Goal: Information Seeking & Learning: Compare options

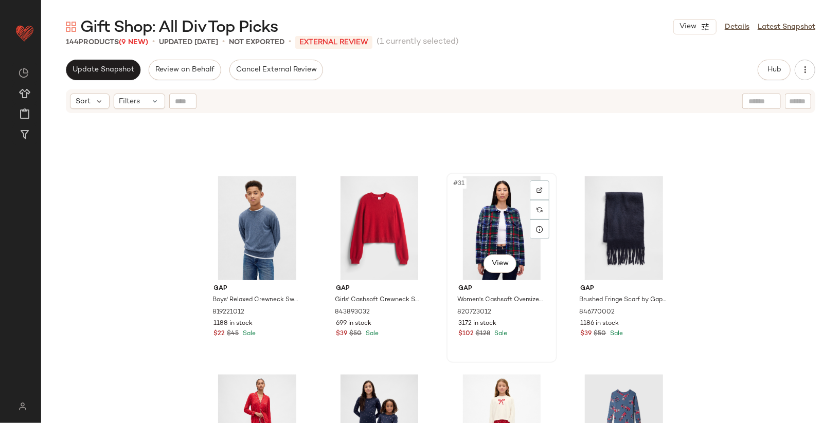
scroll to position [1340, 0]
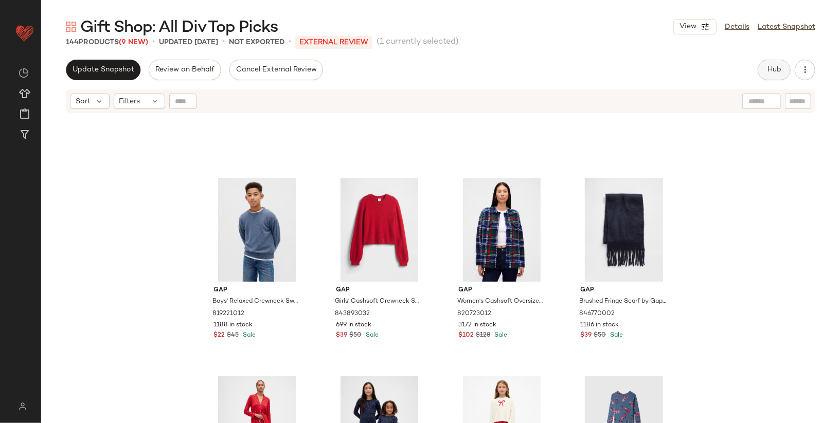
click at [766, 68] on button "Hub" at bounding box center [774, 70] width 33 height 21
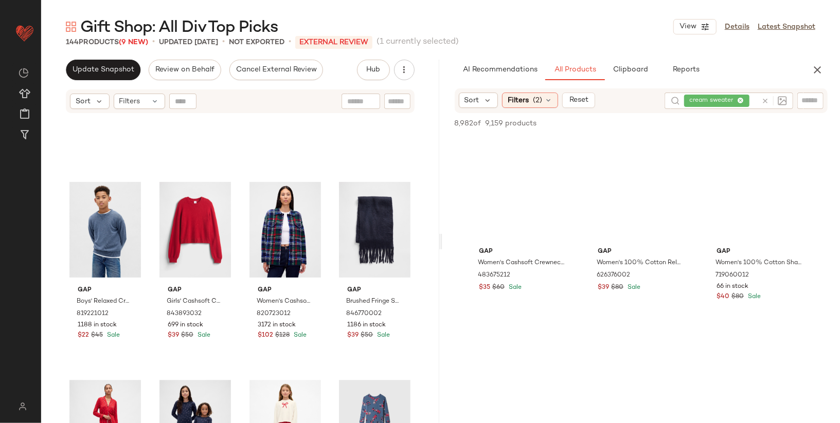
click at [740, 99] on div "cream sweater" at bounding box center [720, 101] width 73 height 16
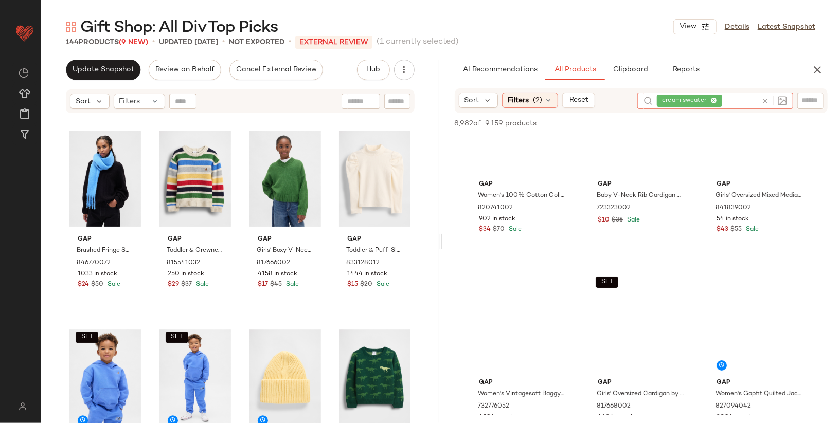
scroll to position [2447, 0]
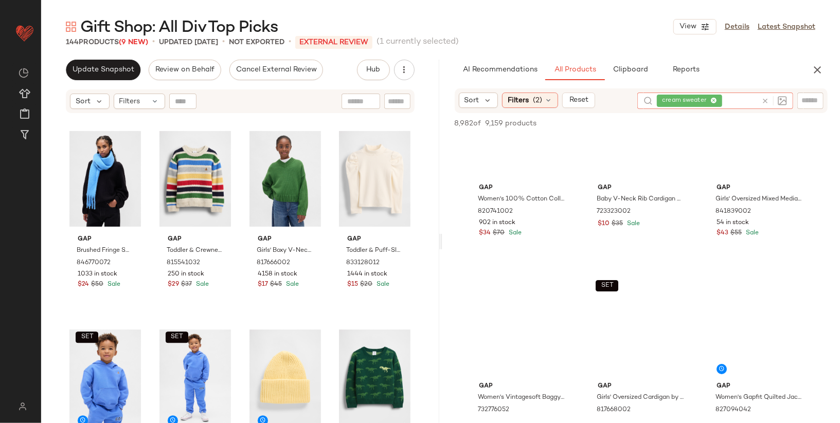
click at [714, 102] on icon at bounding box center [713, 101] width 7 height 7
paste input "**********"
type input "**********"
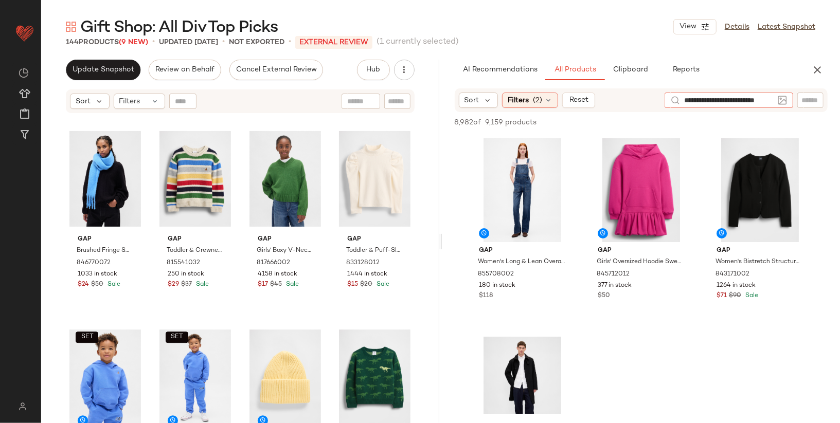
click at [714, 102] on input "**********" at bounding box center [729, 100] width 90 height 11
click at [808, 99] on input "text" at bounding box center [811, 100] width 18 height 11
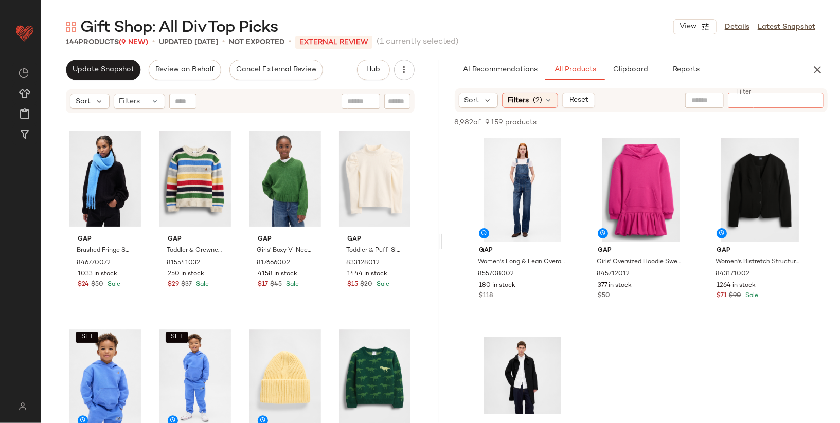
paste input "**********"
type input "**********"
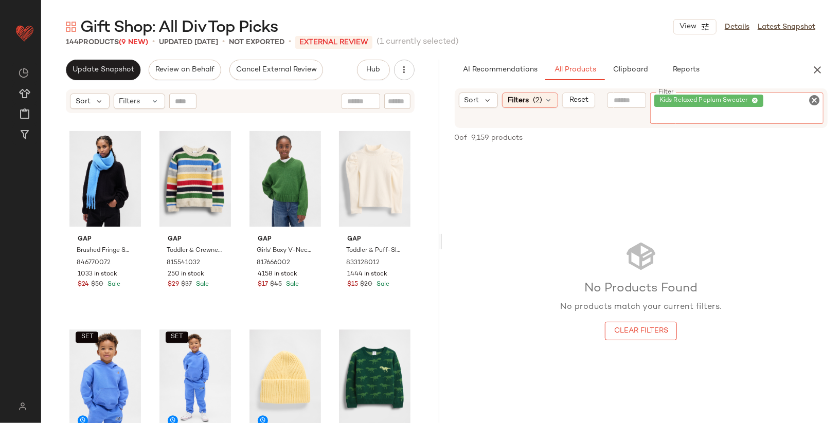
click at [753, 100] on icon at bounding box center [755, 101] width 7 height 7
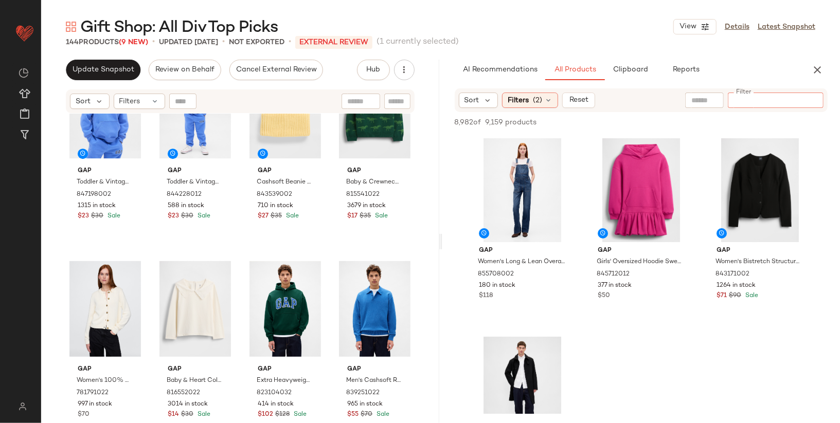
scroll to position [2054, 0]
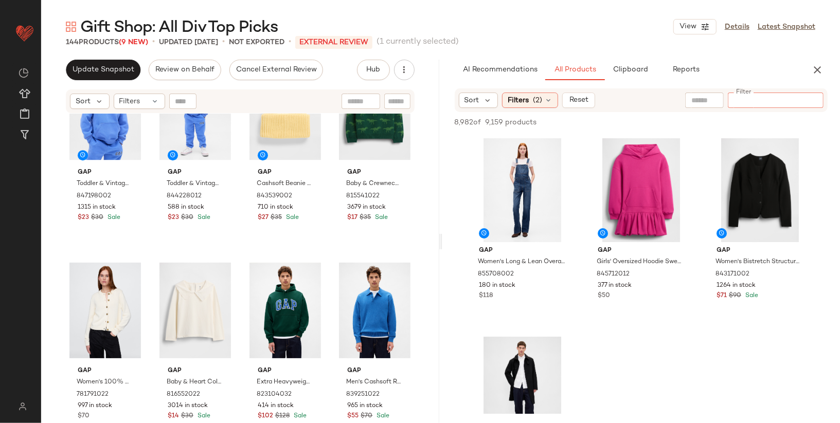
paste input "**********"
type input "**********"
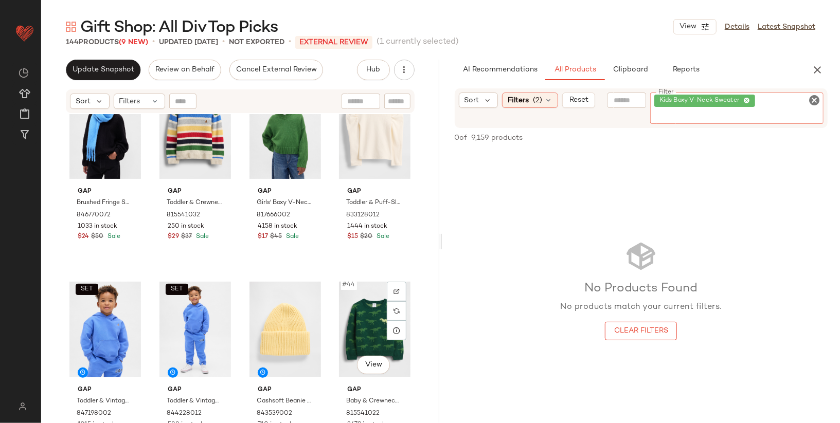
scroll to position [1834, 0]
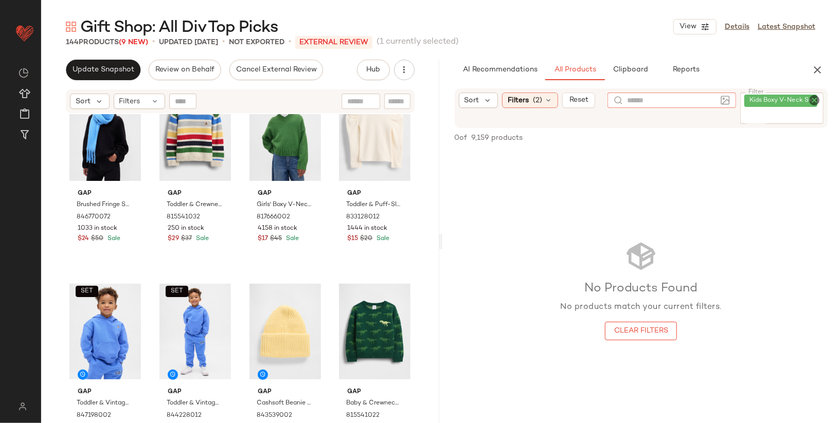
click at [625, 101] on div at bounding box center [672, 100] width 129 height 15
type input "**********"
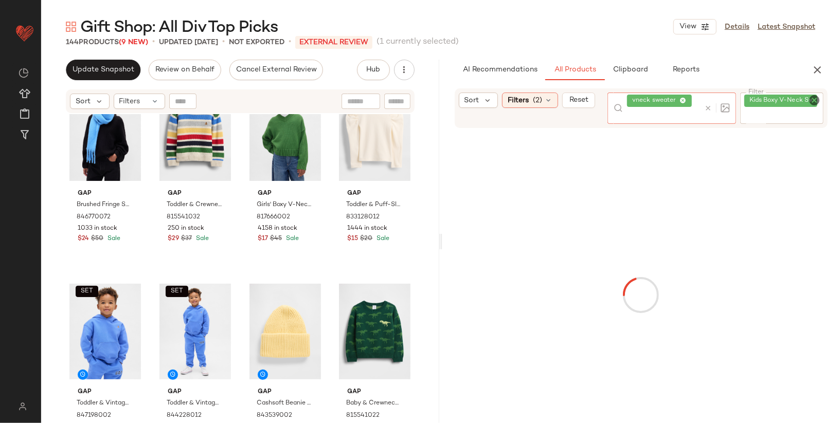
click at [813, 99] on icon "Clear Filter" at bounding box center [814, 100] width 12 height 12
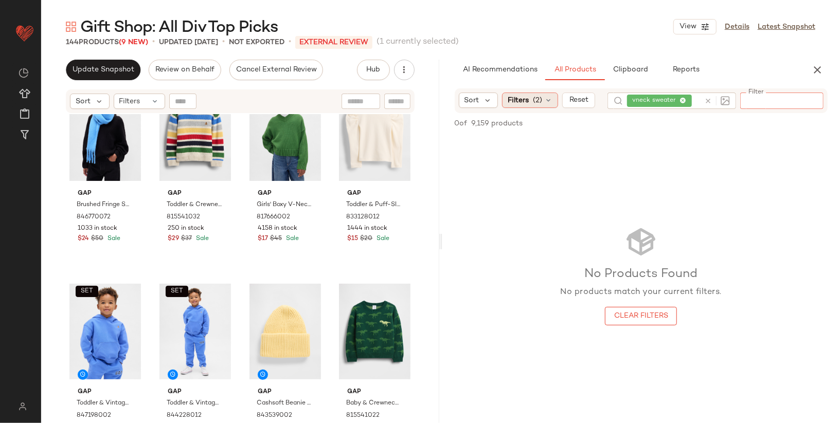
click at [540, 99] on span "(2)" at bounding box center [537, 100] width 9 height 11
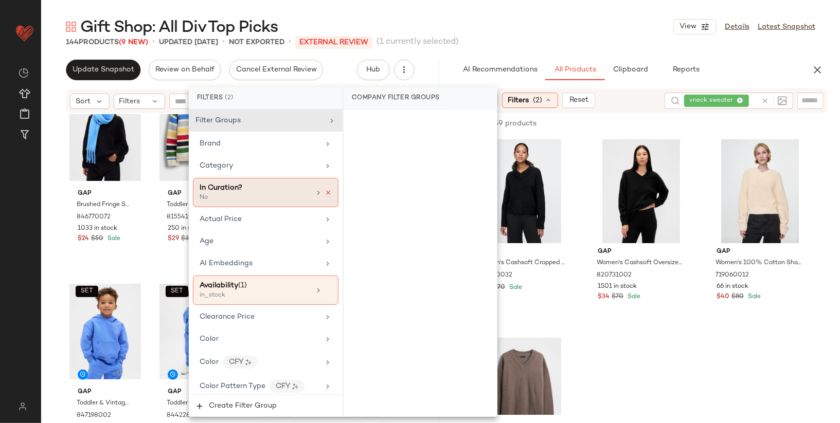
click at [325, 192] on icon at bounding box center [328, 192] width 7 height 7
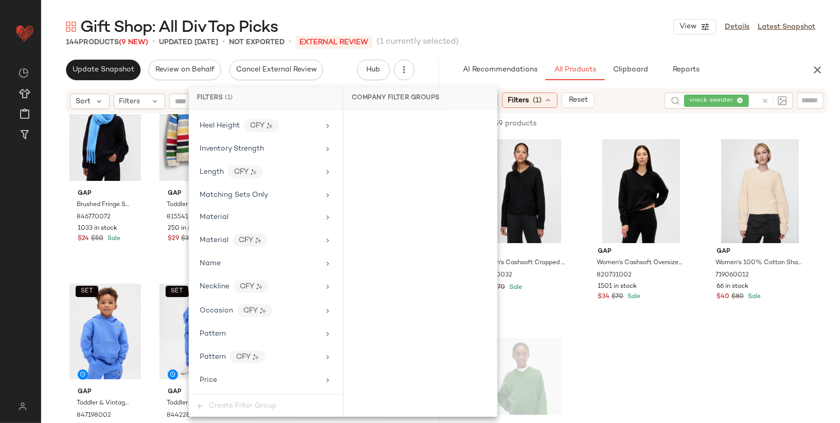
scroll to position [442, 0]
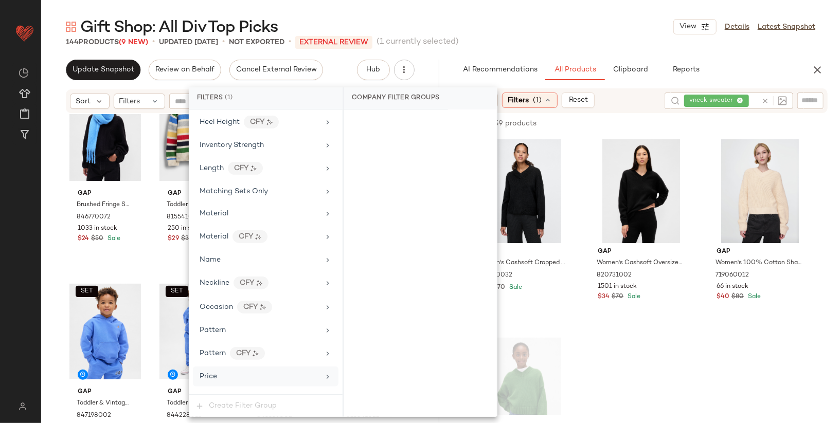
click at [309, 371] on div "Price" at bounding box center [260, 376] width 120 height 11
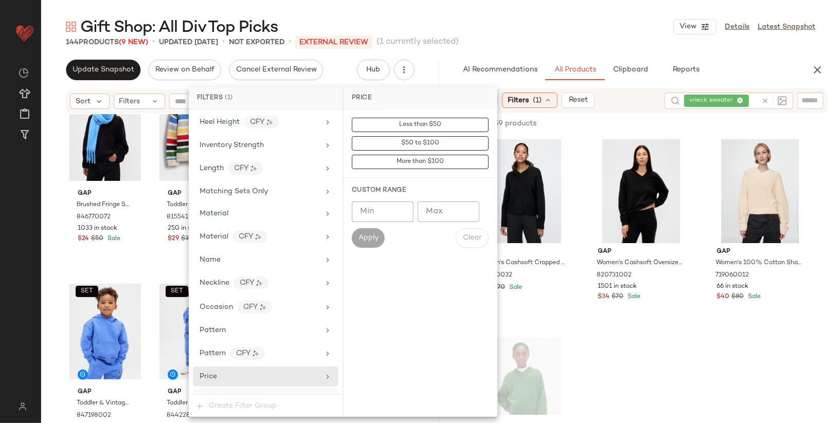
click at [286, 389] on div "Price Type" at bounding box center [266, 399] width 146 height 20
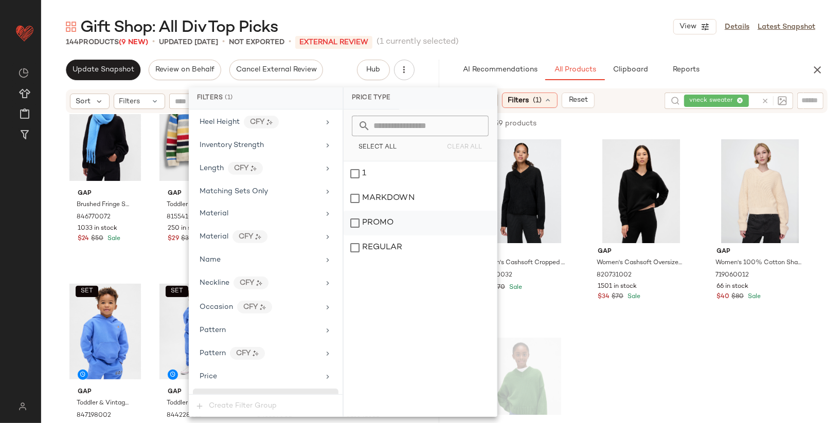
click at [395, 224] on div "PROMO" at bounding box center [420, 223] width 153 height 25
click at [395, 250] on div "REGULAR" at bounding box center [420, 248] width 153 height 25
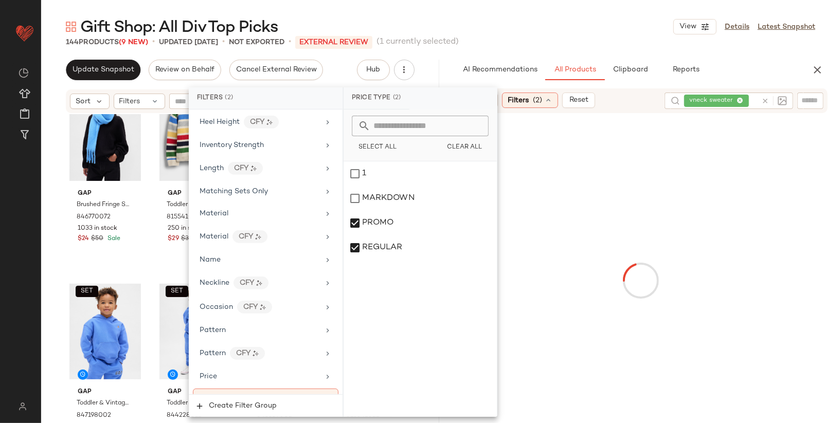
click at [768, 240] on div at bounding box center [641, 280] width 394 height 331
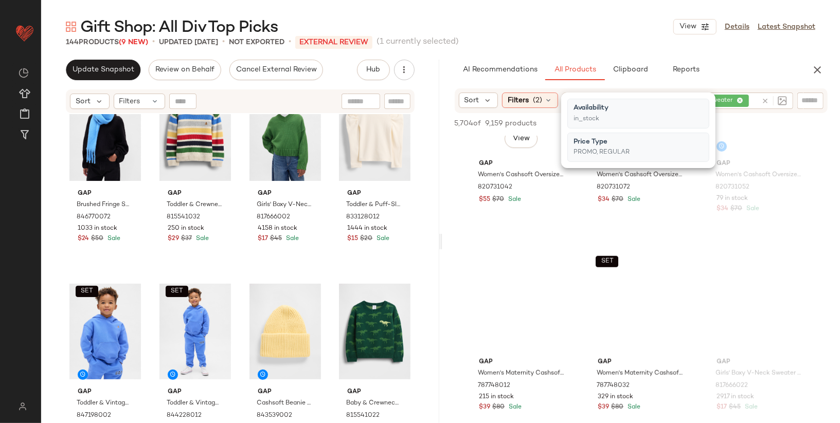
scroll to position [486, 0]
click at [757, 102] on input "text" at bounding box center [754, 101] width 6 height 11
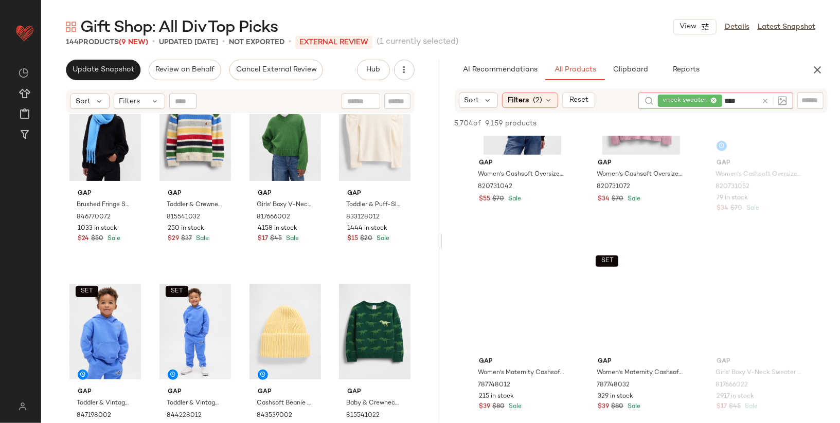
type input "*****"
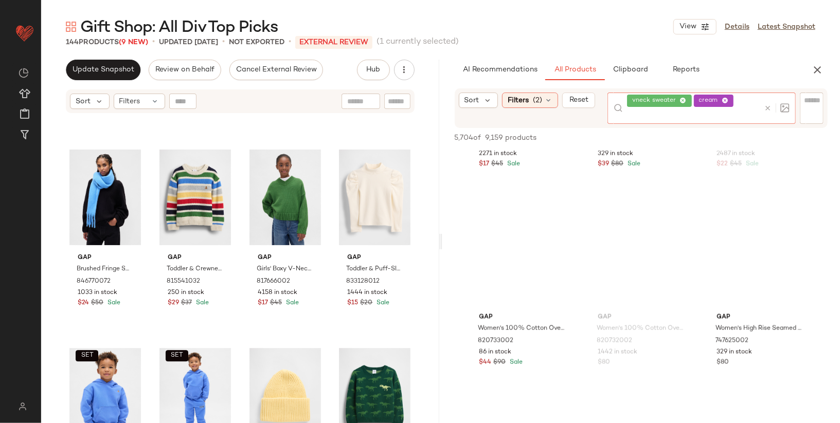
scroll to position [943, 0]
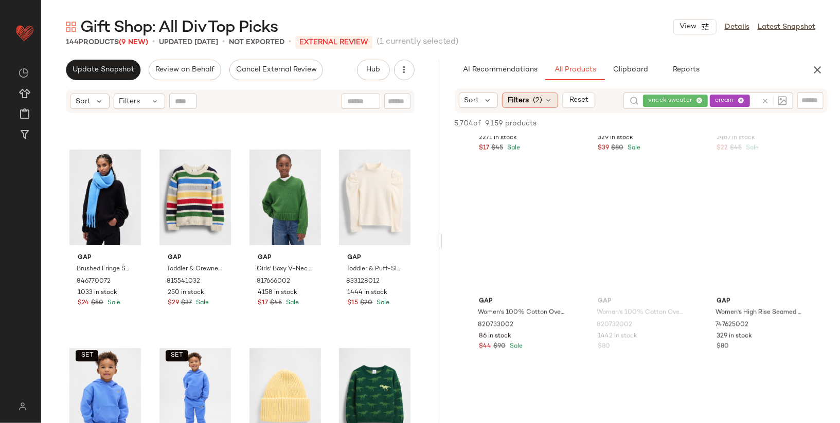
click at [551, 98] on icon at bounding box center [548, 100] width 8 height 8
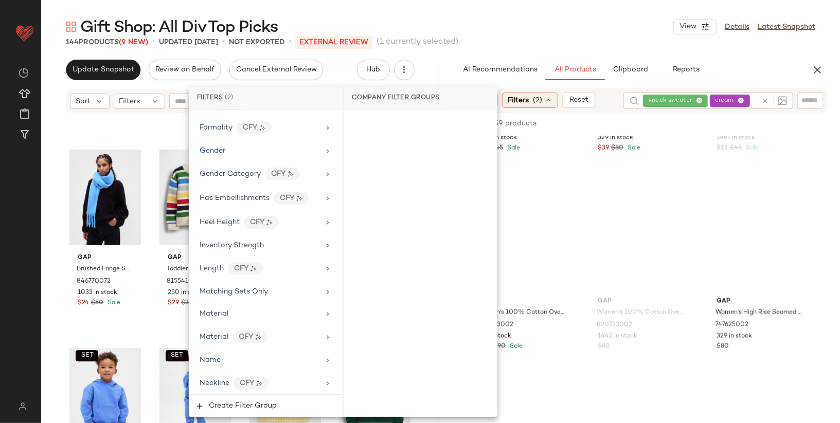
scroll to position [341, 0]
click at [301, 242] on div "Inventory Strength" at bounding box center [260, 247] width 120 height 11
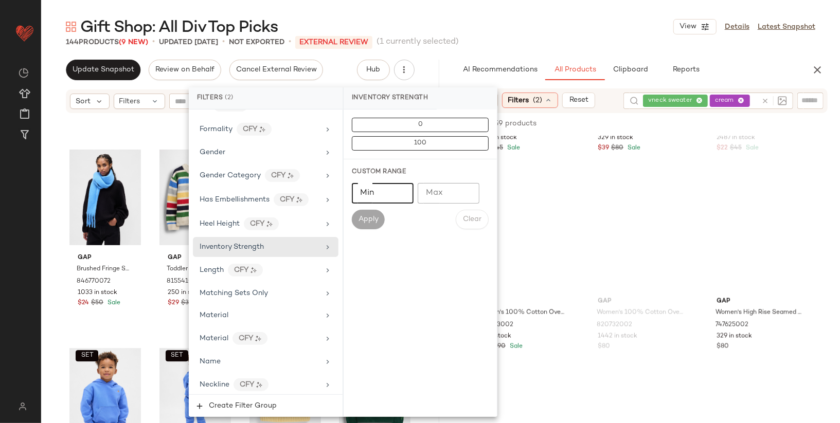
click at [379, 195] on input "Min" at bounding box center [383, 193] width 62 height 21
type input "***"
click at [367, 216] on span "Apply" at bounding box center [368, 220] width 21 height 8
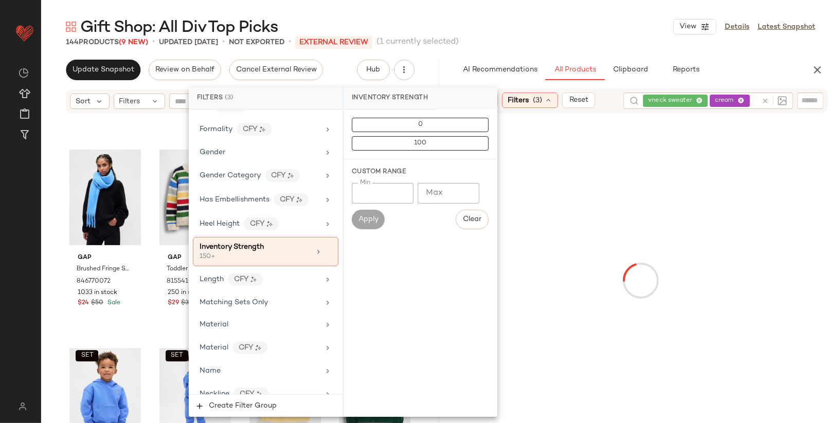
click at [725, 256] on div at bounding box center [641, 280] width 394 height 331
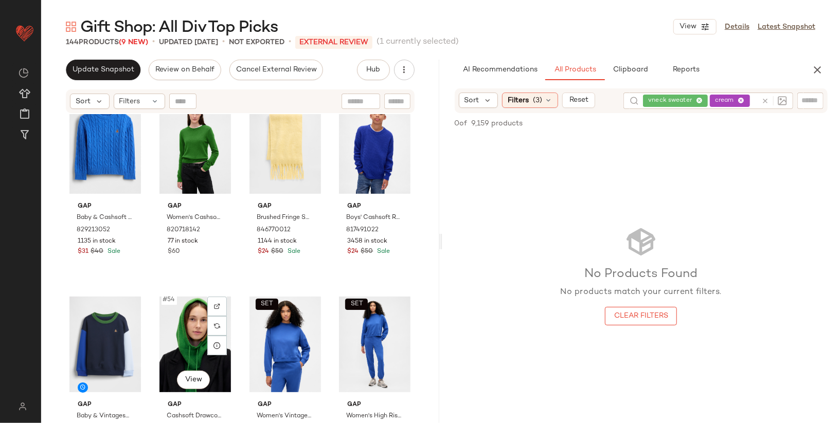
scroll to position [2354, 0]
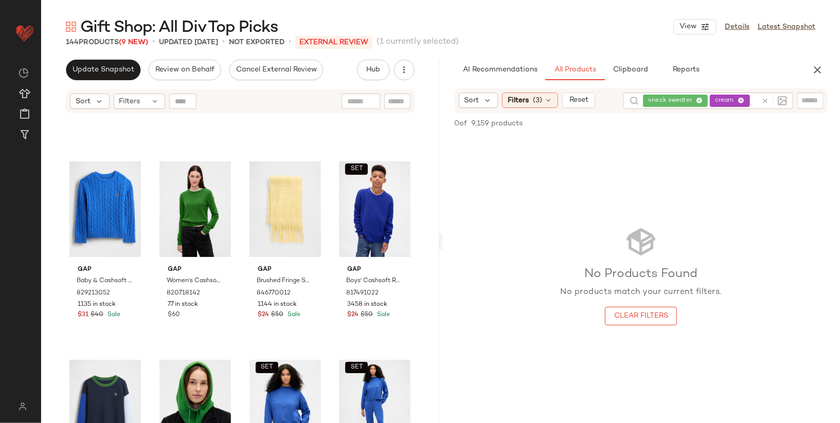
click at [697, 99] on div "vneck sweater cream" at bounding box center [700, 101] width 114 height 16
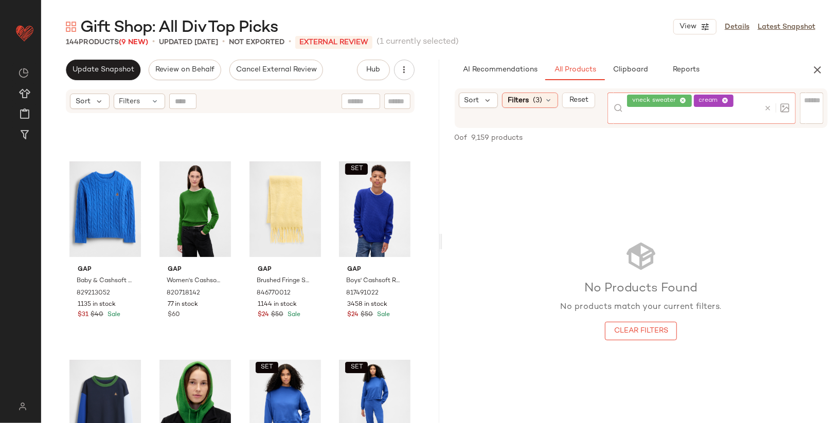
click at [680, 99] on icon at bounding box center [683, 101] width 7 height 7
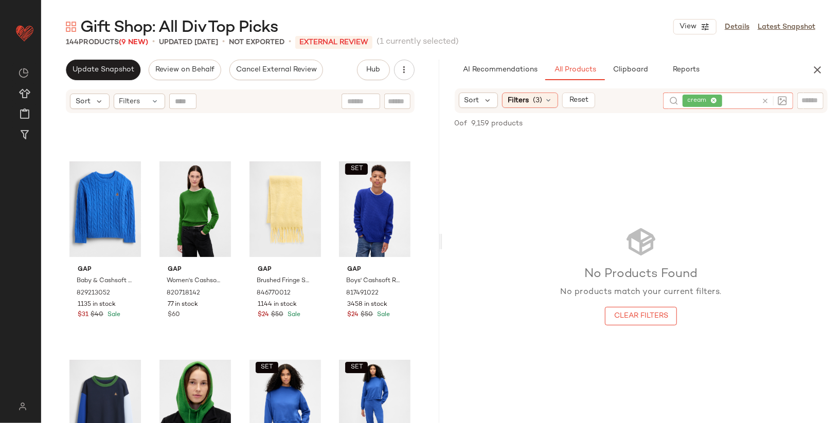
click at [715, 101] on icon at bounding box center [713, 101] width 7 height 7
click at [818, 66] on icon "button" at bounding box center [817, 70] width 12 height 12
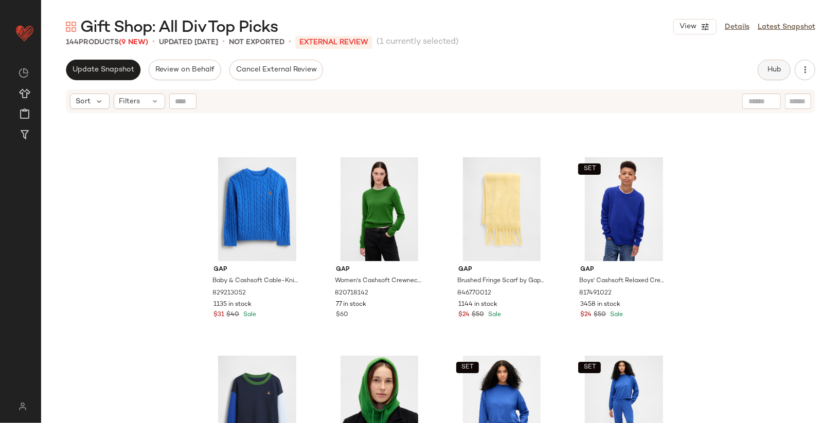
click at [772, 77] on button "Hub" at bounding box center [774, 70] width 33 height 21
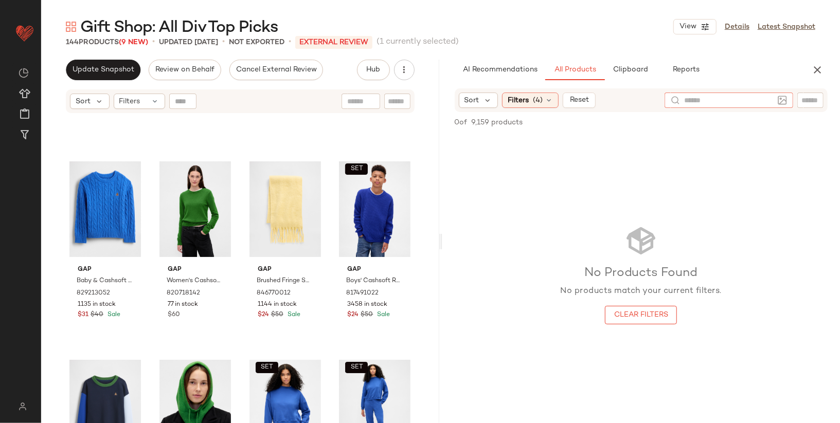
click at [771, 102] on input "text" at bounding box center [729, 100] width 90 height 11
type input "*****"
click at [549, 101] on icon at bounding box center [549, 100] width 8 height 8
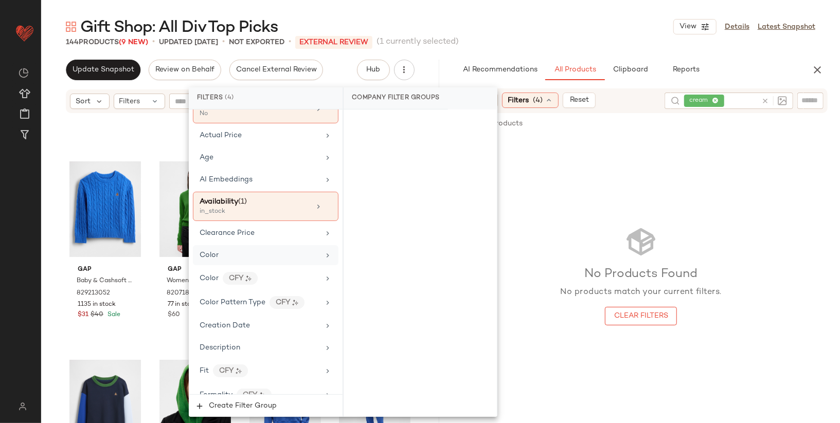
scroll to position [83, 0]
click at [325, 204] on icon at bounding box center [328, 207] width 7 height 7
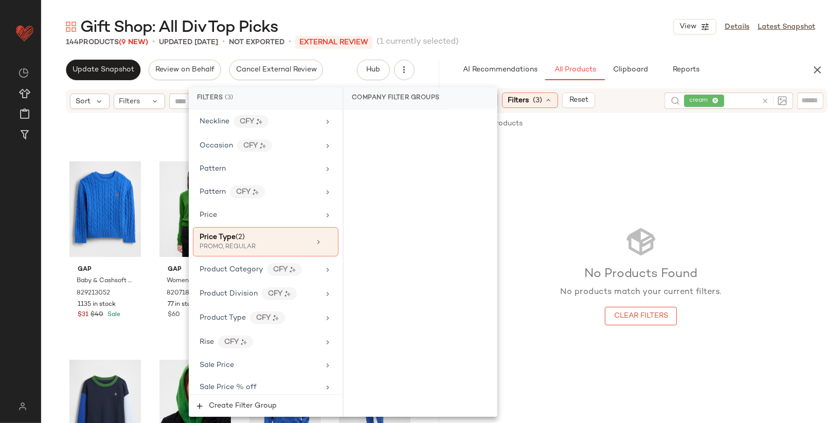
scroll to position [715, 0]
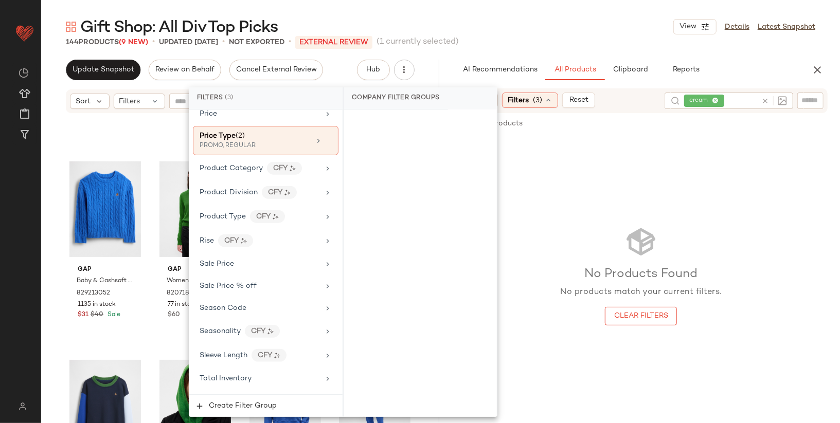
click at [615, 186] on div "No Products Found No products match your current filters. Clear Filters" at bounding box center [641, 275] width 398 height 279
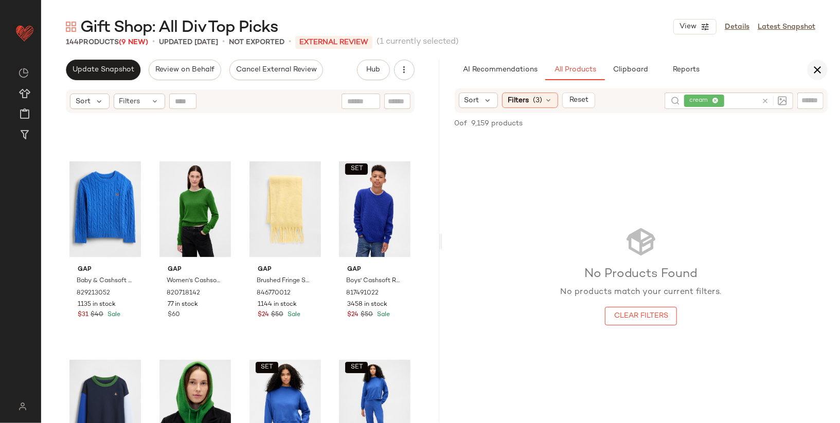
click at [821, 70] on icon "button" at bounding box center [817, 70] width 12 height 12
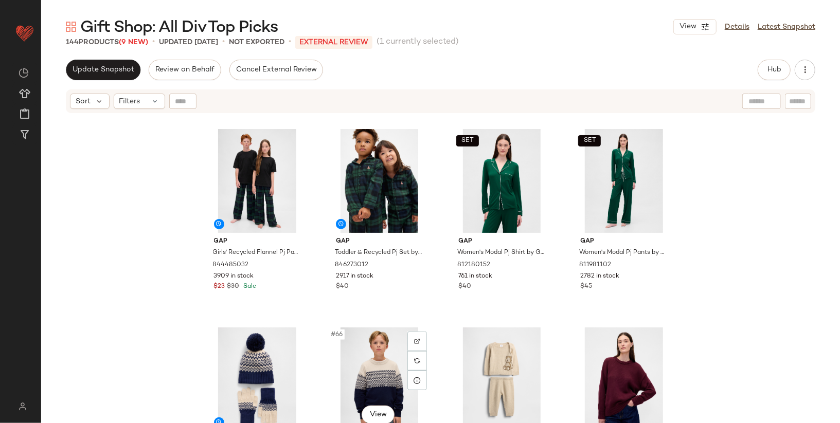
scroll to position [2975, 0]
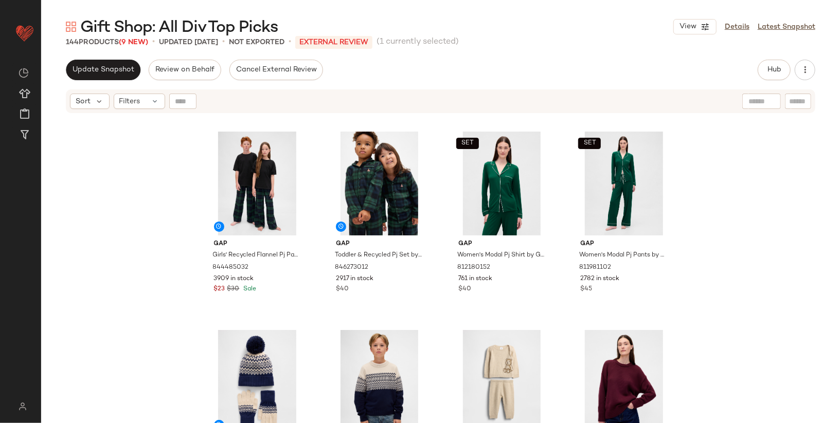
click at [769, 101] on div at bounding box center [761, 101] width 39 height 15
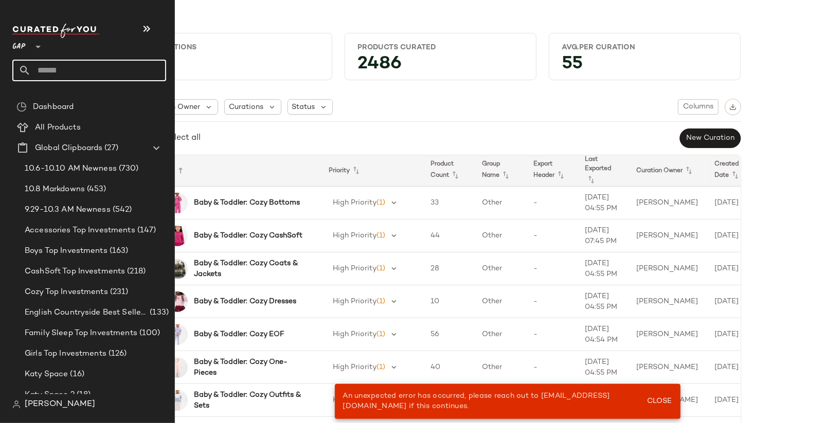
click at [56, 71] on input "text" at bounding box center [98, 71] width 135 height 22
type input "*********"
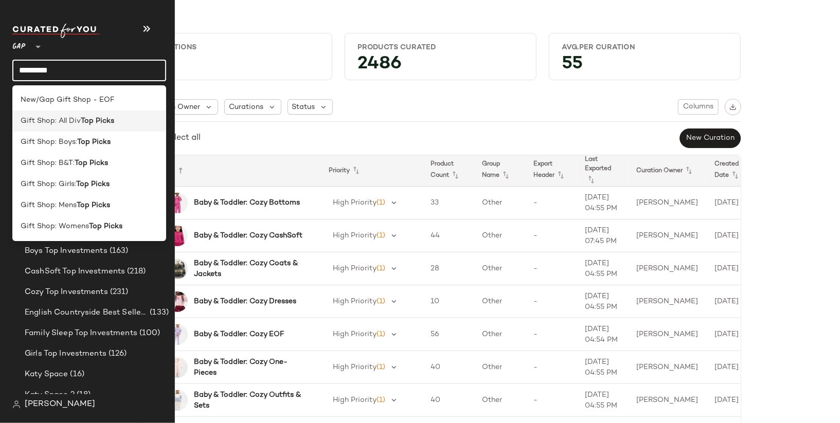
click at [127, 121] on div "Gift Shop: All Div Top Picks" at bounding box center [89, 121] width 137 height 11
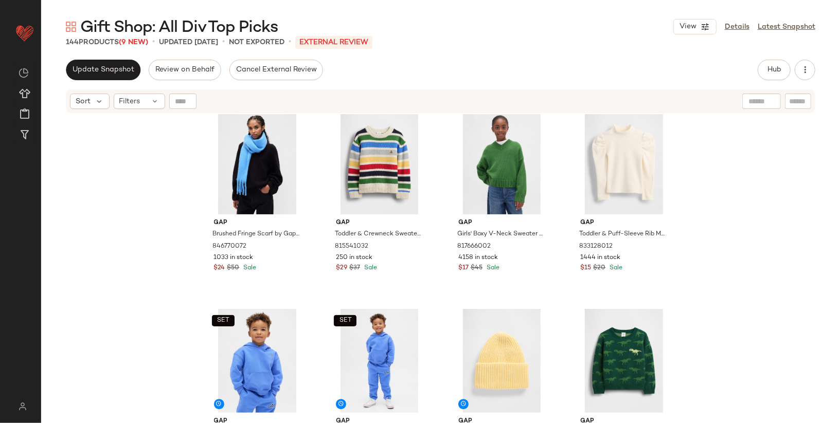
scroll to position [1813, 0]
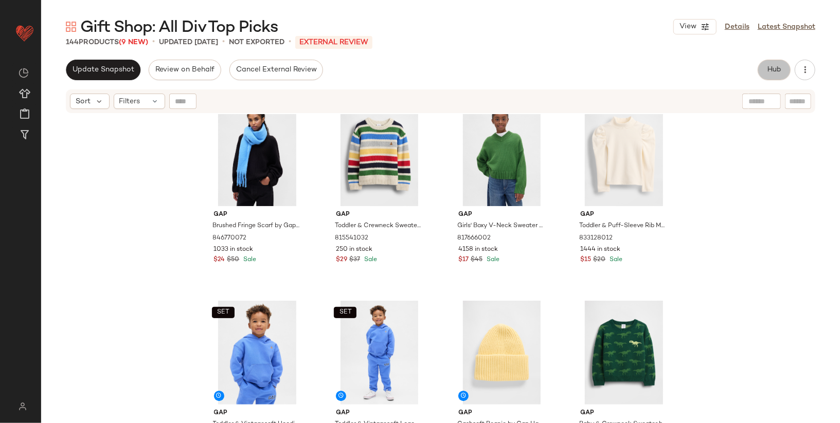
click at [774, 66] on span "Hub" at bounding box center [774, 70] width 14 height 8
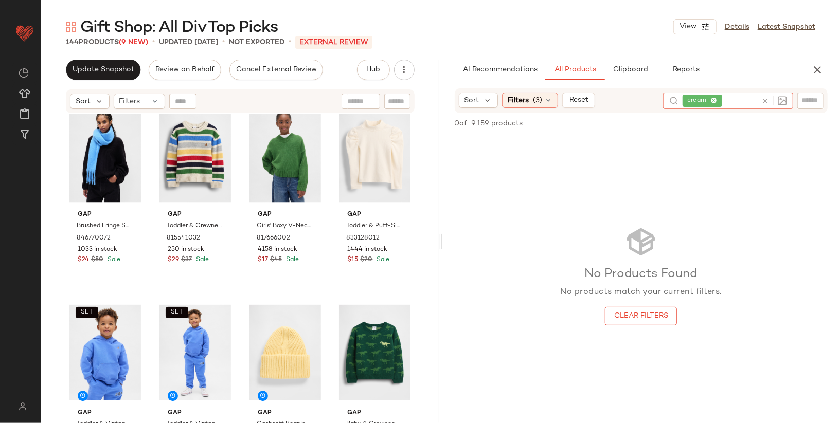
click at [713, 100] on icon at bounding box center [713, 101] width 7 height 7
click at [666, 321] on button "Clear Filters" at bounding box center [641, 315] width 72 height 19
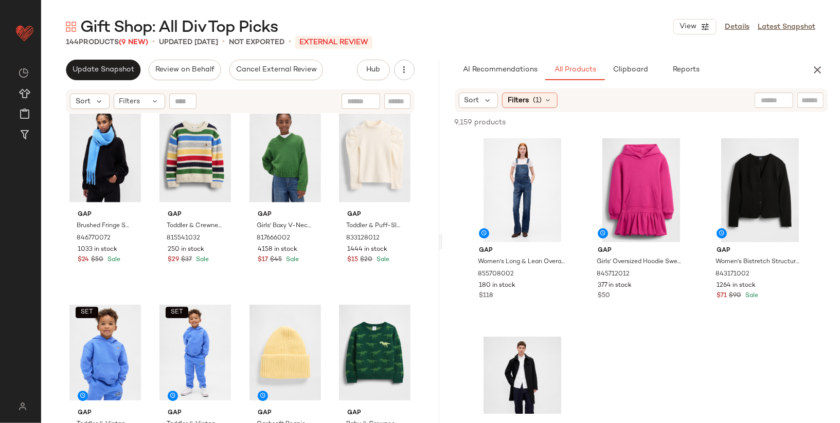
click at [784, 99] on div at bounding box center [774, 100] width 39 height 15
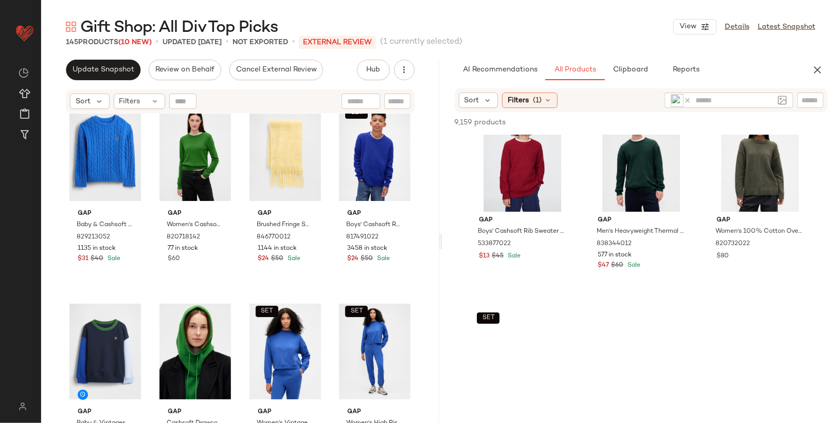
scroll to position [2420, 0]
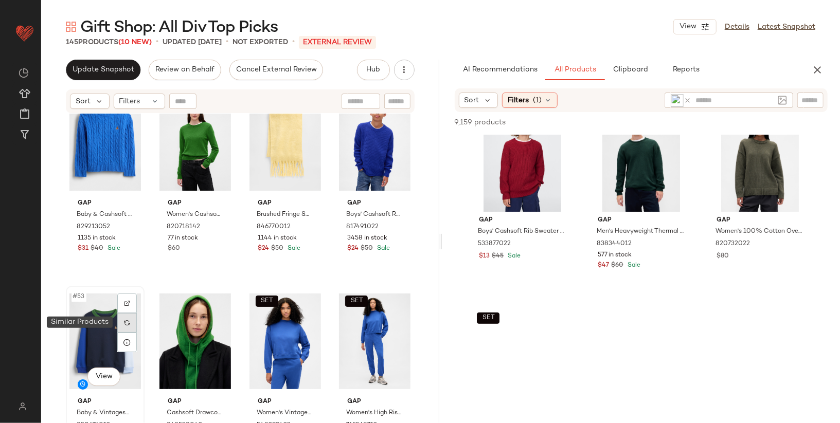
click at [120, 329] on div at bounding box center [127, 323] width 20 height 20
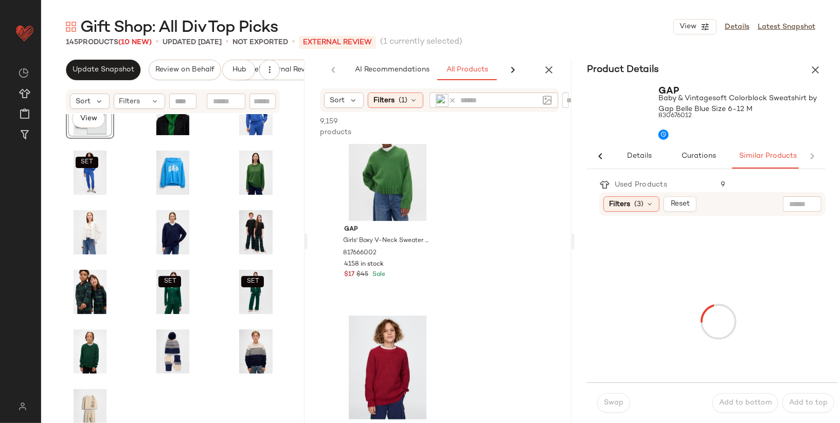
scroll to position [716, 0]
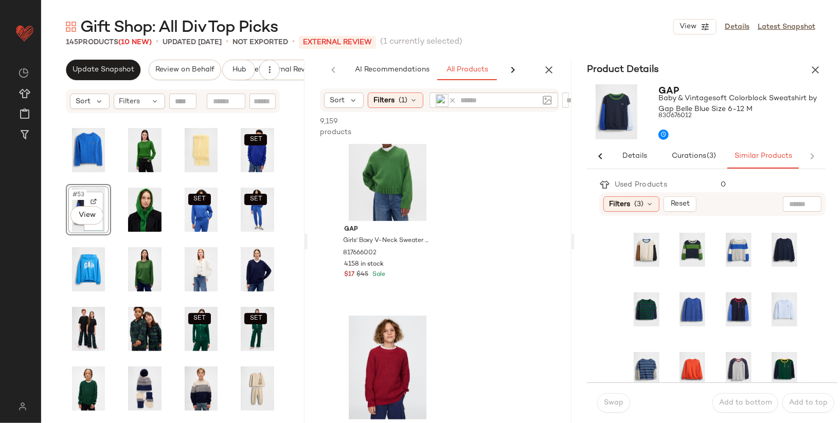
click at [825, 65] on div "Product Details" at bounding box center [706, 70] width 263 height 21
click at [816, 66] on icon "button" at bounding box center [815, 70] width 12 height 12
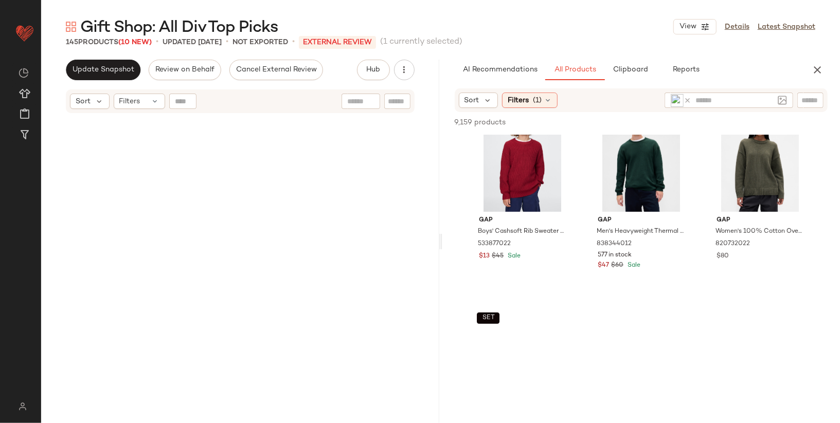
scroll to position [2581, 0]
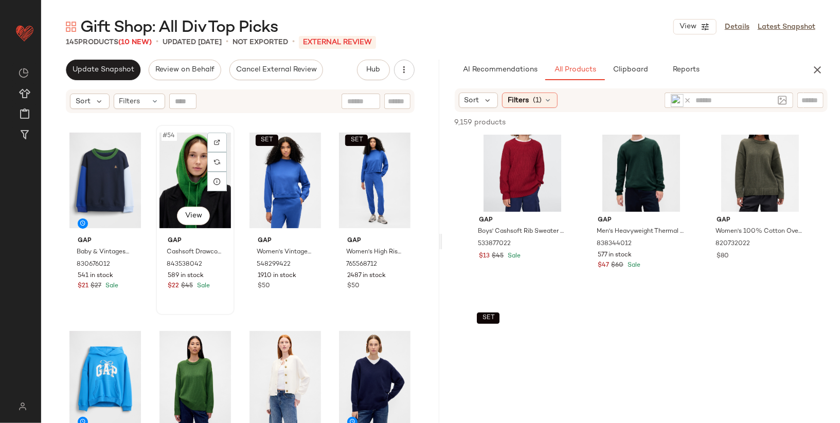
scroll to position [2577, 0]
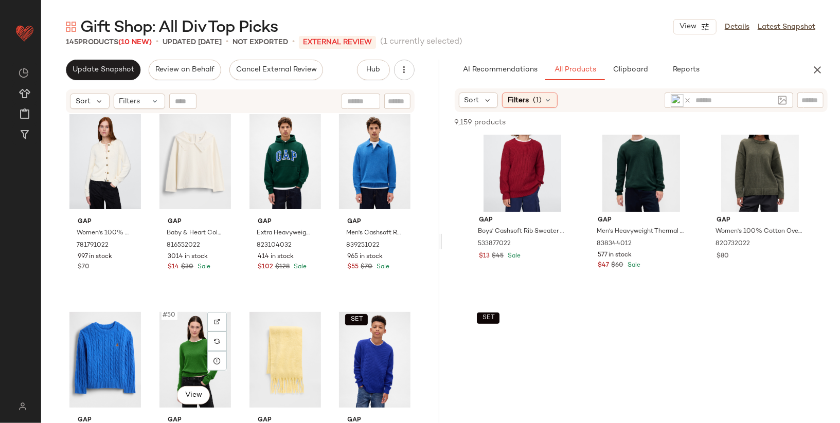
scroll to position [2171, 0]
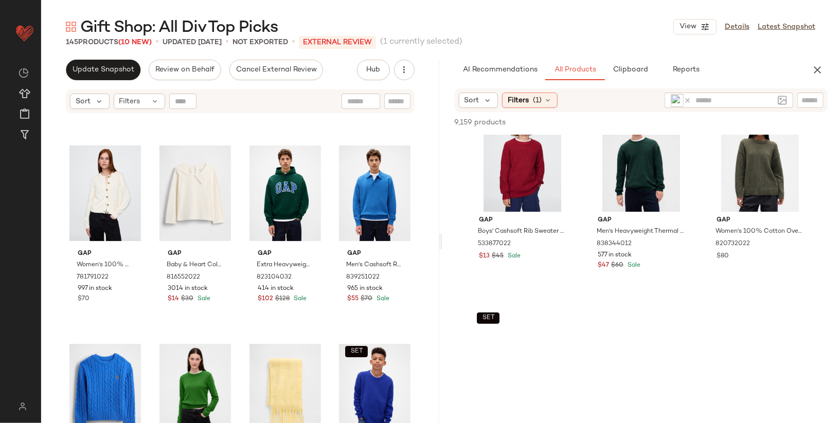
click at [687, 103] on icon at bounding box center [688, 101] width 8 height 8
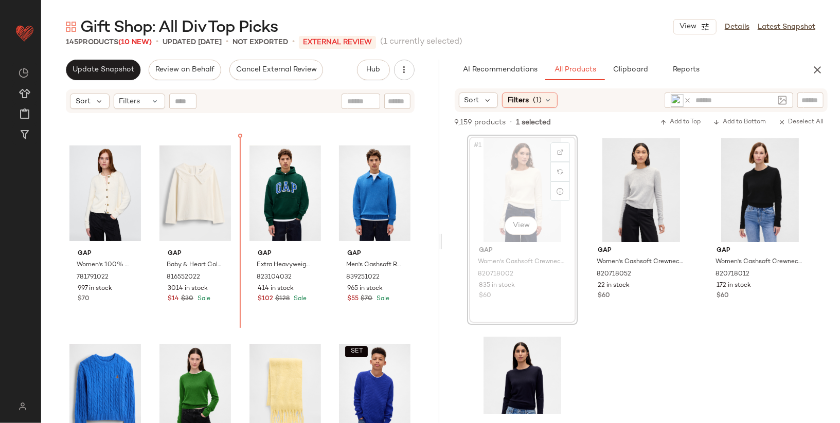
scroll to position [2169, 0]
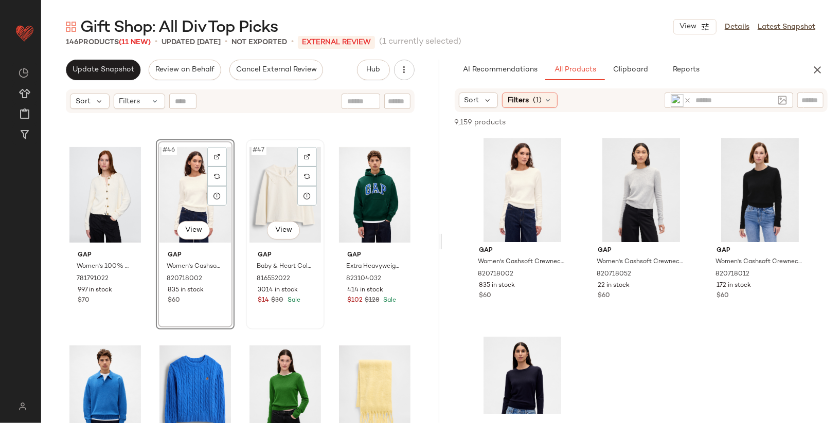
click at [278, 193] on div "#47 View" at bounding box center [286, 195] width 72 height 104
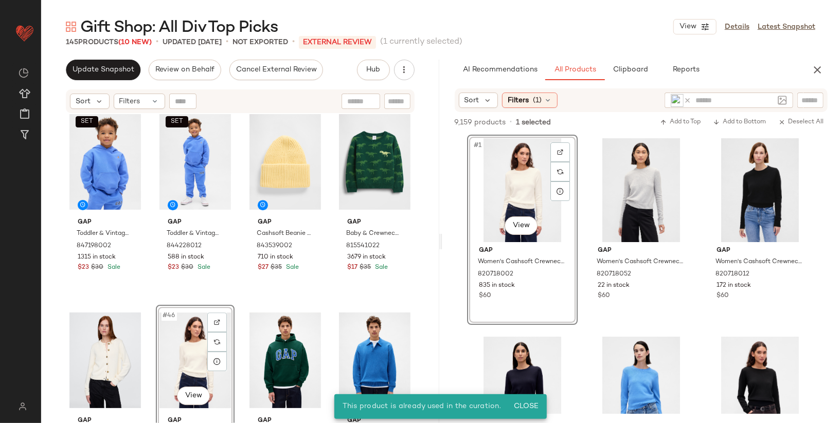
scroll to position [2012, 0]
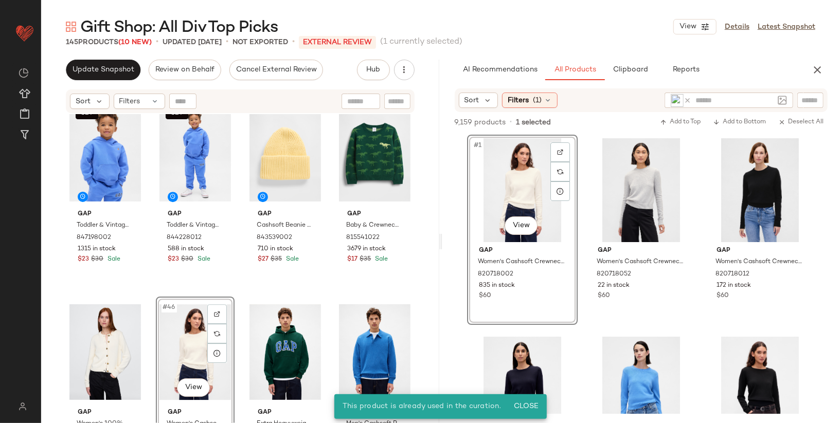
click at [687, 96] on div at bounding box center [681, 100] width 21 height 13
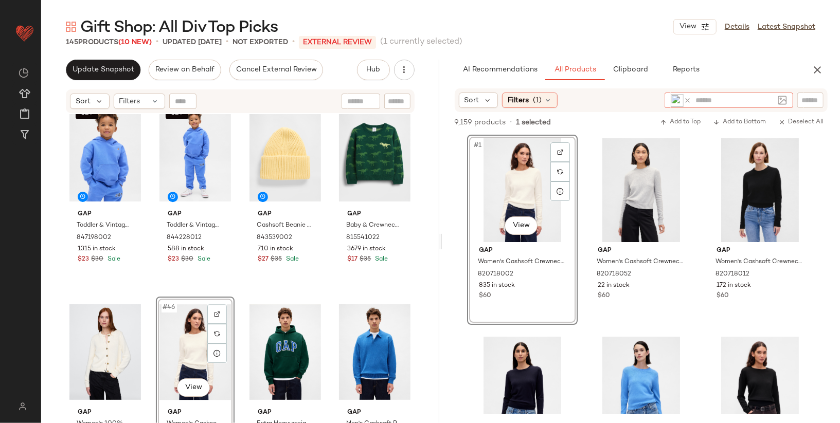
click at [687, 99] on icon at bounding box center [688, 101] width 8 height 8
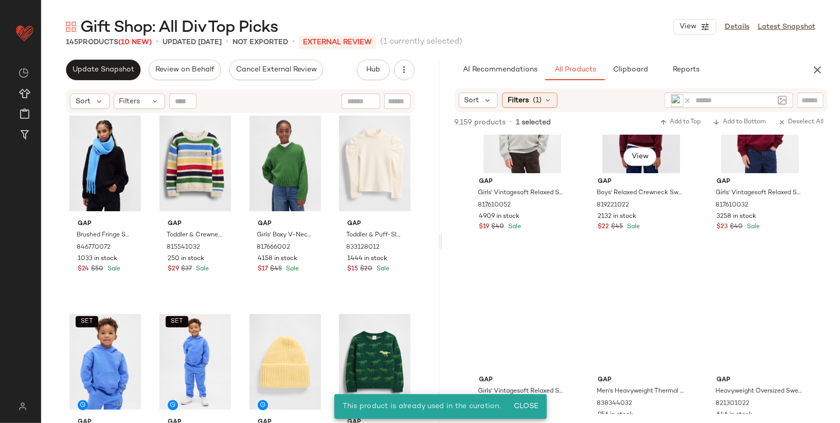
scroll to position [264, 0]
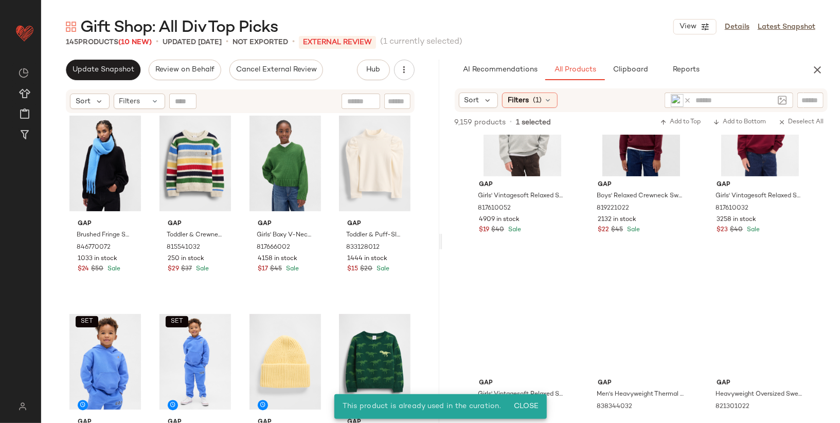
drag, startPoint x: 518, startPoint y: 199, endPoint x: 269, endPoint y: 1, distance: 318.2
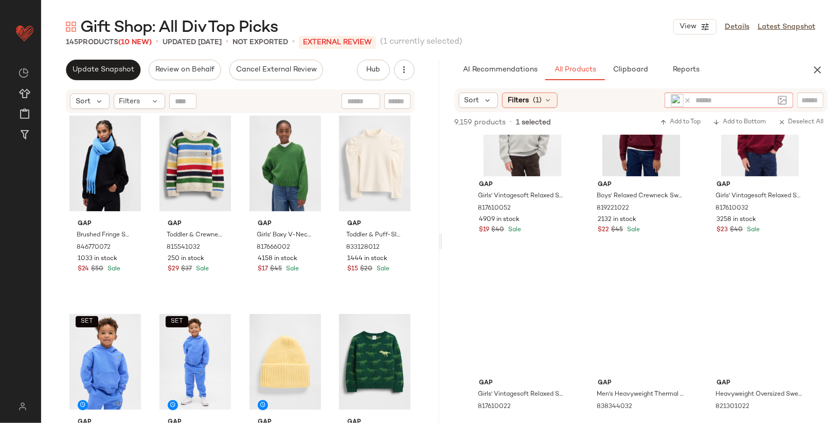
click at [691, 101] on icon at bounding box center [688, 101] width 8 height 8
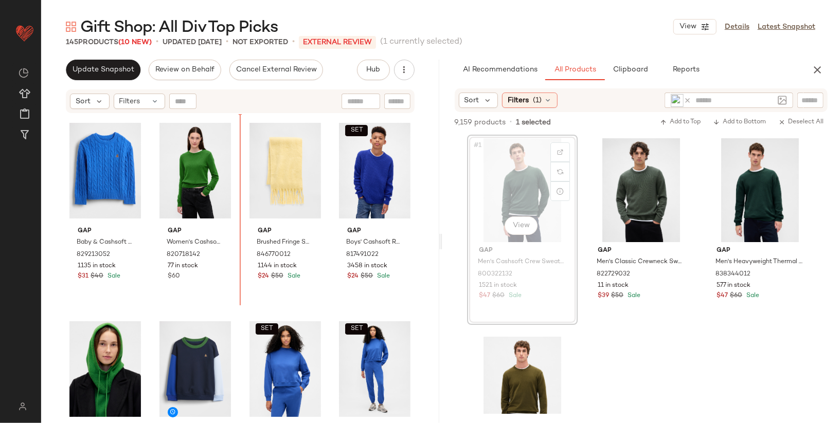
scroll to position [2391, 0]
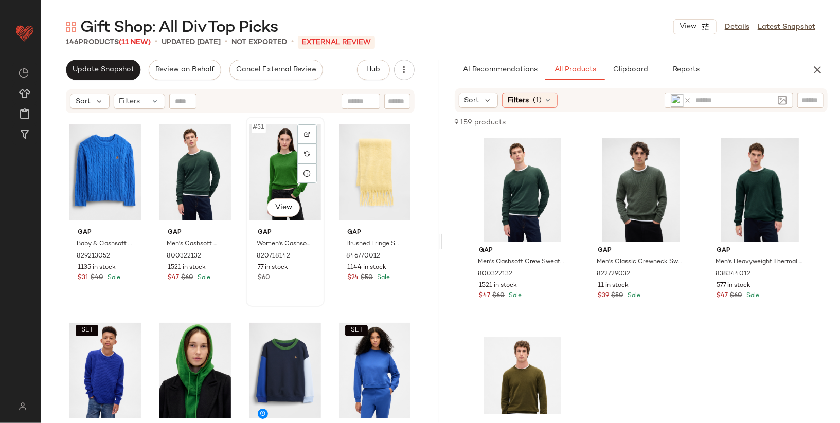
click at [275, 176] on div "#51 View" at bounding box center [286, 172] width 72 height 104
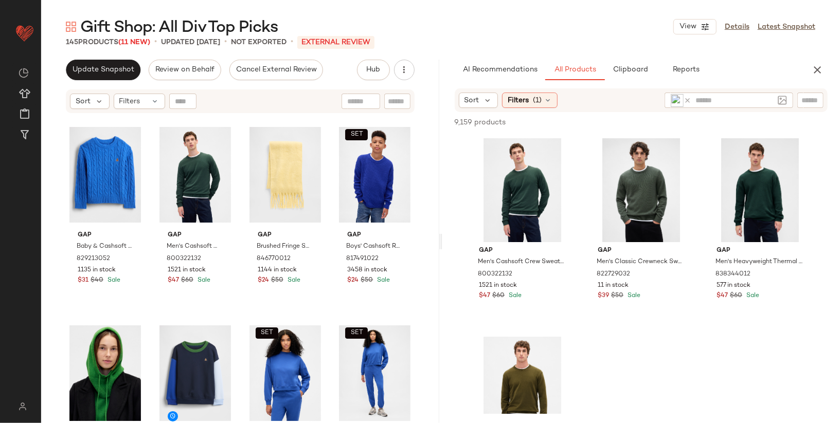
scroll to position [2388, 0]
click at [685, 99] on icon at bounding box center [688, 101] width 8 height 8
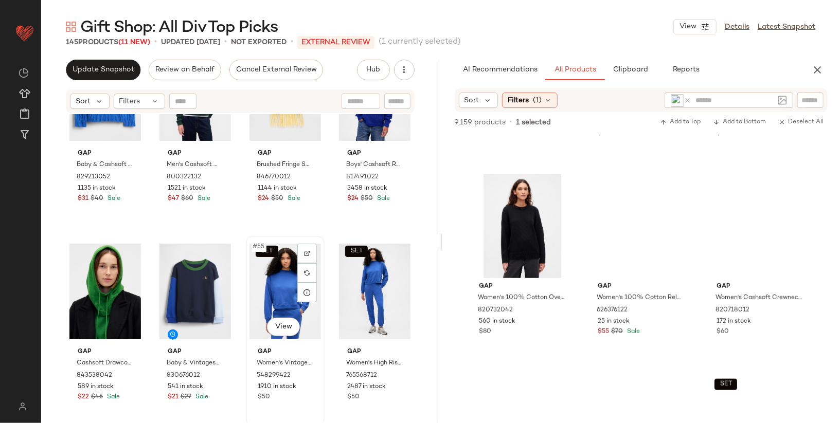
scroll to position [2415, 0]
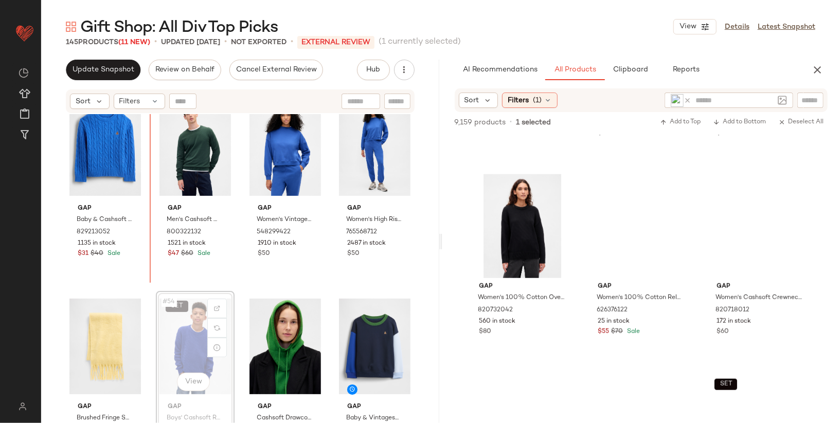
scroll to position [2424, 0]
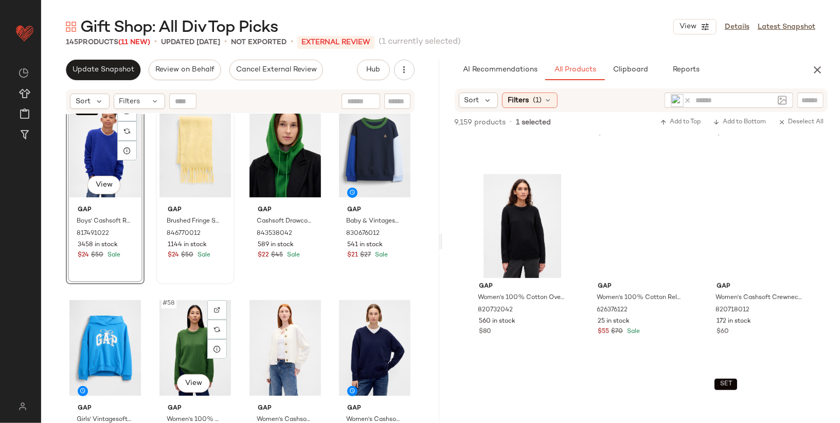
scroll to position [2611, 0]
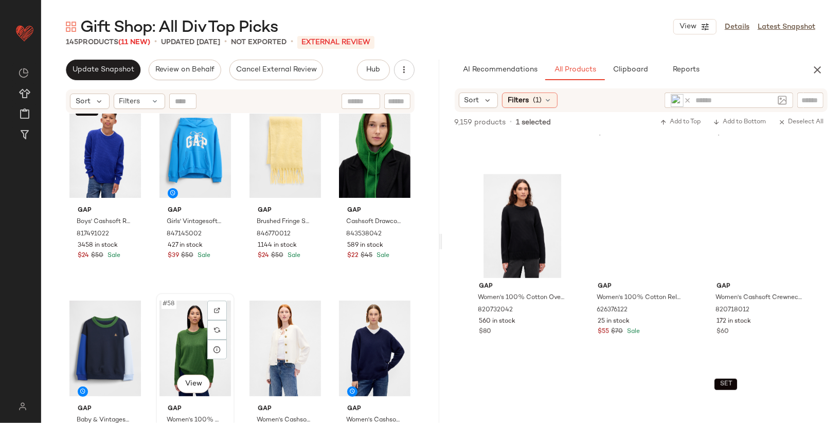
click at [186, 336] on div "#58 View" at bounding box center [195, 349] width 72 height 104
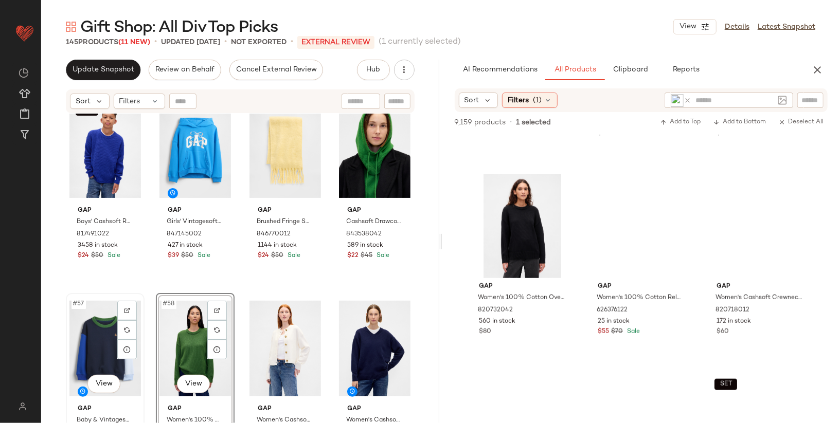
click at [97, 342] on div "#57 View" at bounding box center [105, 349] width 72 height 104
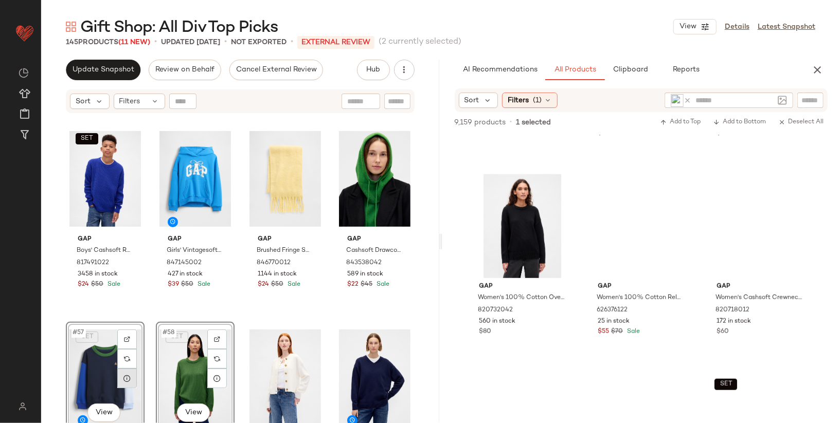
scroll to position [2581, 0]
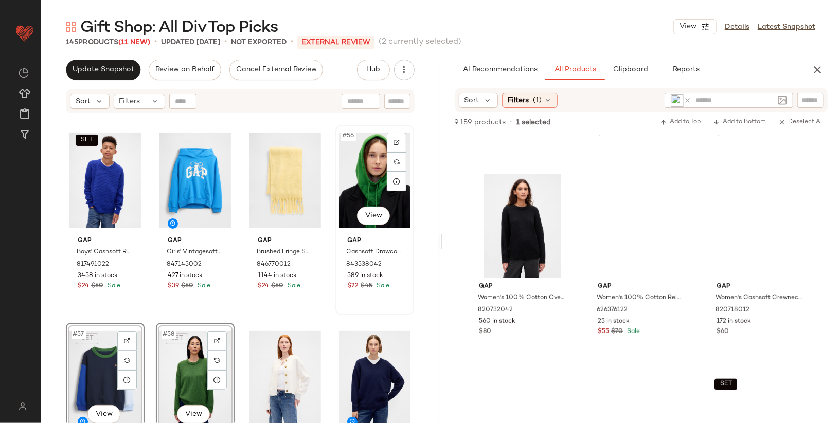
click at [359, 198] on div "#56 View" at bounding box center [375, 181] width 72 height 104
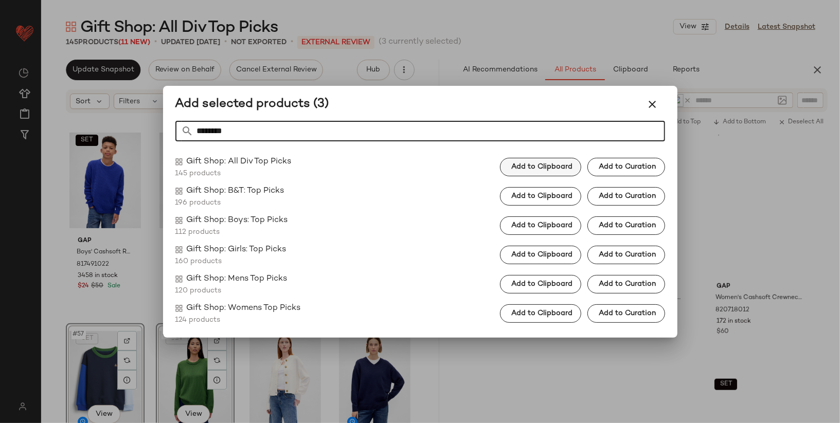
type input "********"
click at [535, 168] on span "Add to Clipboard" at bounding box center [542, 167] width 62 height 8
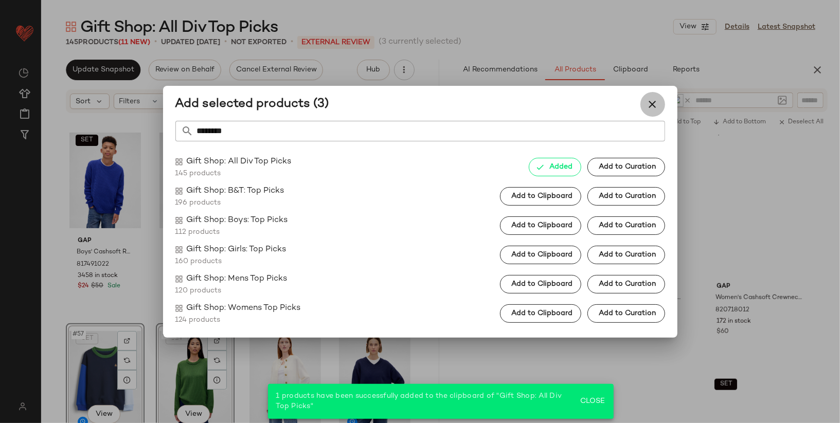
click at [645, 103] on button "button" at bounding box center [652, 104] width 25 height 25
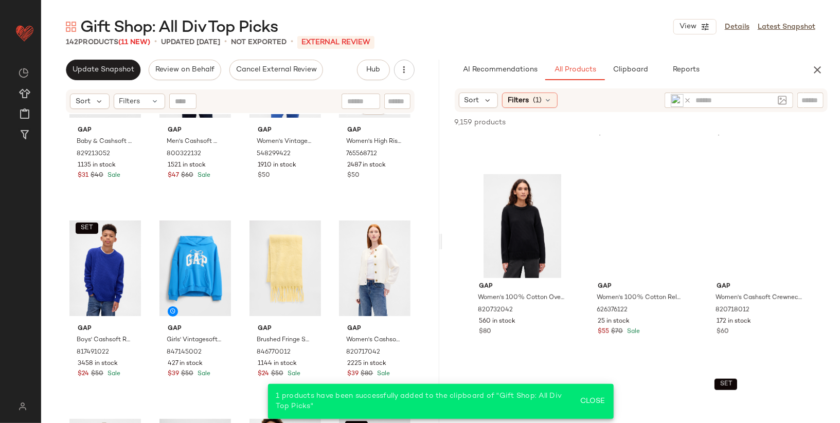
scroll to position [2496, 0]
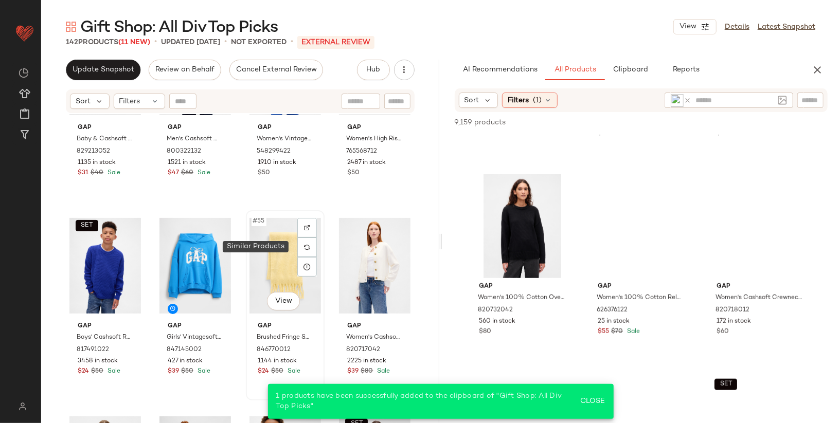
click at [276, 258] on div "#55 View" at bounding box center [286, 266] width 72 height 104
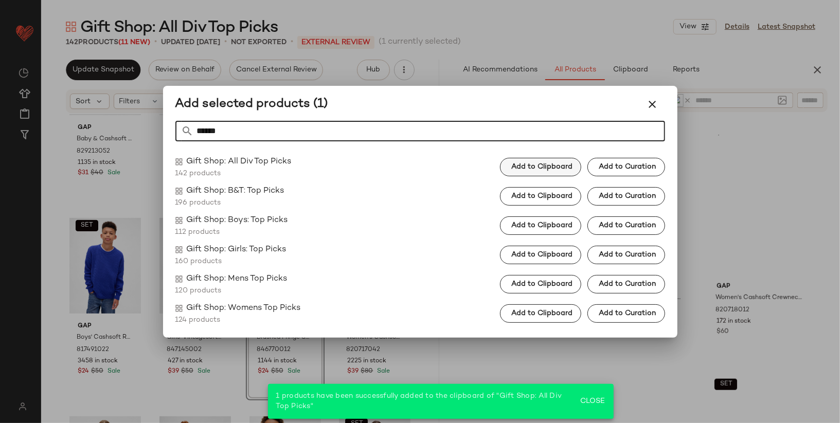
type input "******"
click at [544, 175] on button "Add to Clipboard" at bounding box center [540, 167] width 81 height 19
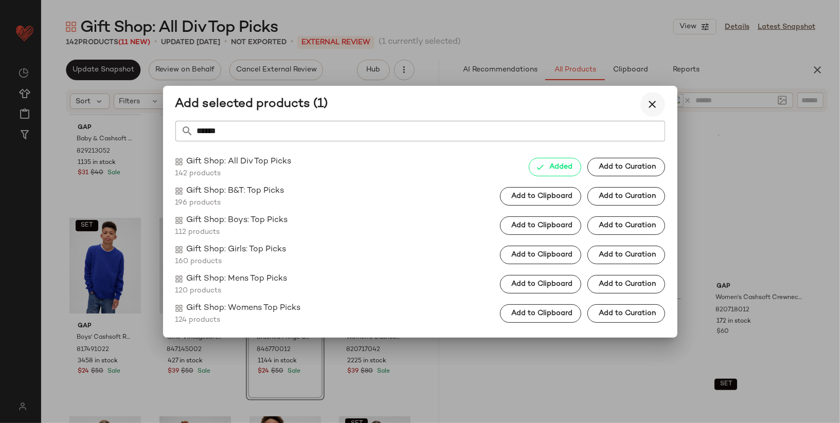
click at [662, 106] on button "button" at bounding box center [652, 104] width 25 height 25
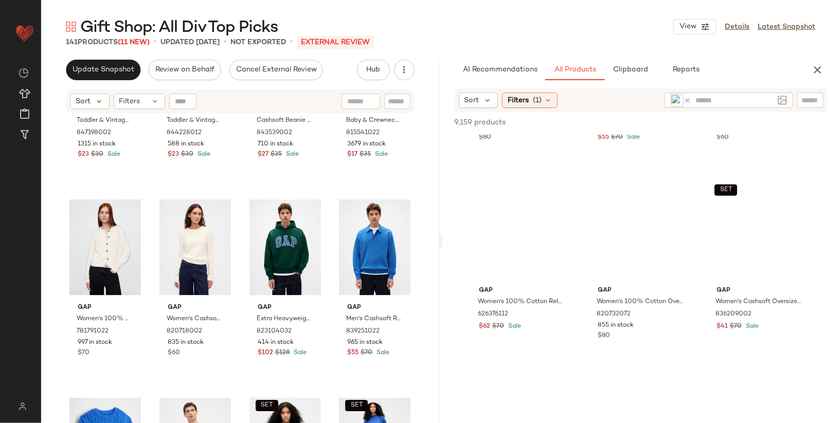
scroll to position [1014, 0]
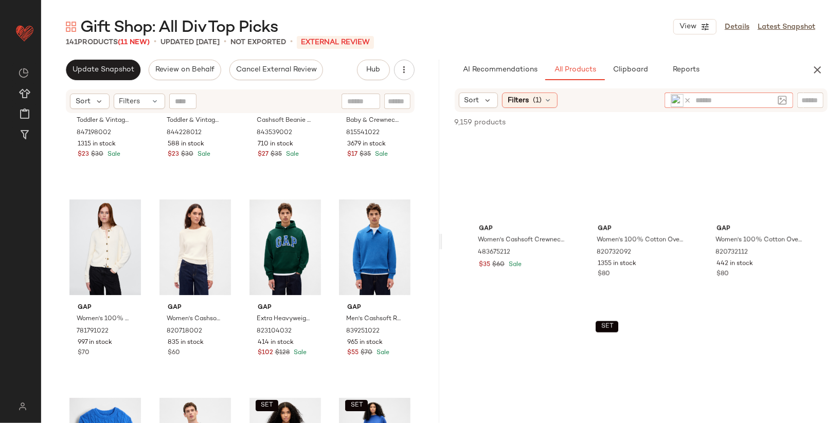
click at [687, 100] on icon at bounding box center [688, 101] width 8 height 8
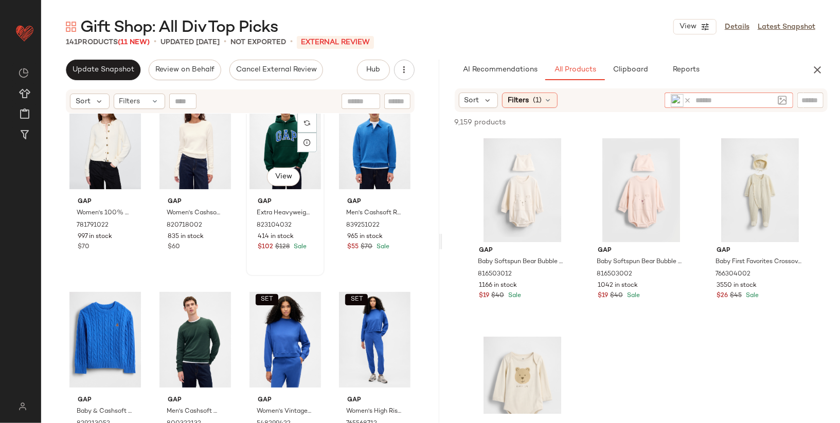
scroll to position [2195, 0]
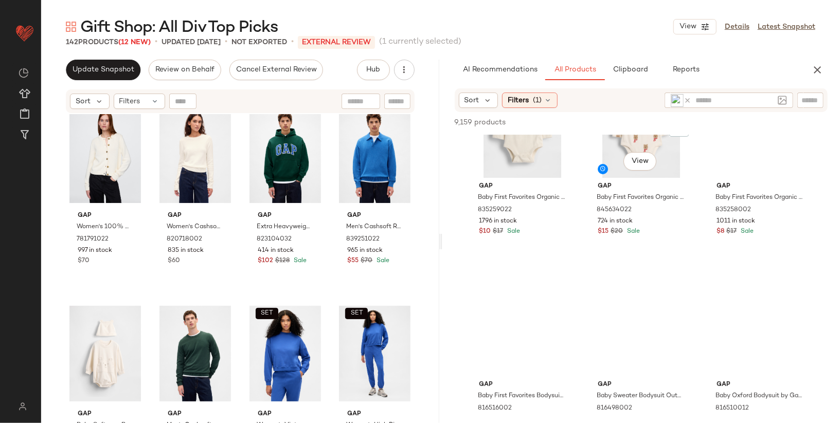
scroll to position [305, 0]
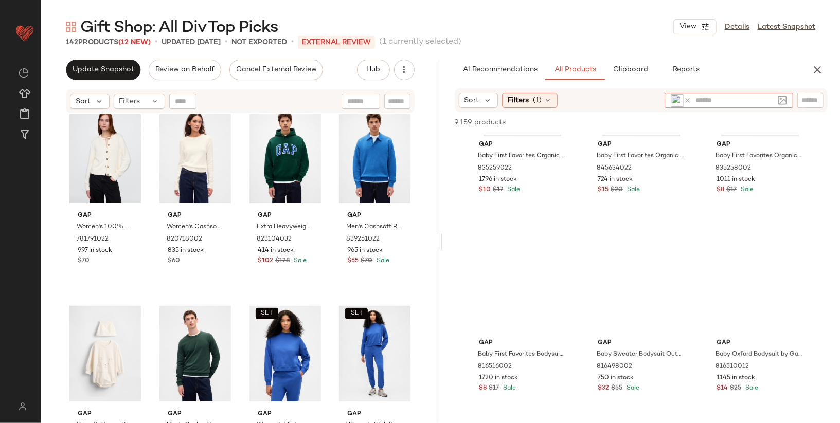
click at [688, 99] on icon at bounding box center [688, 101] width 8 height 8
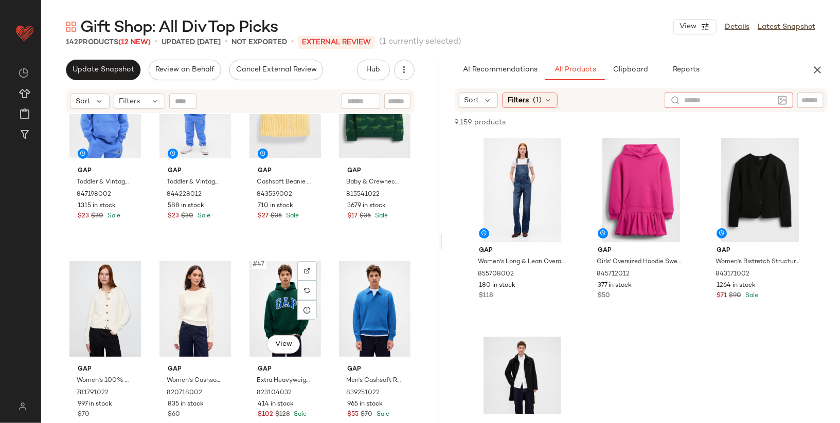
scroll to position [2014, 0]
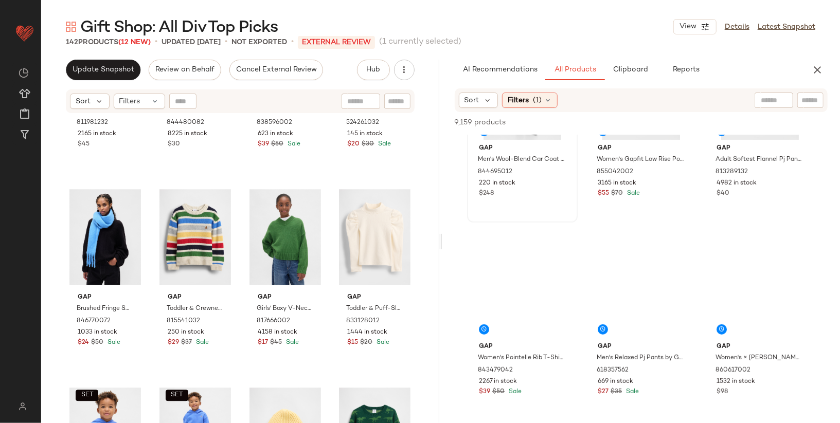
scroll to position [299, 0]
click at [766, 100] on input "text" at bounding box center [774, 100] width 26 height 11
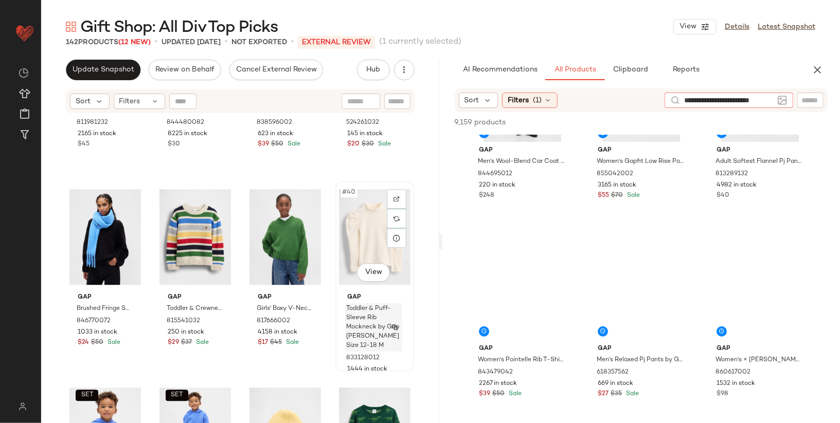
type input "**********"
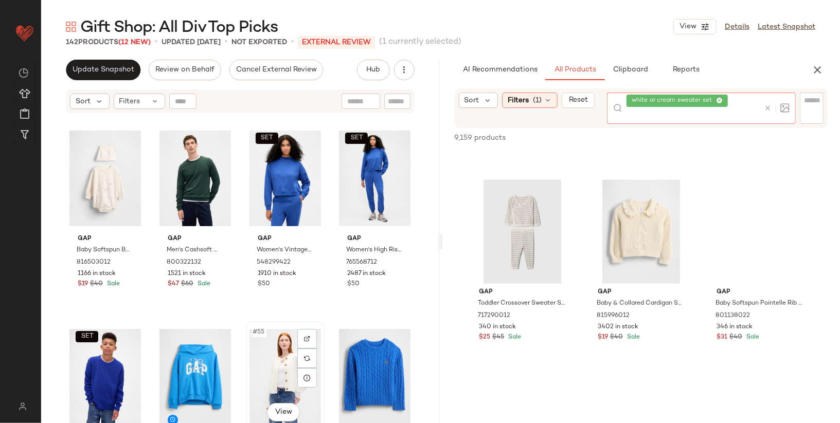
scroll to position [2383, 0]
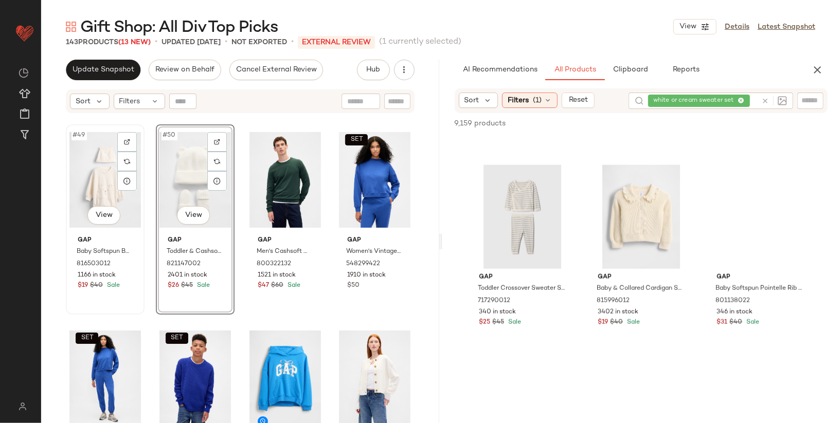
click at [102, 188] on div "#49 View" at bounding box center [105, 180] width 72 height 104
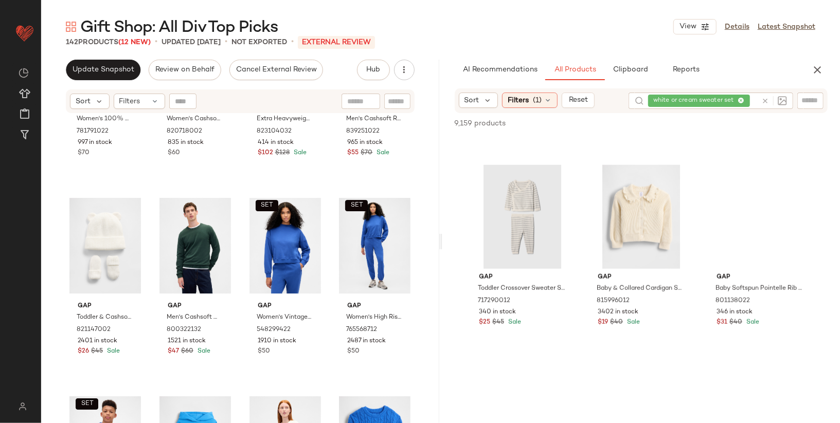
scroll to position [2318, 0]
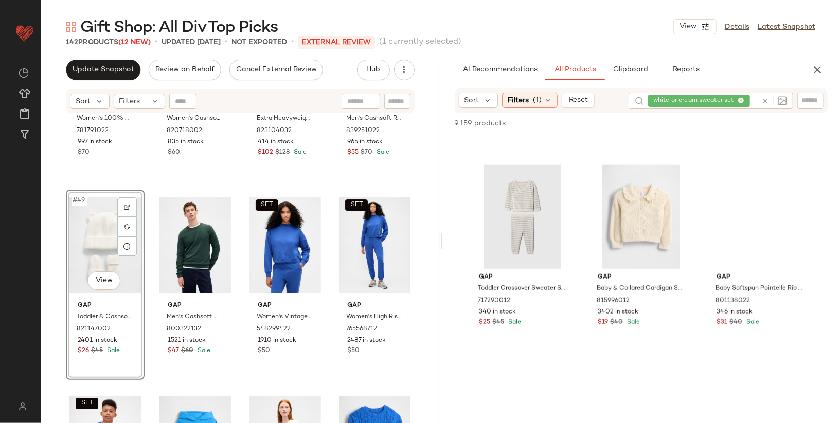
drag, startPoint x: 95, startPoint y: 242, endPoint x: 101, endPoint y: 242, distance: 6.2
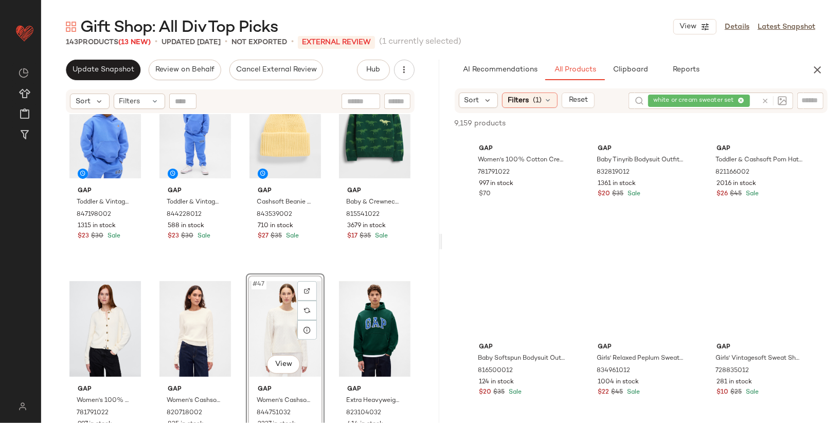
scroll to position [2711, 0]
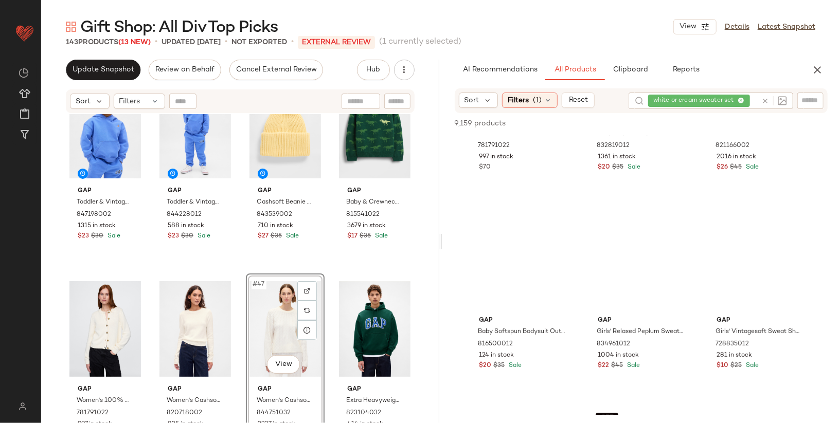
click at [274, 318] on div "#47 View" at bounding box center [286, 329] width 72 height 104
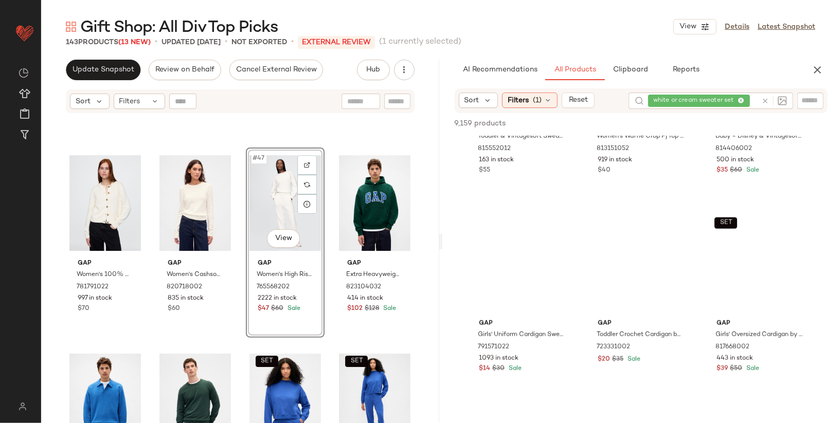
scroll to position [3106, 0]
click at [278, 235] on body "GAP ** Dashboard All Products Global Clipboards (27) Curations (95) Katherine A…" at bounding box center [420, 211] width 840 height 423
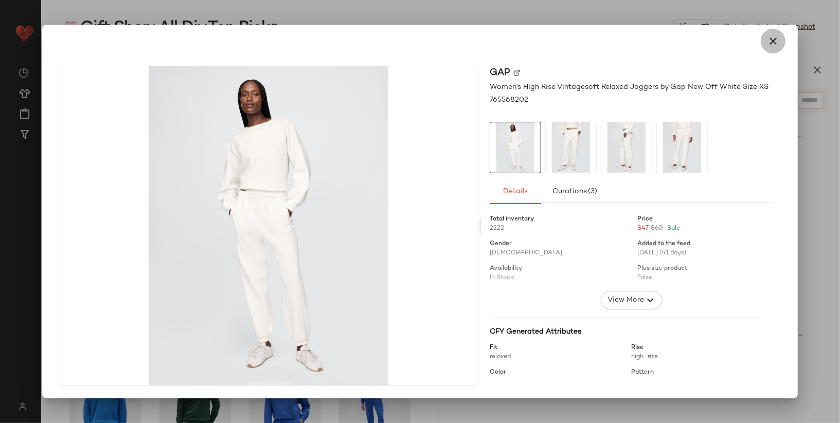
click at [776, 38] on icon "button" at bounding box center [773, 41] width 12 height 12
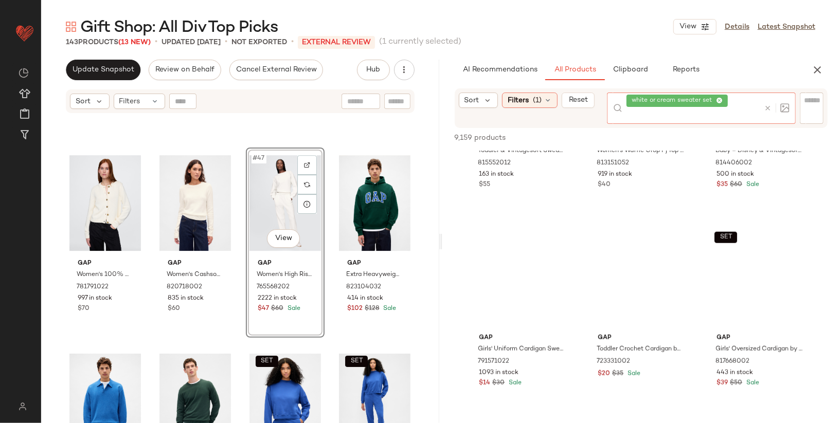
click at [743, 100] on div "white or cream sweater set" at bounding box center [693, 108] width 133 height 31
click at [720, 100] on icon at bounding box center [719, 101] width 7 height 7
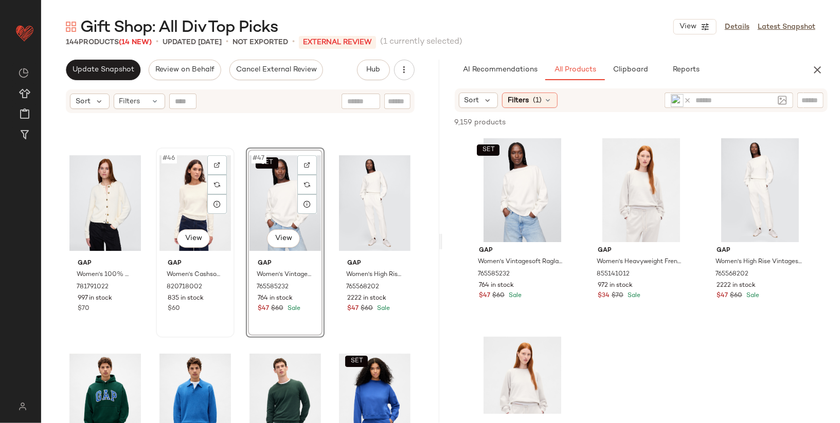
click at [182, 211] on div "#46 View" at bounding box center [195, 203] width 72 height 104
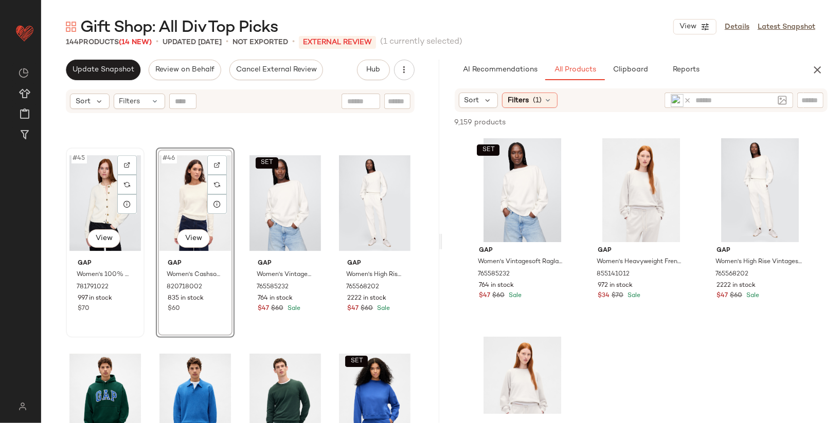
click at [107, 203] on div "#45 View" at bounding box center [105, 203] width 72 height 104
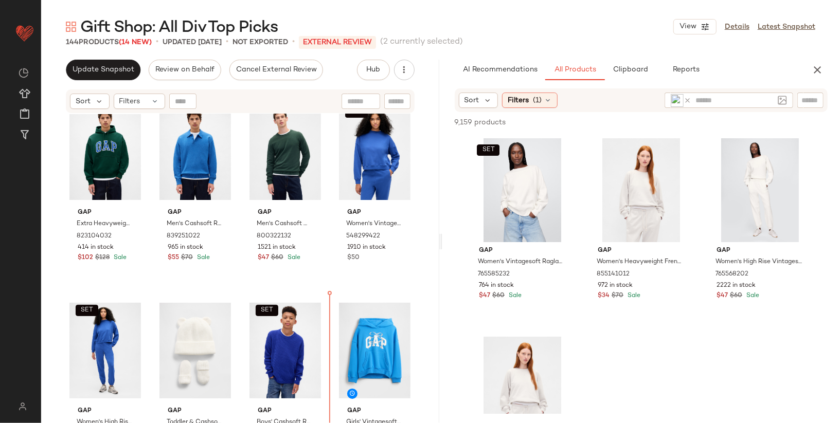
scroll to position [2413, 0]
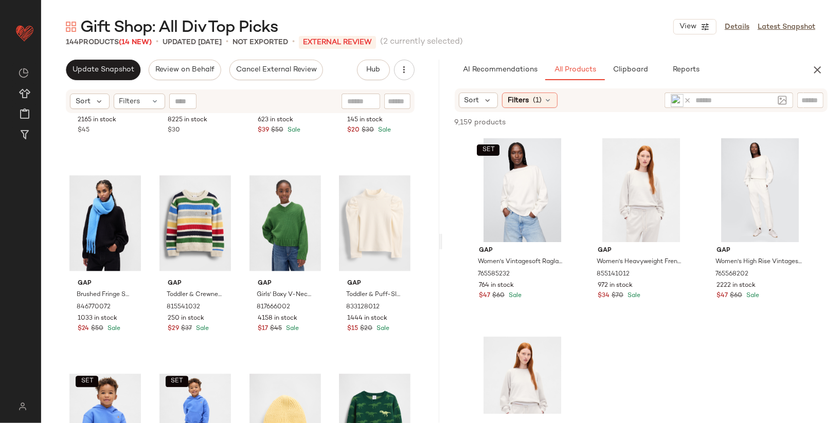
scroll to position [1788, 0]
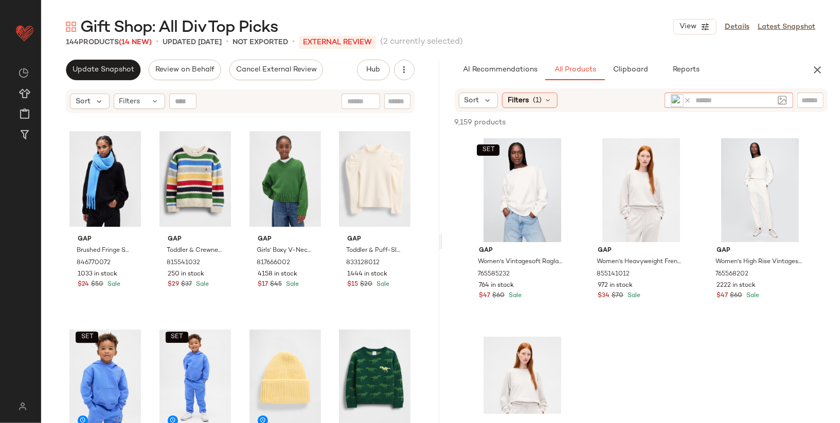
click at [689, 101] on icon at bounding box center [688, 101] width 8 height 8
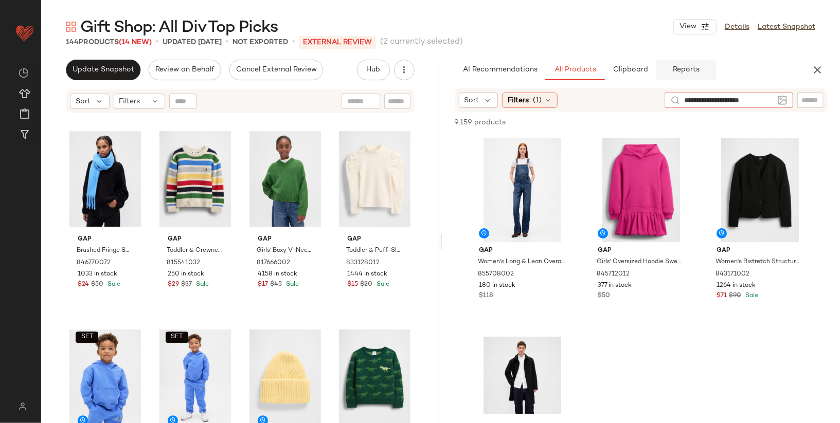
type input "**********"
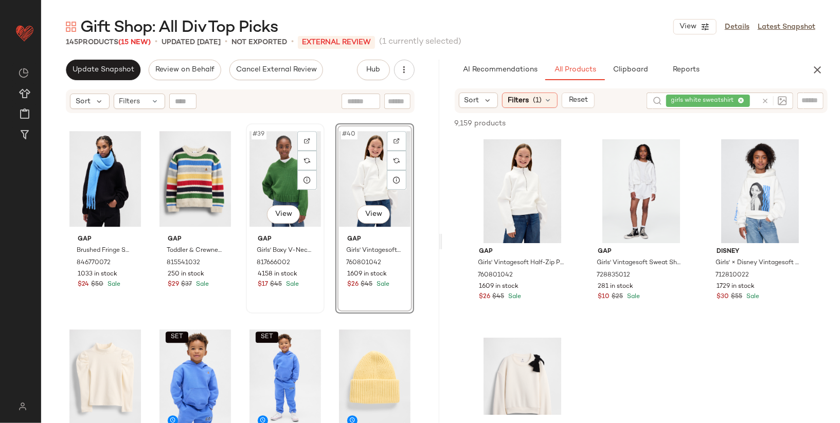
scroll to position [1859, 0]
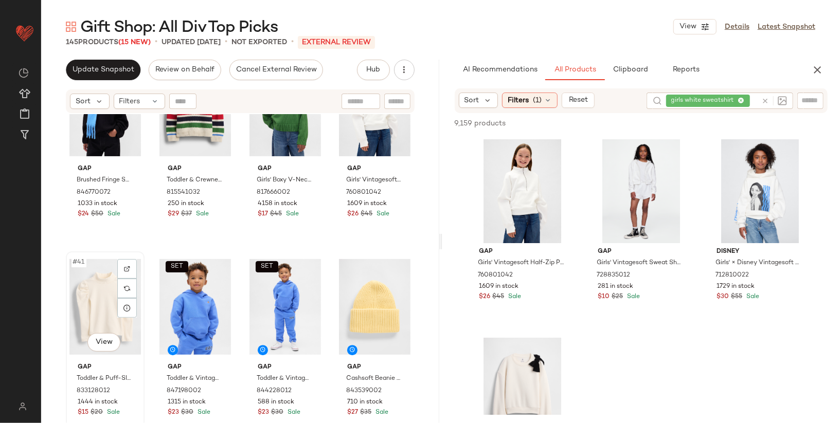
click at [91, 299] on div "#41 View" at bounding box center [105, 307] width 72 height 104
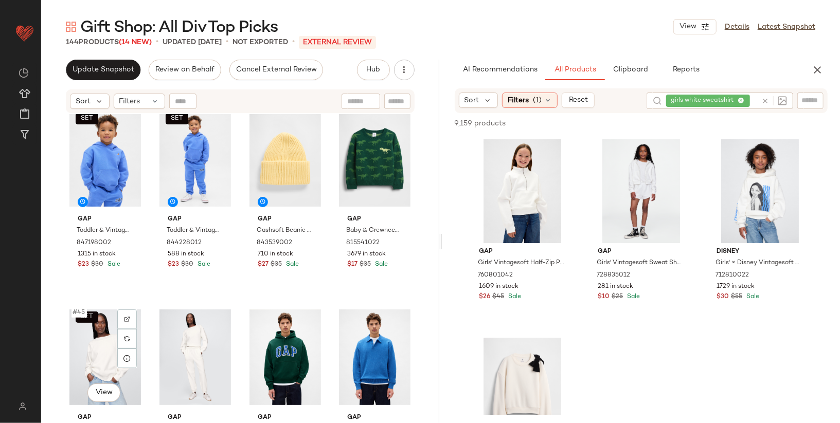
scroll to position [2096, 0]
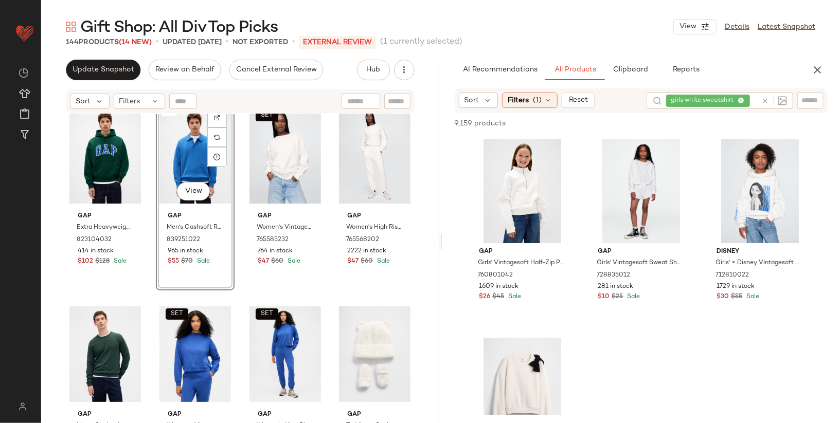
scroll to position [2209, 0]
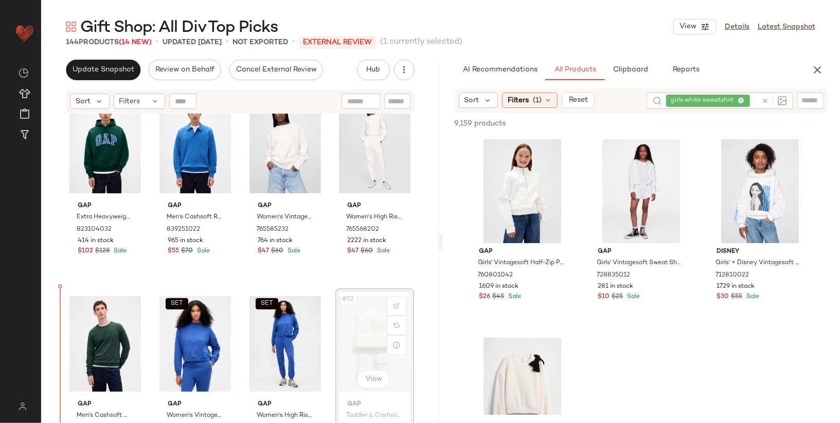
scroll to position [2225, 0]
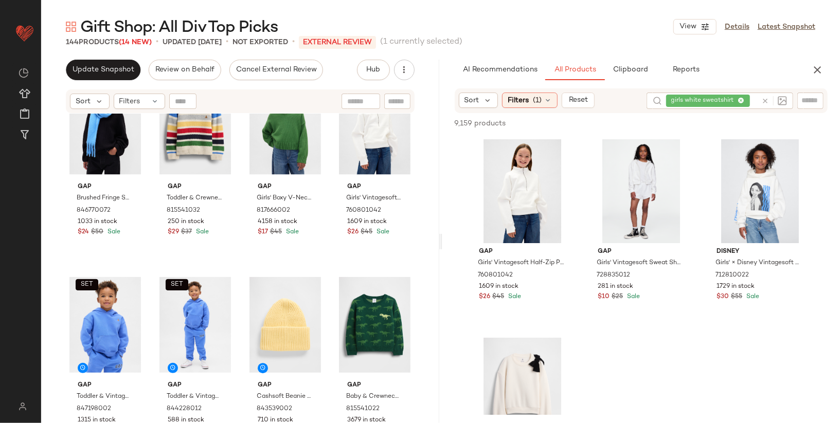
scroll to position [1854, 0]
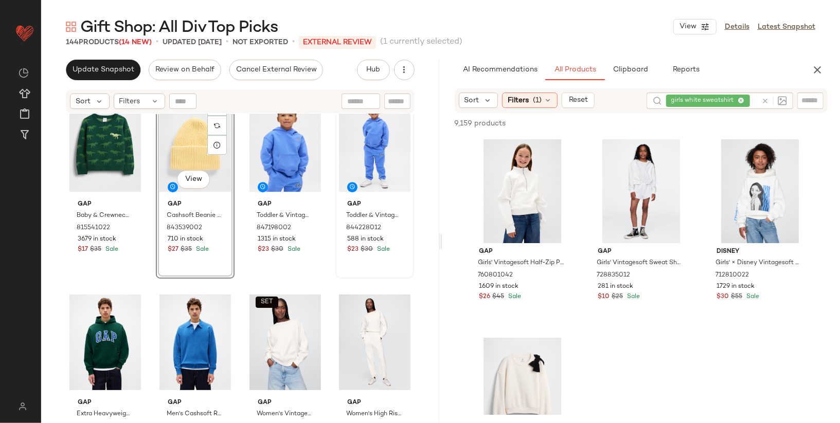
scroll to position [2021, 0]
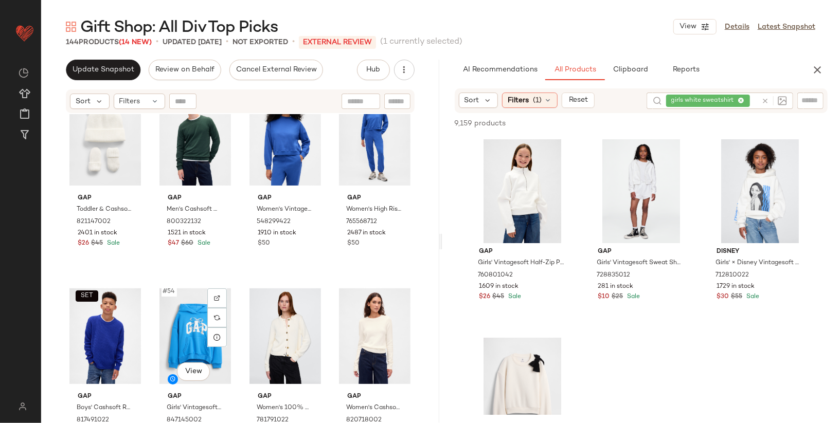
scroll to position [2426, 0]
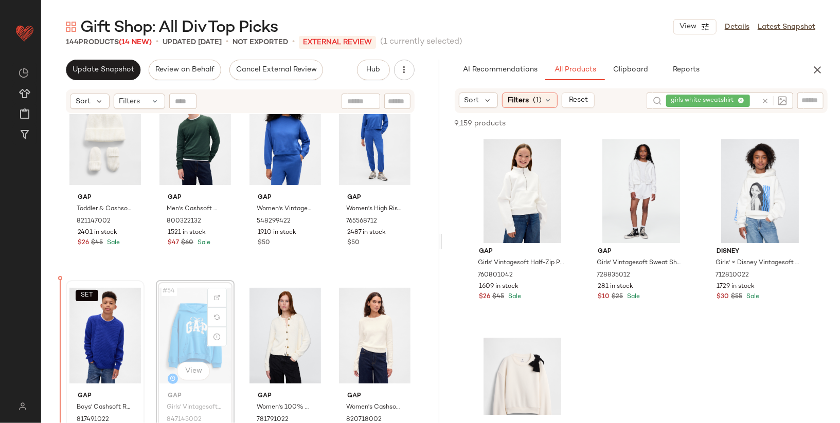
drag, startPoint x: 173, startPoint y: 341, endPoint x: 87, endPoint y: 343, distance: 86.5
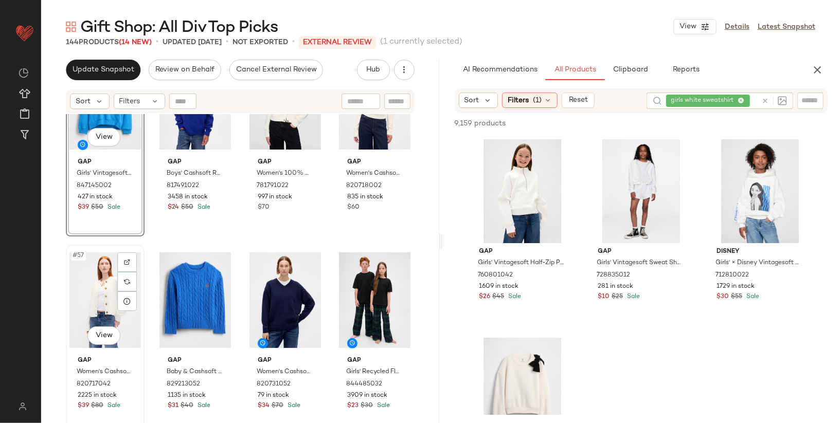
scroll to position [2650, 0]
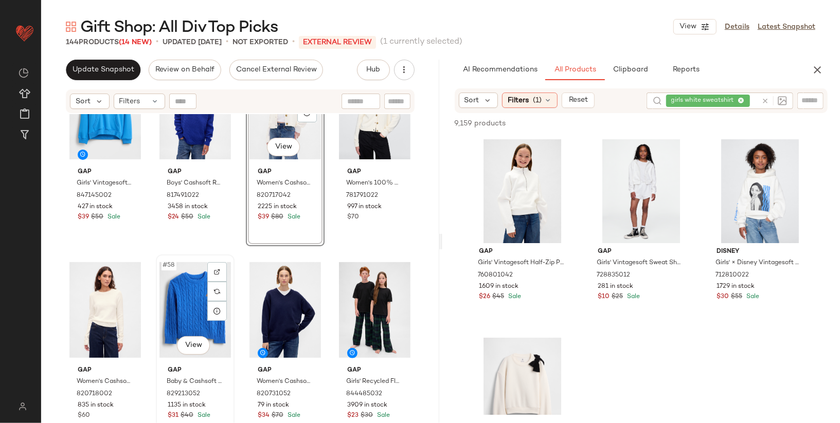
scroll to position [2538, 0]
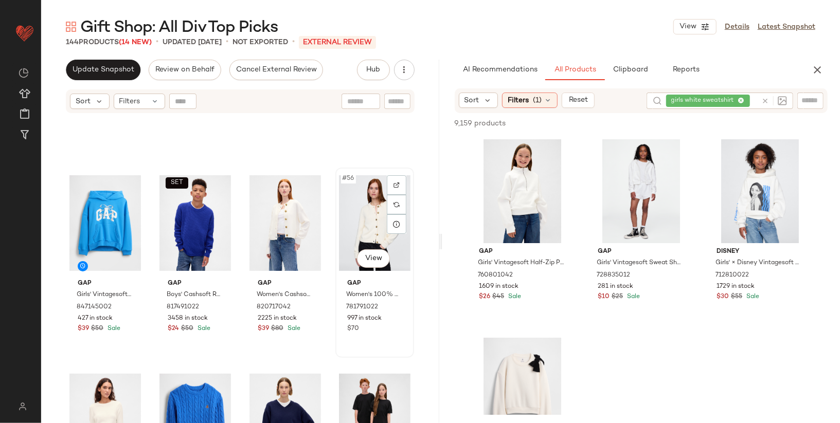
click at [351, 204] on div "#56 View" at bounding box center [375, 223] width 72 height 104
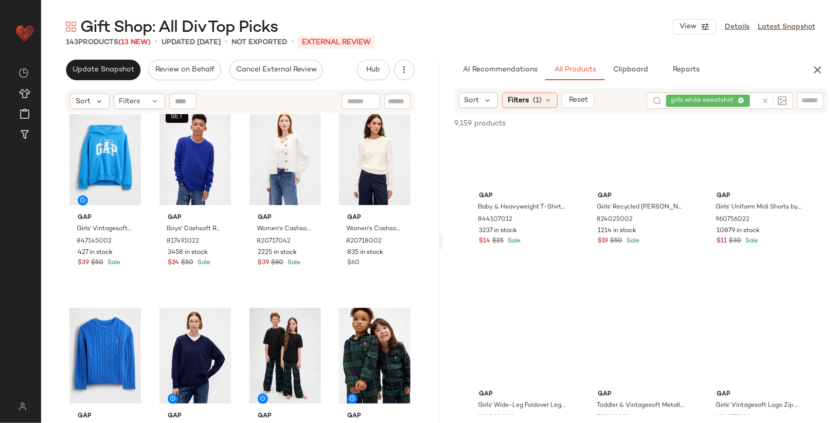
scroll to position [847, 0]
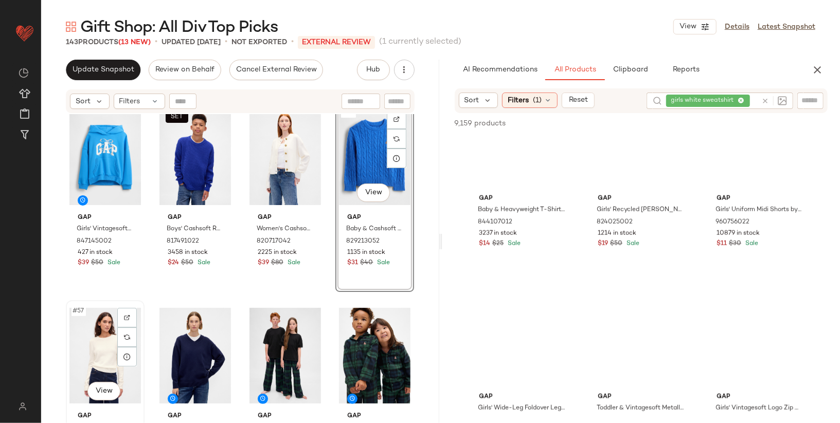
click at [95, 357] on div "#57 View" at bounding box center [105, 356] width 72 height 104
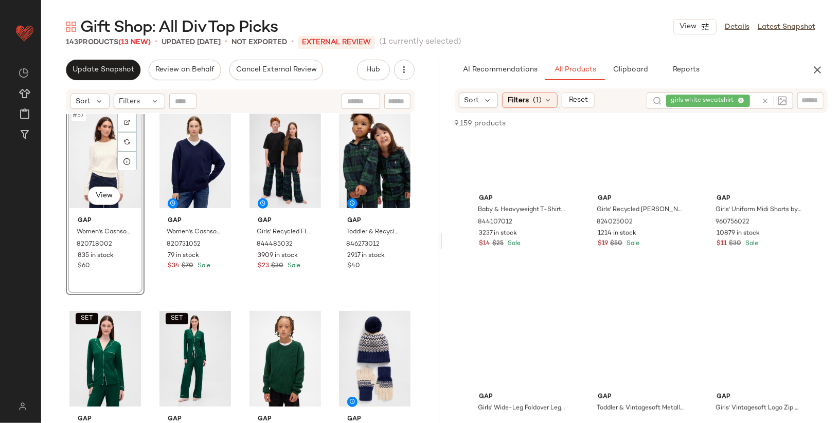
scroll to position [2797, 0]
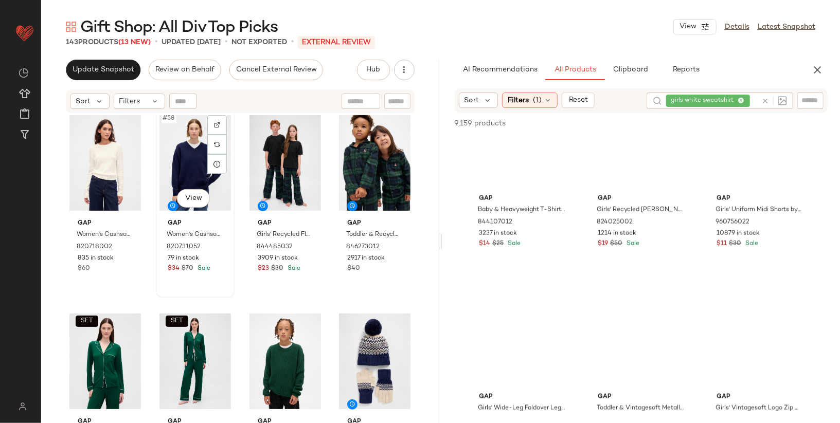
click at [172, 169] on div "#58 View" at bounding box center [195, 163] width 72 height 104
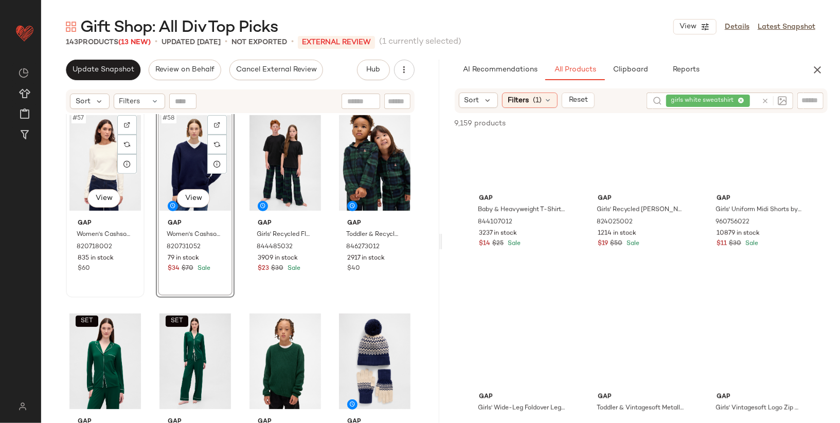
click at [104, 164] on div "#57 View" at bounding box center [105, 163] width 72 height 104
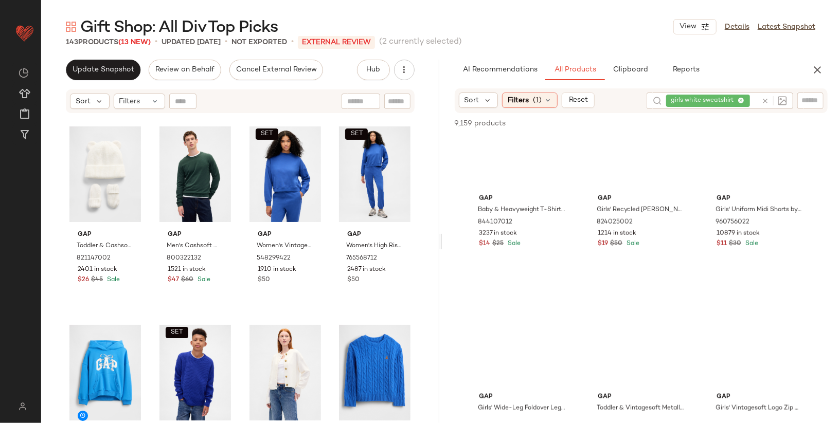
scroll to position [2382, 0]
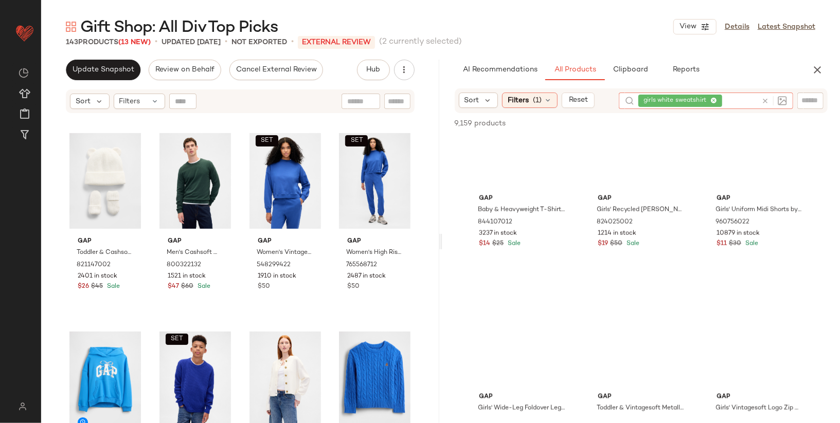
click at [742, 97] on div "girls white sweatshirt" at bounding box center [697, 101] width 119 height 16
click at [716, 101] on icon at bounding box center [713, 101] width 7 height 7
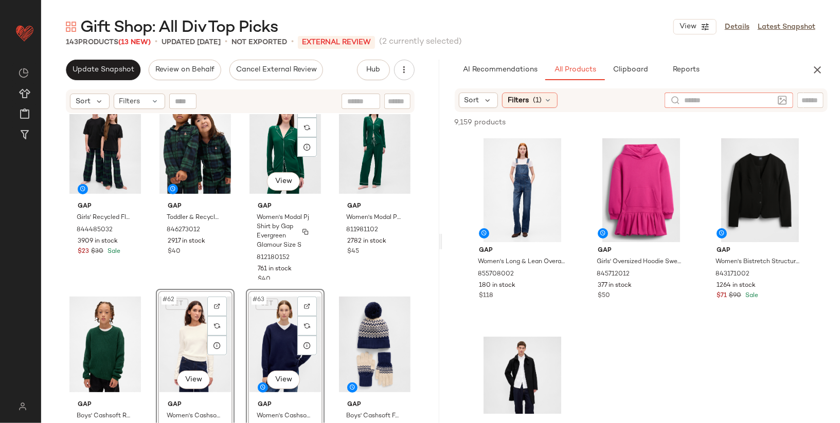
scroll to position [2823, 0]
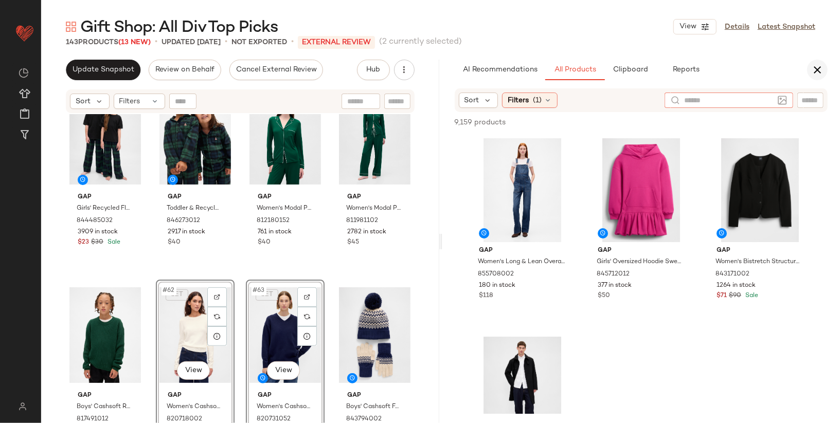
click at [814, 72] on icon "button" at bounding box center [817, 70] width 12 height 12
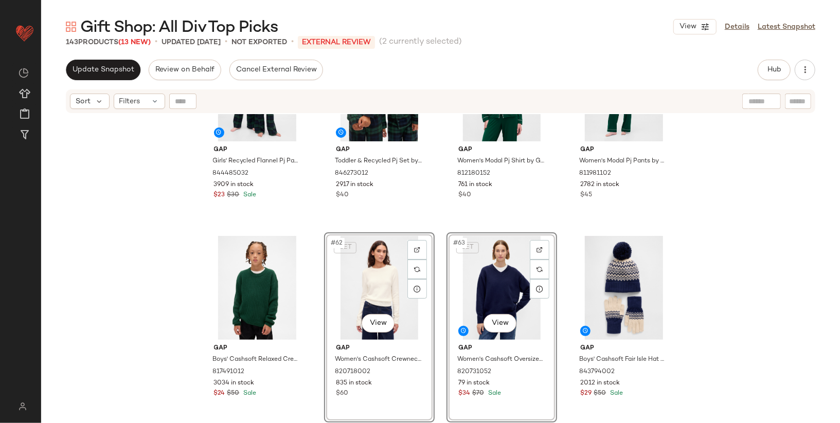
scroll to position [2889, 0]
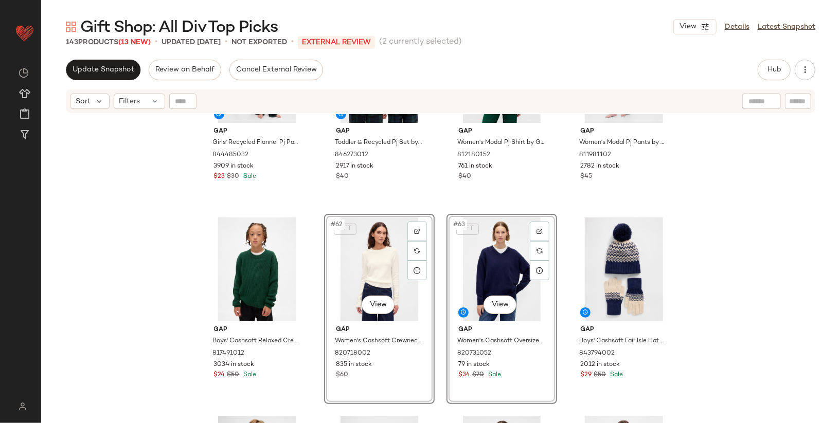
click at [758, 246] on div "Gap Girls' Recycled Flannel Pj Pants by Gap Black Watch Plaid Size 10 844485032…" at bounding box center [440, 281] width 799 height 335
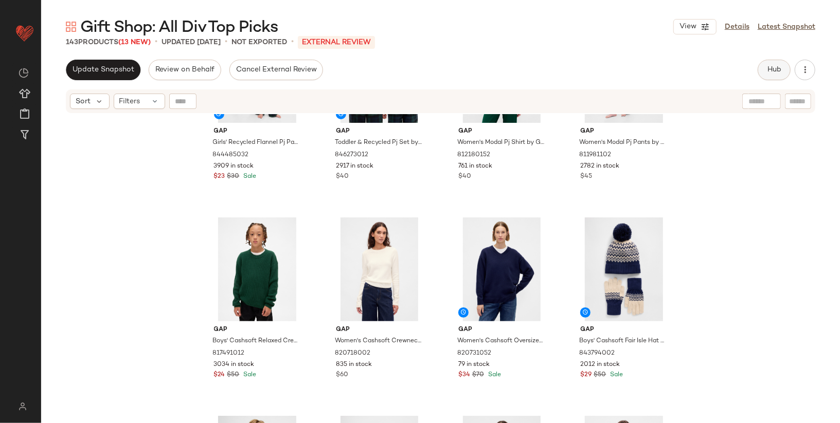
click at [779, 62] on button "Hub" at bounding box center [774, 70] width 33 height 21
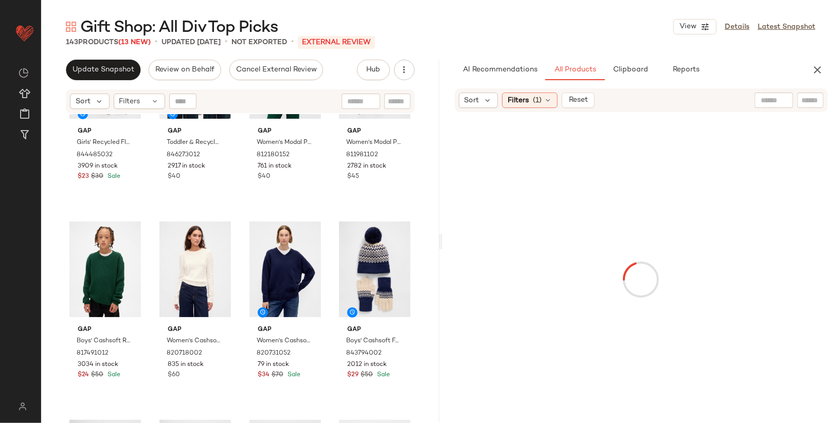
click at [809, 100] on input "text" at bounding box center [811, 100] width 18 height 11
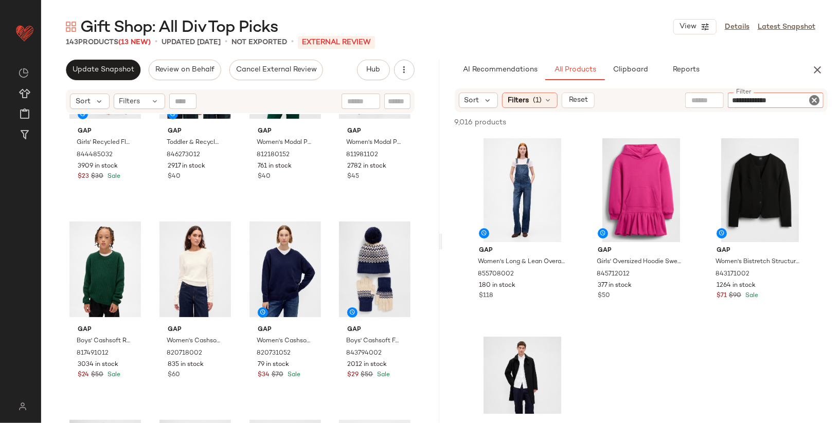
type input "**********"
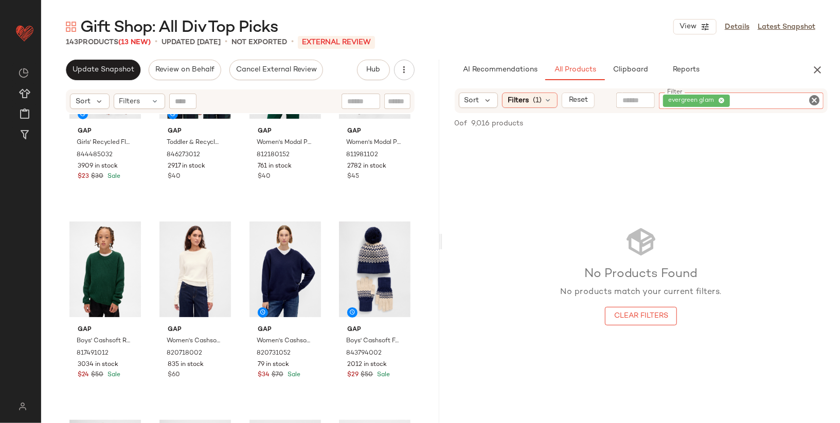
click at [722, 100] on icon at bounding box center [721, 101] width 7 height 7
click at [707, 99] on input "text" at bounding box center [704, 100] width 26 height 11
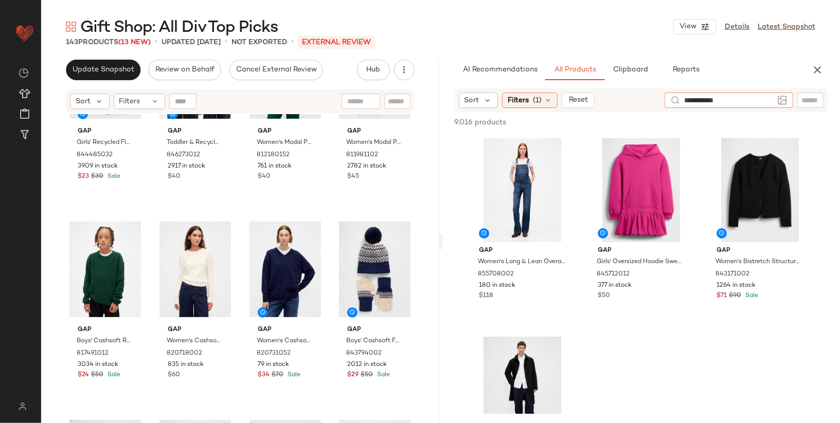
type input "**********"
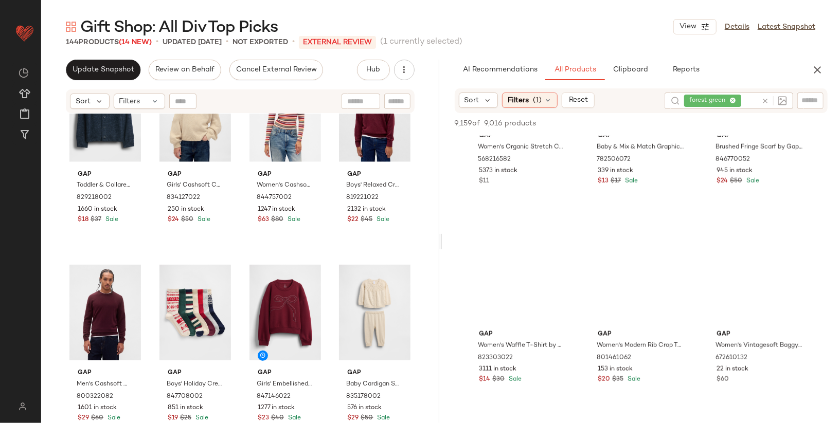
scroll to position [3903, 0]
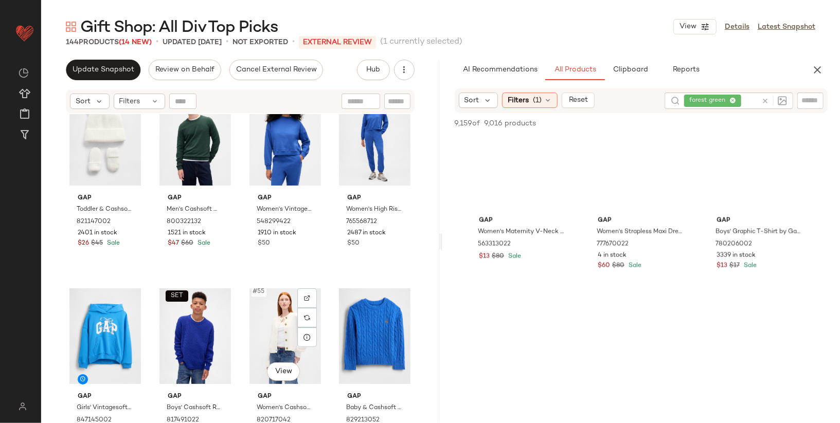
scroll to position [2424, 0]
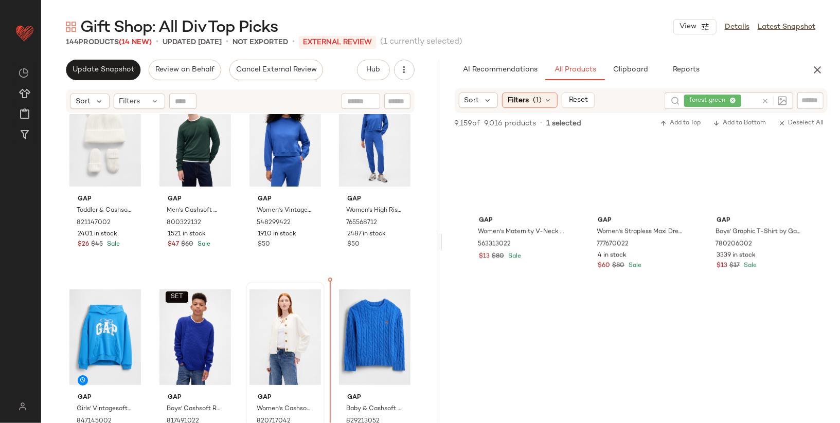
drag, startPoint x: 620, startPoint y: 344, endPoint x: 319, endPoint y: 346, distance: 301.0
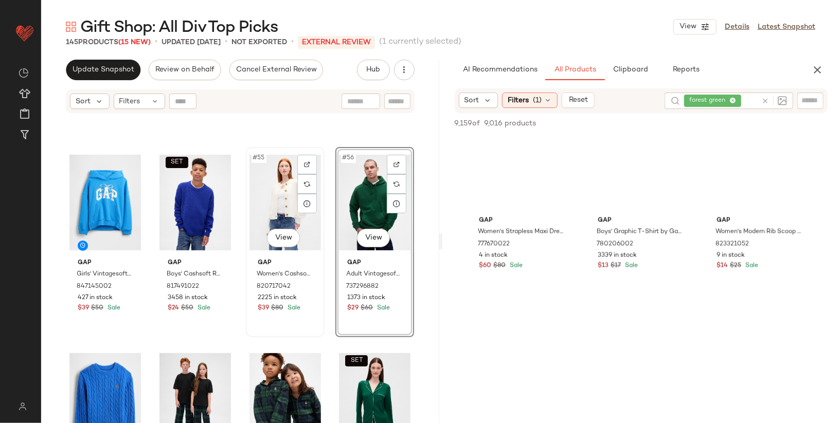
scroll to position [2625, 0]
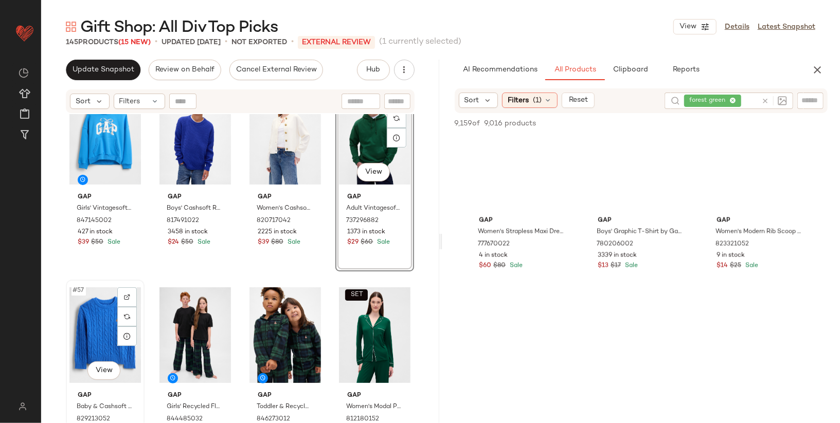
click at [98, 335] on div "#57 View" at bounding box center [105, 335] width 72 height 104
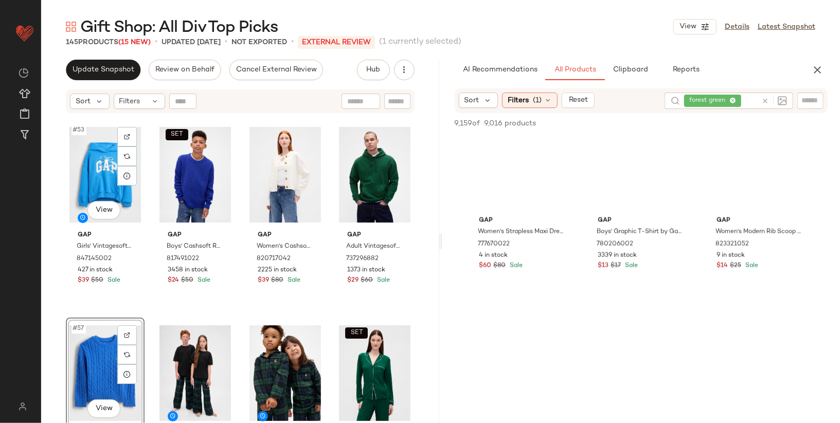
scroll to position [2584, 0]
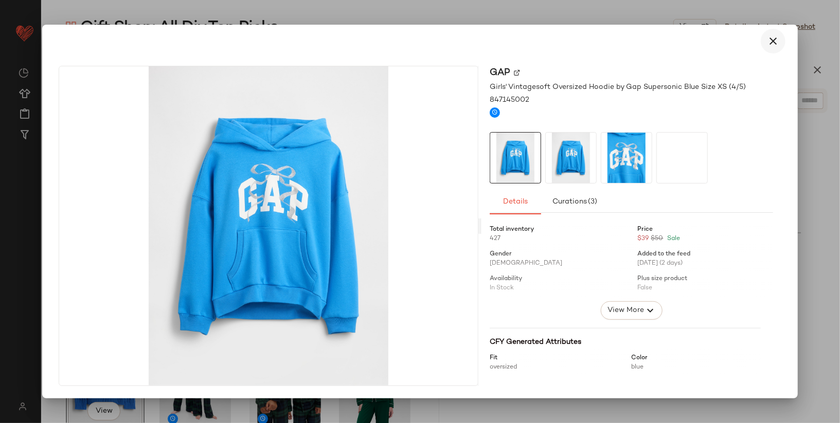
click at [775, 38] on icon "button" at bounding box center [773, 41] width 12 height 12
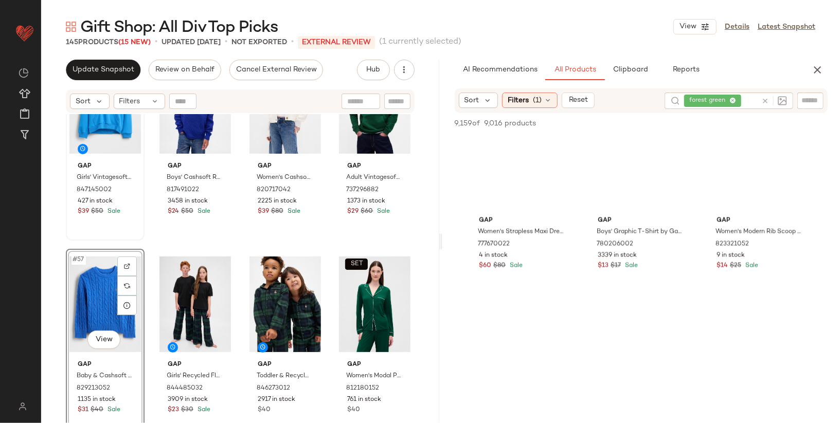
scroll to position [2607, 0]
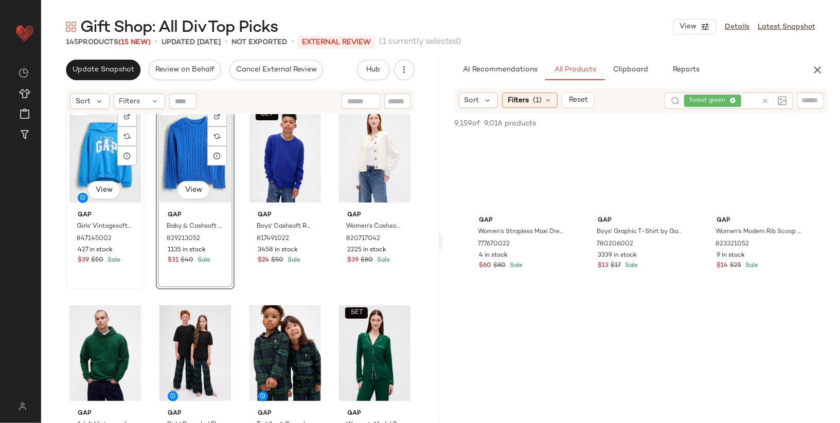
click at [95, 160] on div "#53 View" at bounding box center [105, 155] width 72 height 104
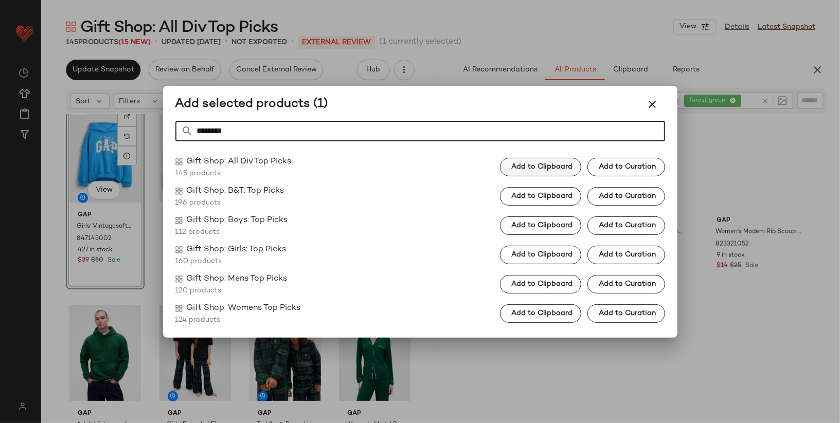
type input "********"
click at [536, 170] on span "Add to Clipboard" at bounding box center [542, 167] width 62 height 8
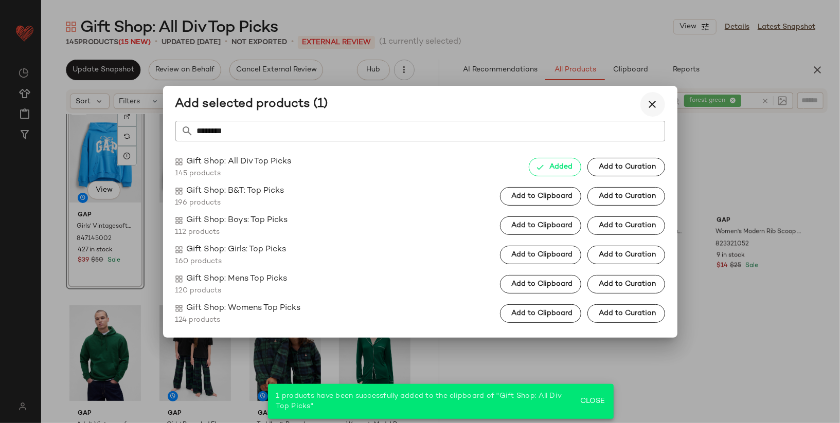
click at [655, 106] on icon "button" at bounding box center [653, 104] width 12 height 12
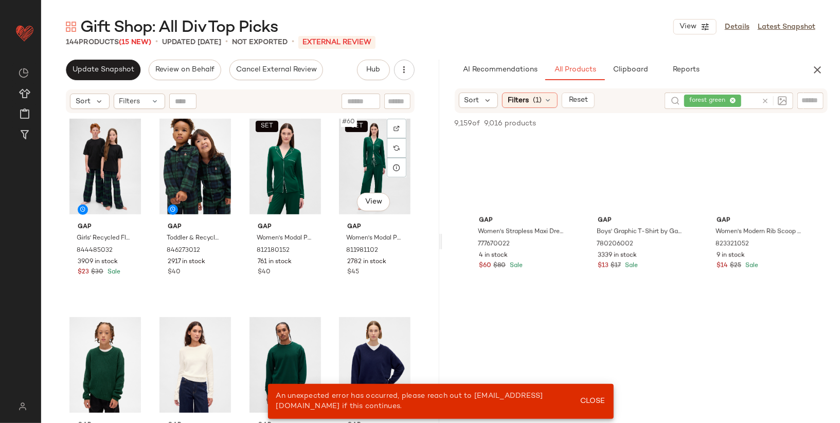
scroll to position [2739, 0]
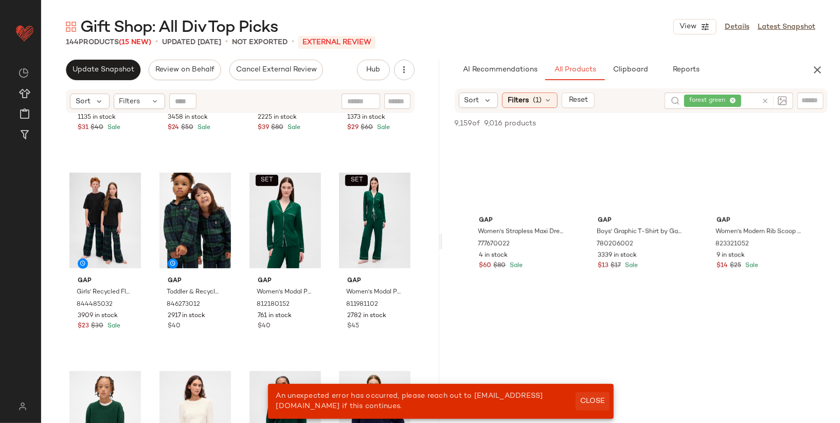
click at [588, 400] on span "Close" at bounding box center [592, 402] width 25 height 8
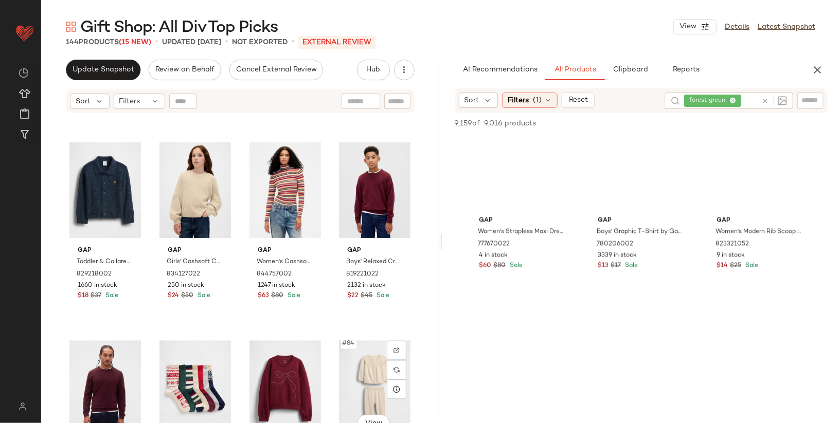
scroll to position [3762, 0]
click at [733, 101] on div "forest green" at bounding box center [720, 101] width 73 height 16
click at [715, 98] on icon at bounding box center [713, 101] width 7 height 7
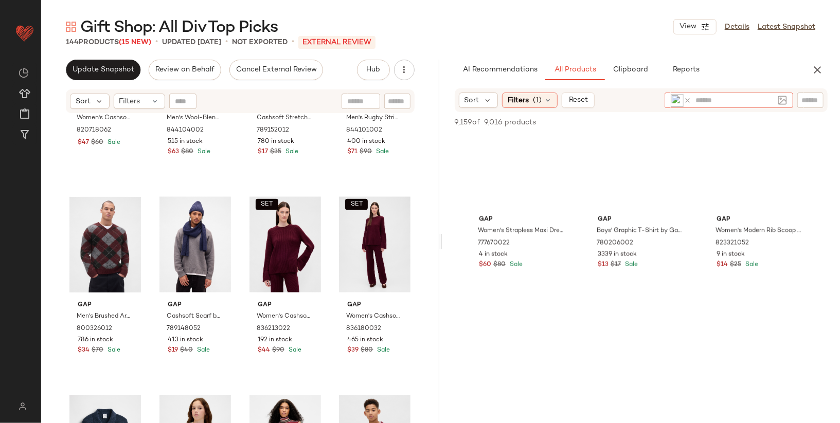
scroll to position [3491, 0]
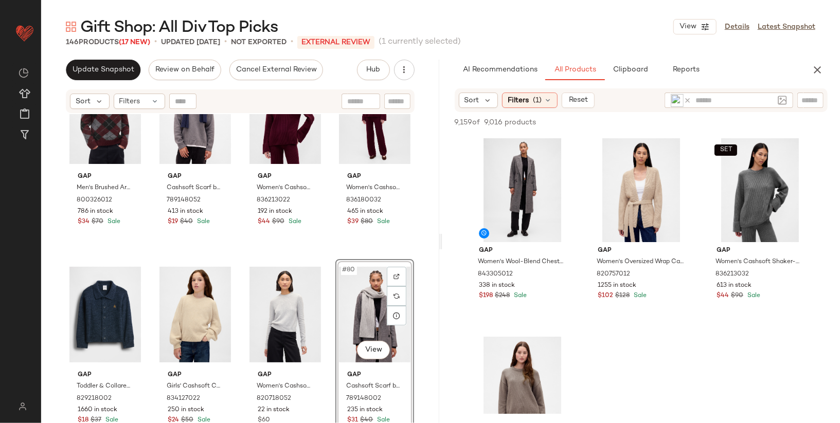
scroll to position [3657, 0]
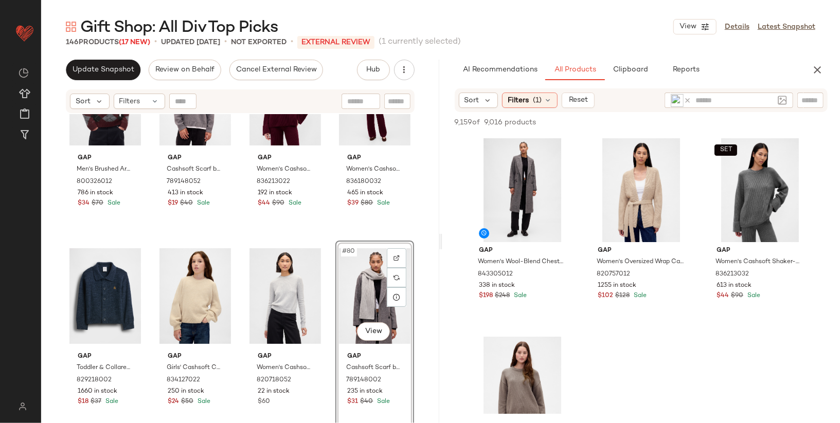
drag, startPoint x: 617, startPoint y: 179, endPoint x: 233, endPoint y: 1, distance: 423.5
click at [689, 99] on icon at bounding box center [688, 101] width 8 height 8
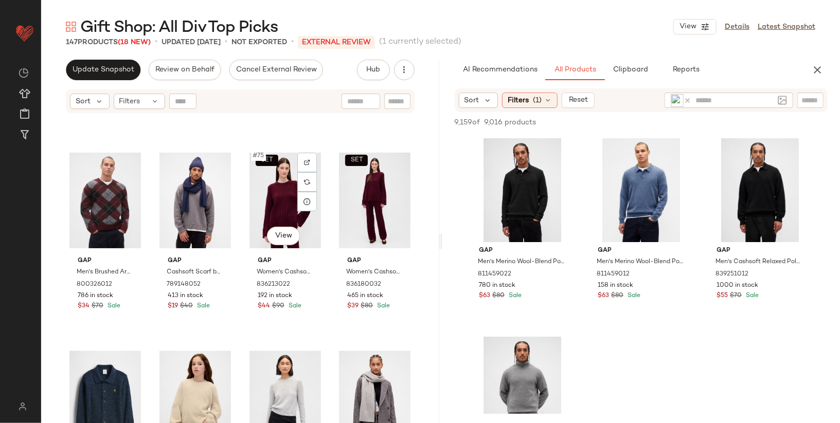
scroll to position [3538, 0]
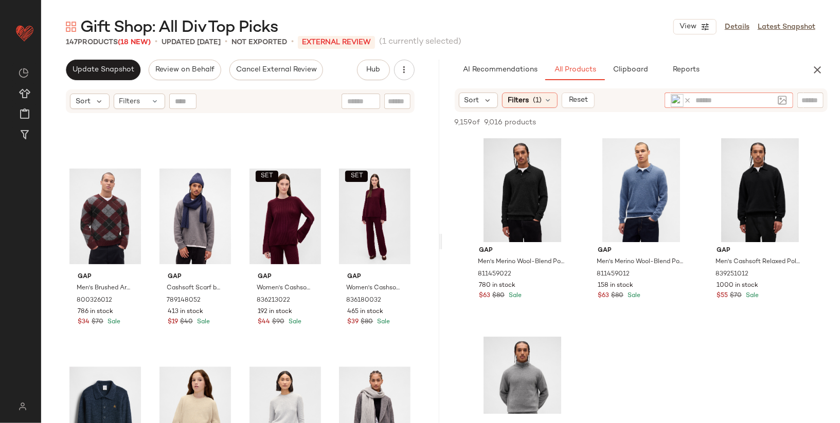
click at [688, 99] on icon at bounding box center [688, 101] width 8 height 8
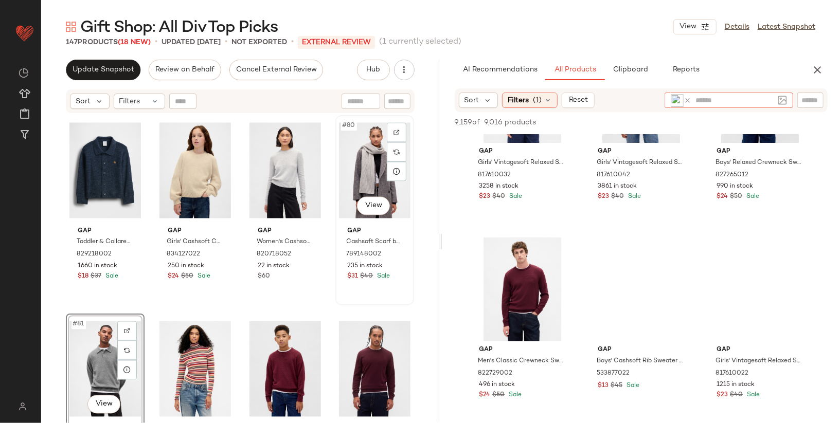
scroll to position [3783, 0]
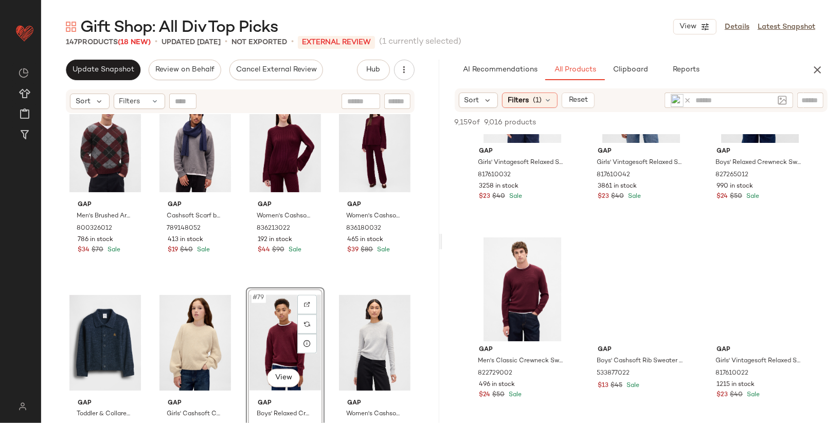
scroll to position [3602, 0]
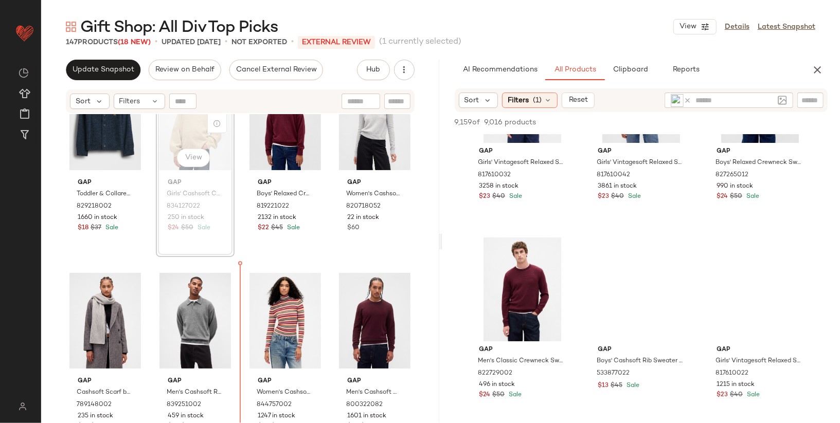
scroll to position [3851, 0]
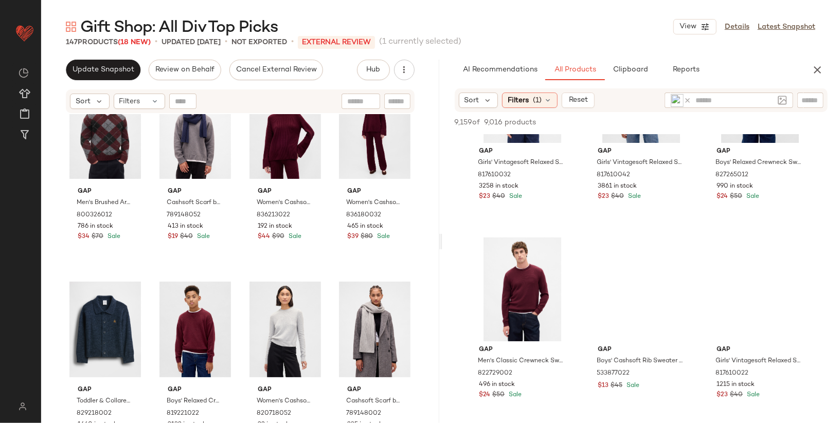
scroll to position [3622, 0]
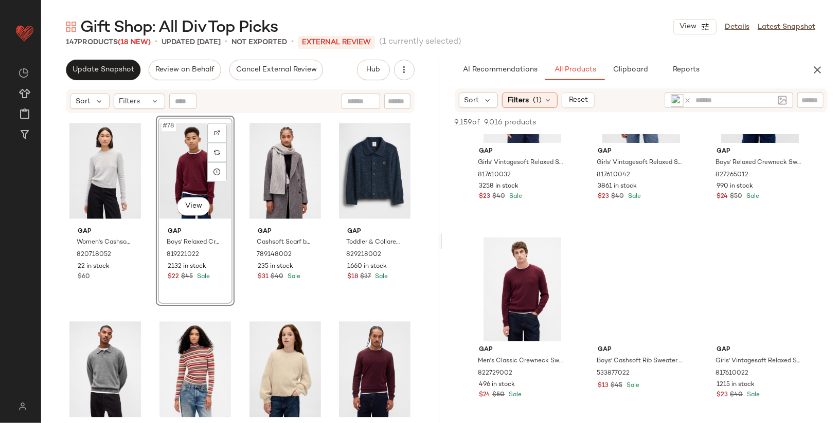
scroll to position [3783, 0]
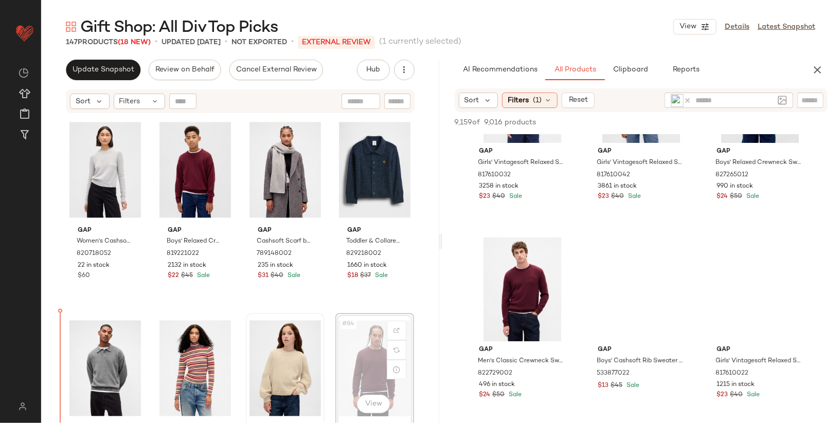
drag, startPoint x: 369, startPoint y: 367, endPoint x: 299, endPoint y: 365, distance: 70.0
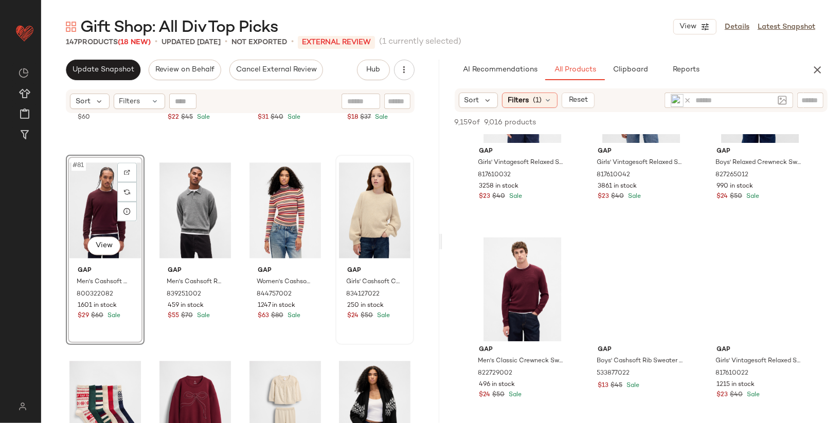
scroll to position [3967, 0]
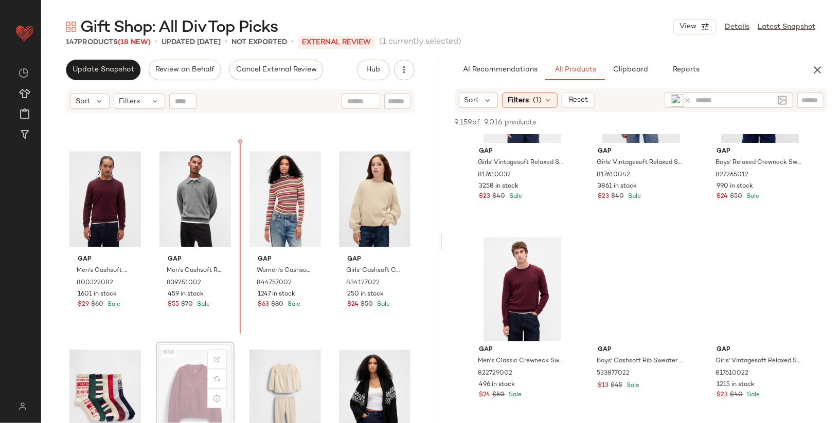
scroll to position [3955, 0]
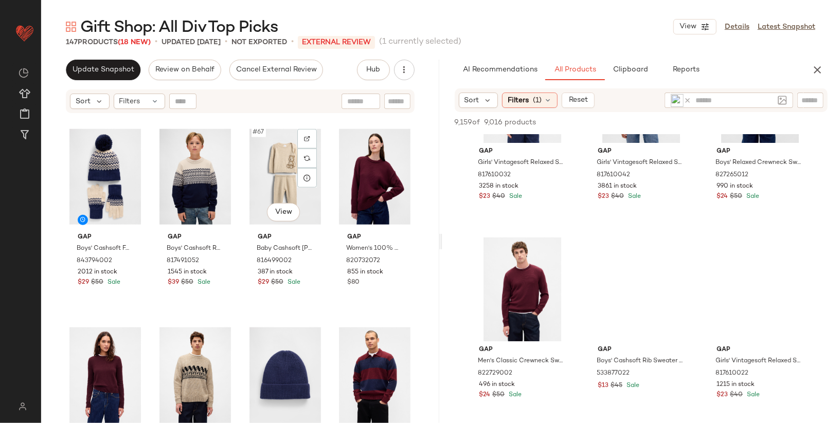
scroll to position [3177, 0]
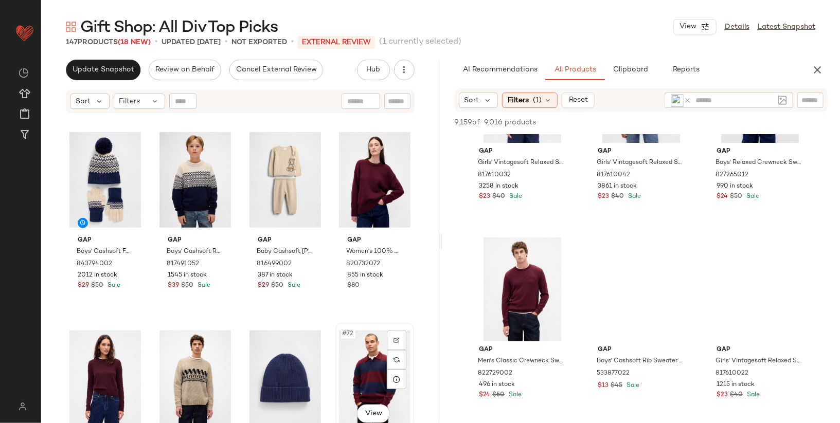
click at [352, 355] on div "#72 View" at bounding box center [375, 379] width 72 height 104
click at [95, 179] on div "#65 View" at bounding box center [105, 180] width 72 height 104
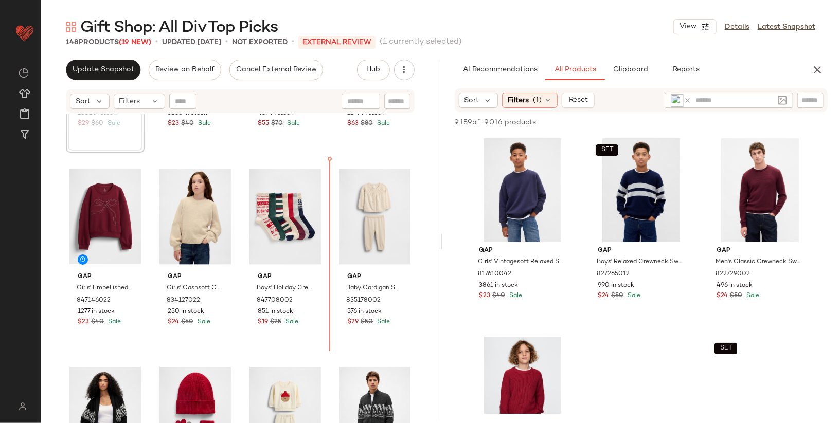
scroll to position [4159, 0]
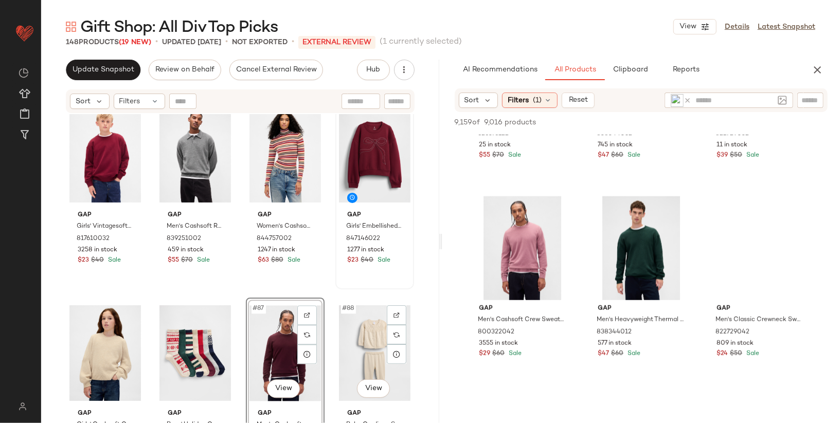
scroll to position [3996, 0]
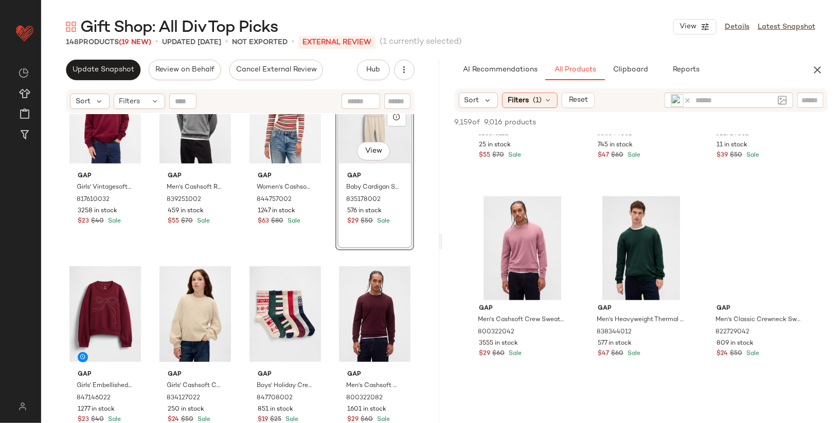
scroll to position [4034, 0]
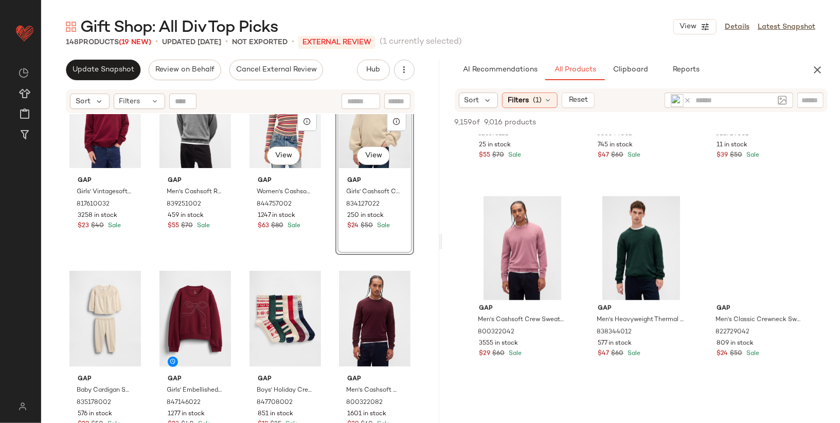
scroll to position [4028, 0]
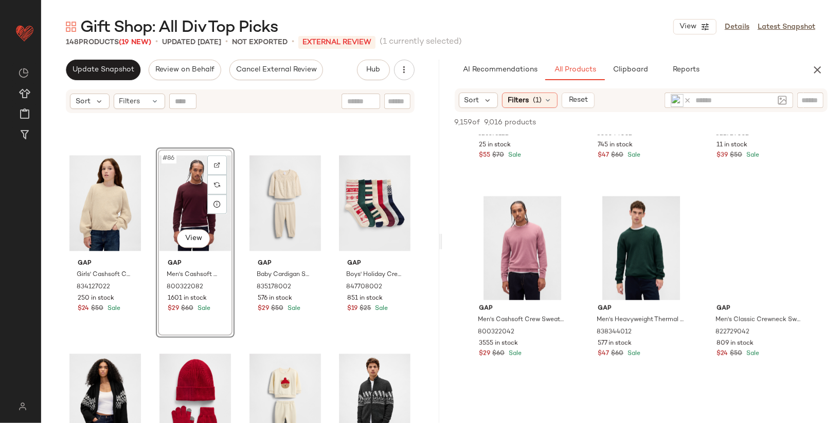
scroll to position [4144, 0]
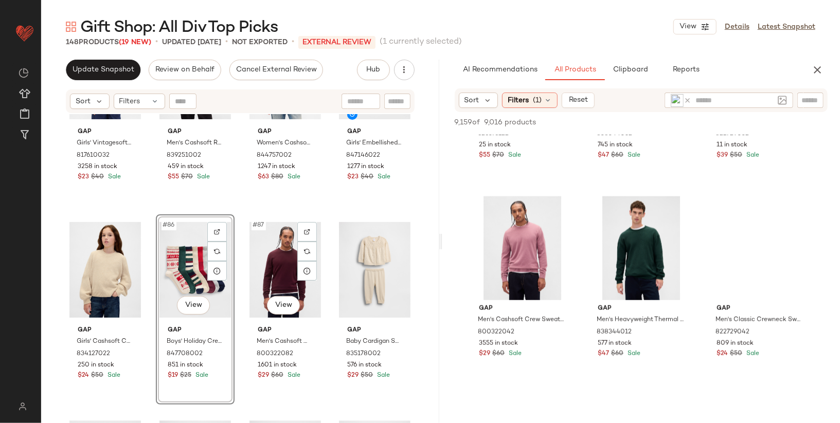
scroll to position [4079, 0]
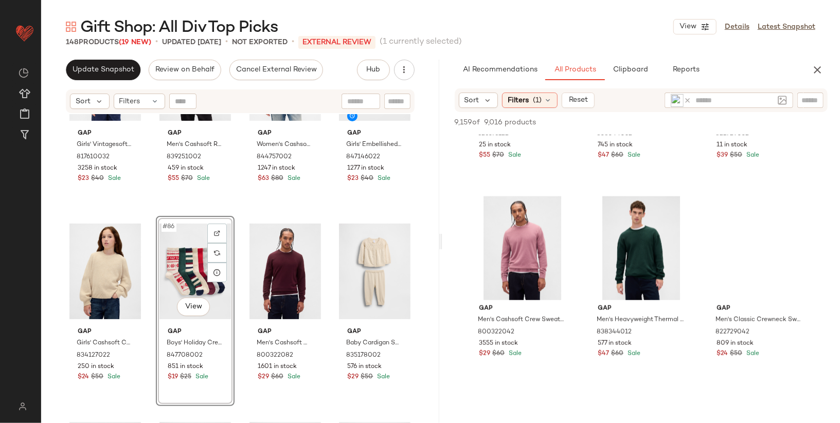
click at [686, 101] on icon at bounding box center [688, 101] width 8 height 8
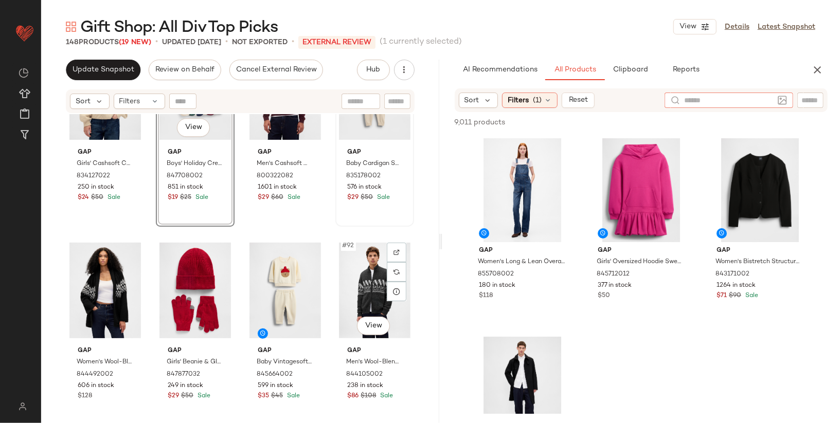
scroll to position [4258, 0]
type input "*********"
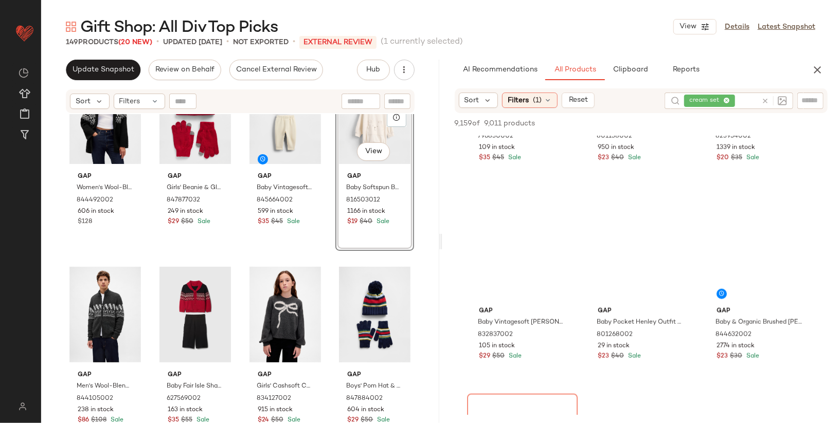
scroll to position [4382, 0]
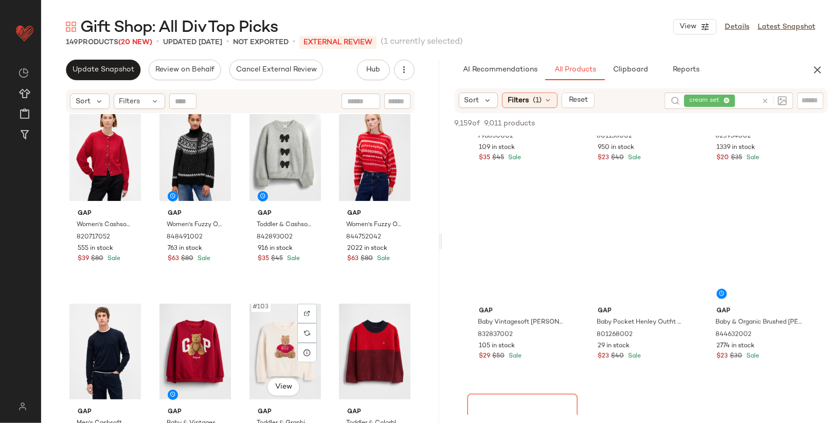
scroll to position [4867, 0]
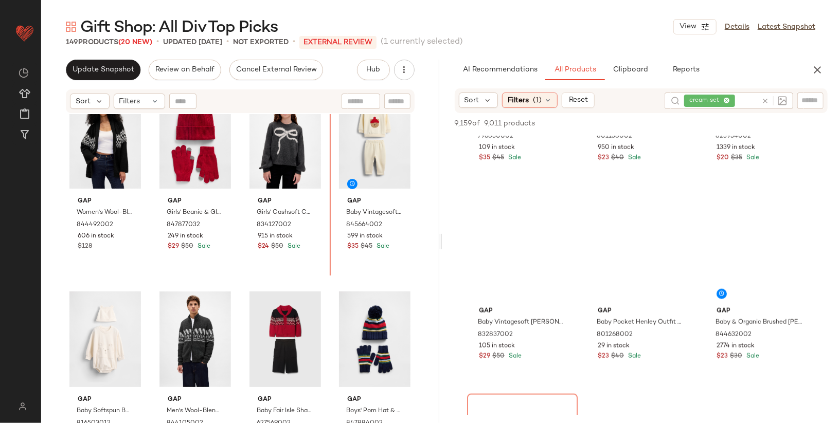
scroll to position [4392, 0]
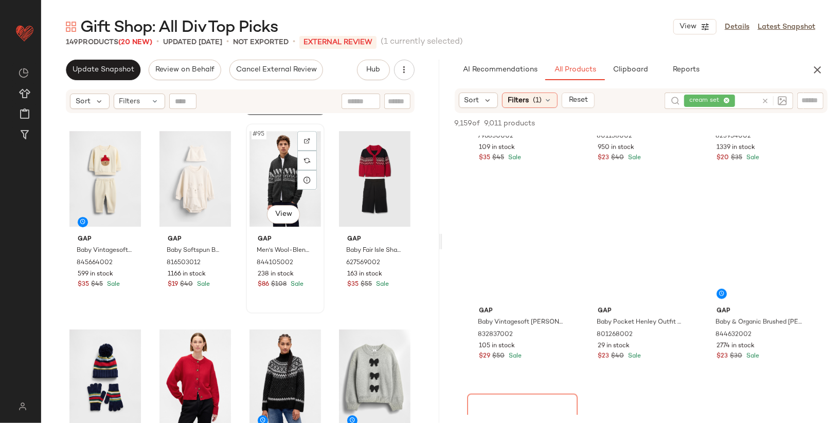
scroll to position [4567, 0]
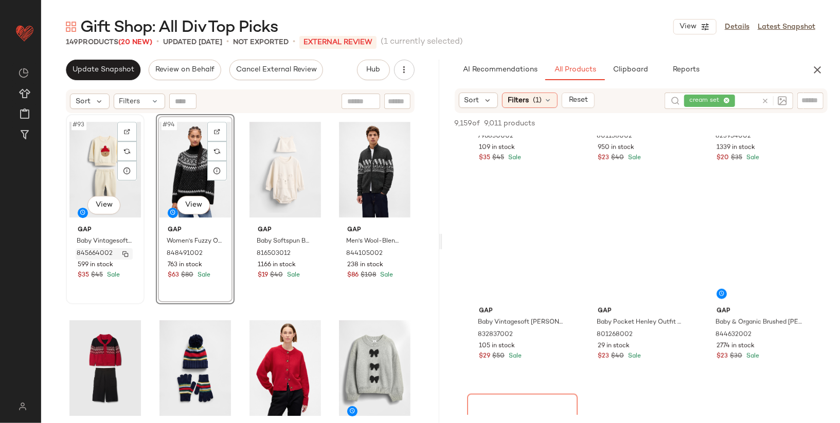
scroll to position [4579, 0]
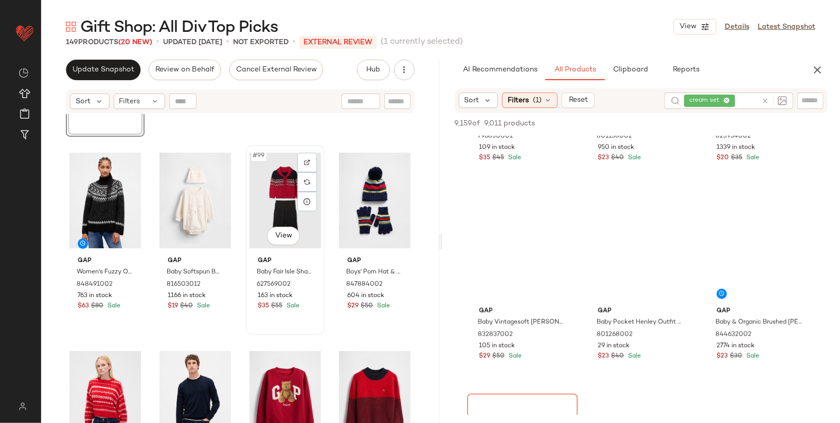
scroll to position [4746, 0]
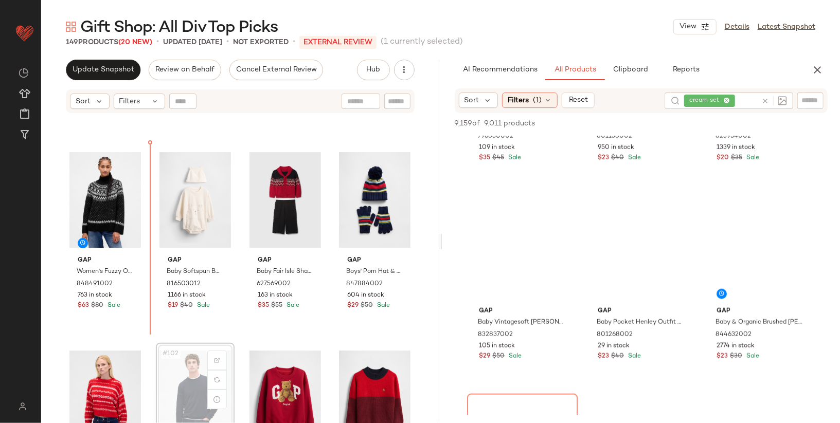
scroll to position [4746, 0]
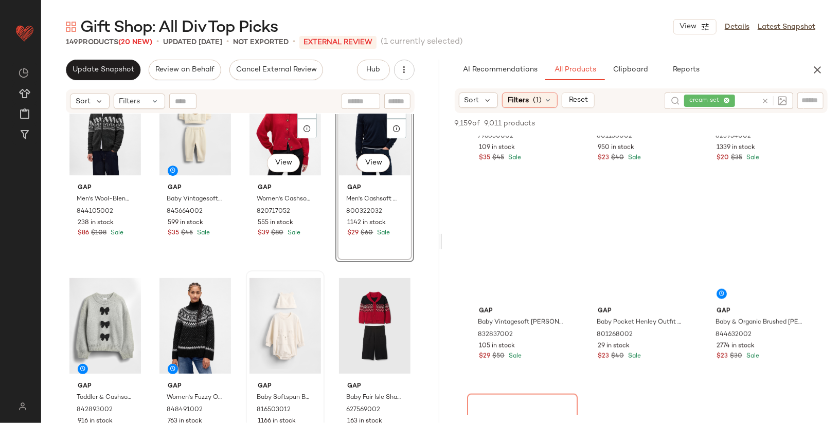
scroll to position [4619, 0]
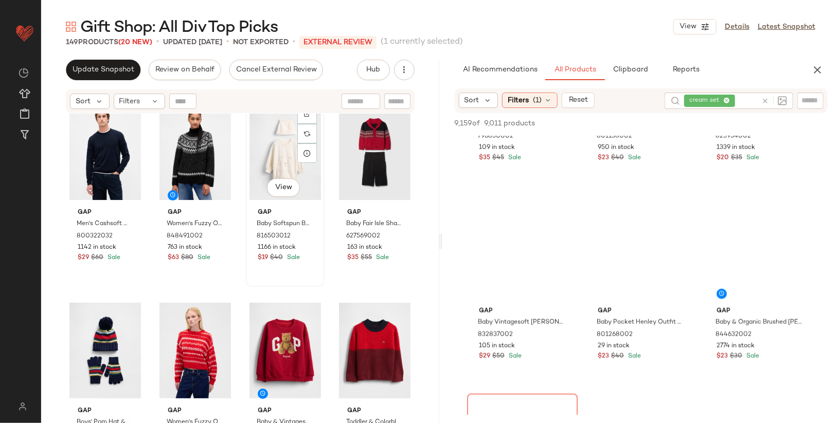
scroll to position [4795, 0]
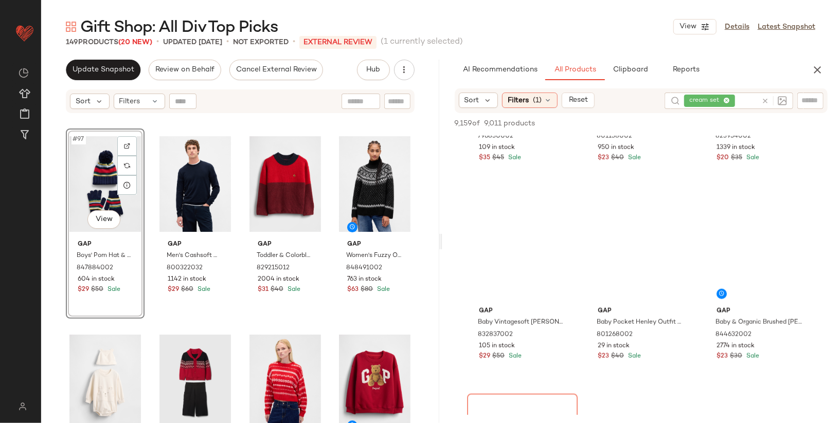
scroll to position [4759, 0]
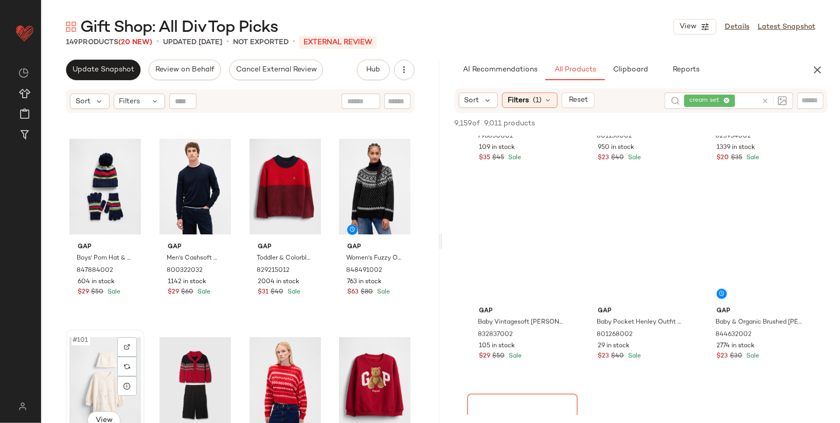
scroll to position [4760, 0]
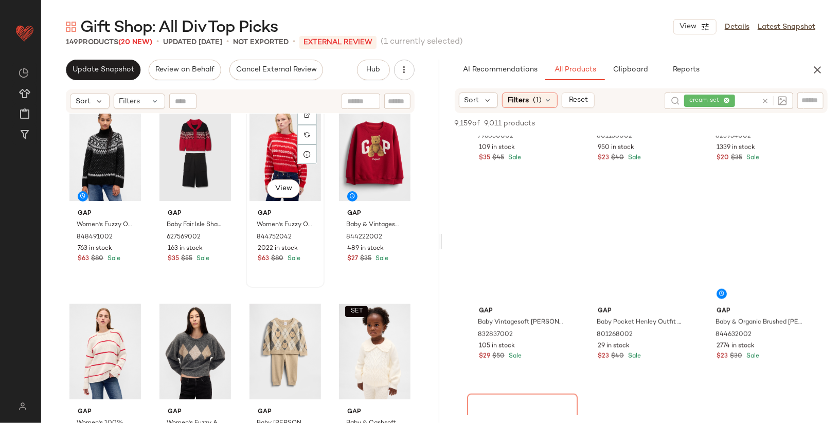
scroll to position [4978, 0]
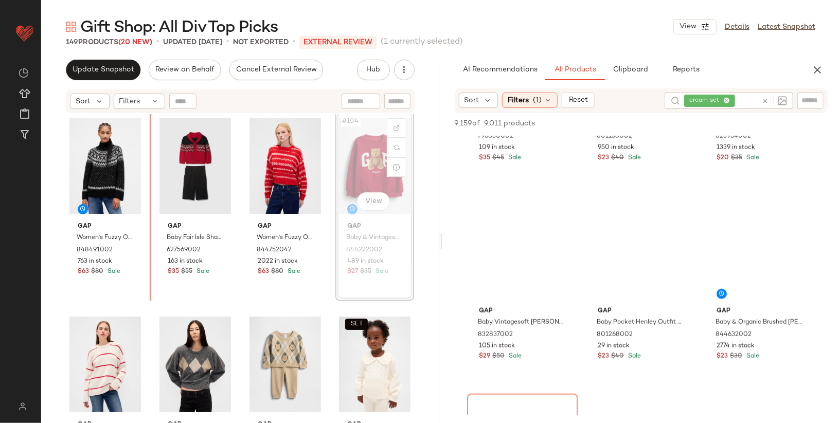
scroll to position [4977, 0]
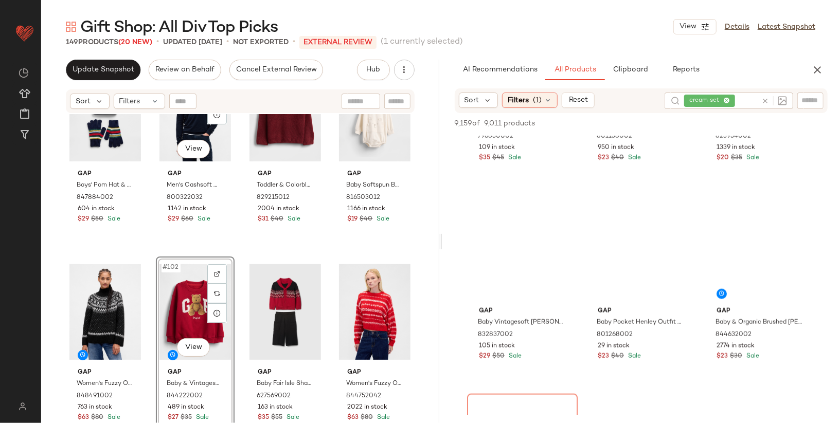
scroll to position [4830, 0]
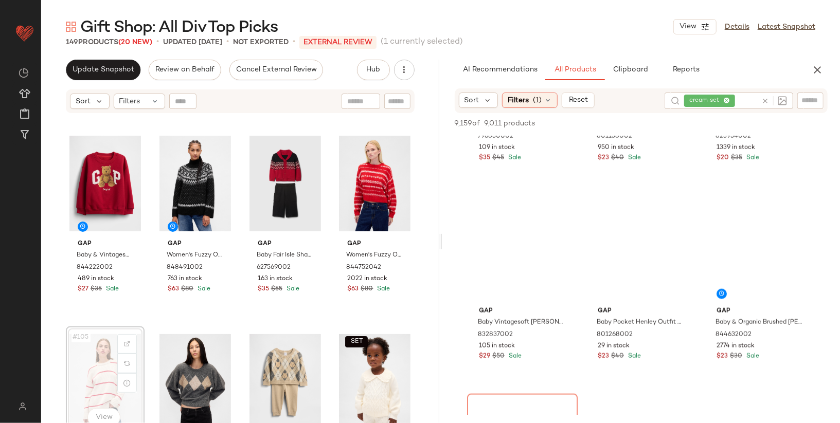
scroll to position [4961, 0]
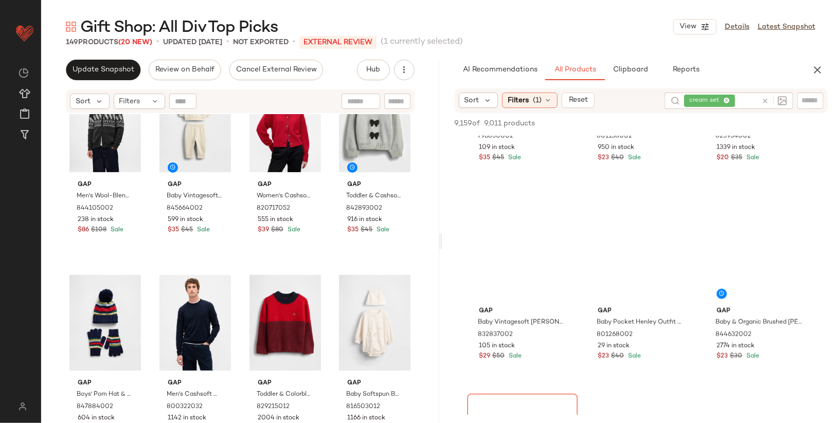
scroll to position [4760, 0]
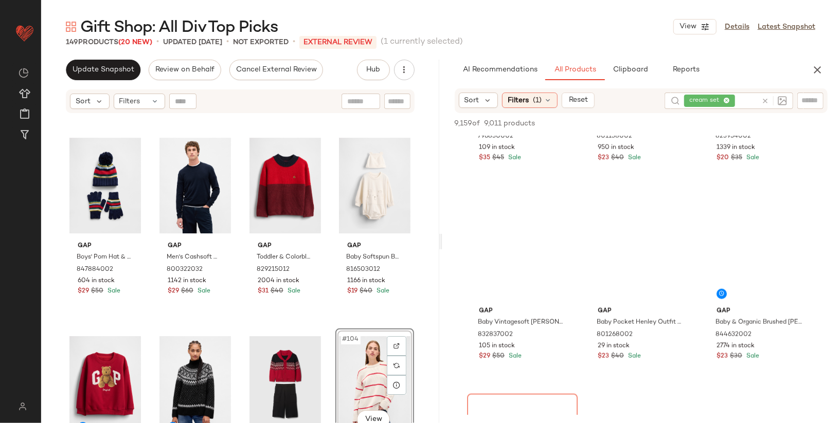
click at [727, 102] on div "cream set" at bounding box center [720, 101] width 73 height 16
click at [713, 98] on icon at bounding box center [713, 101] width 7 height 7
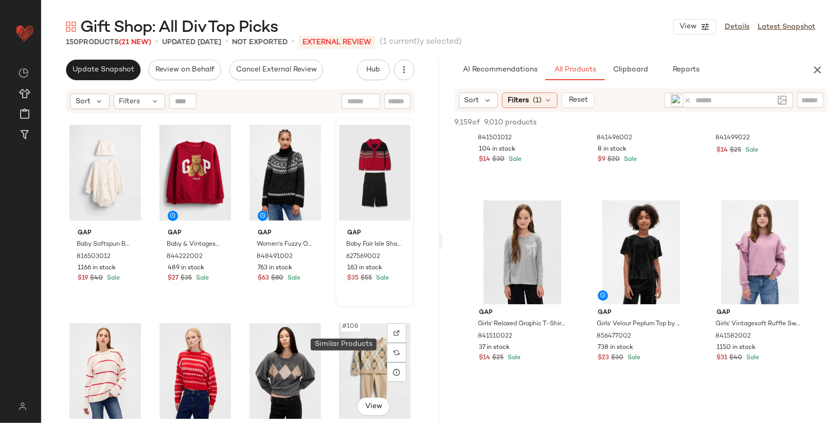
scroll to position [4971, 0]
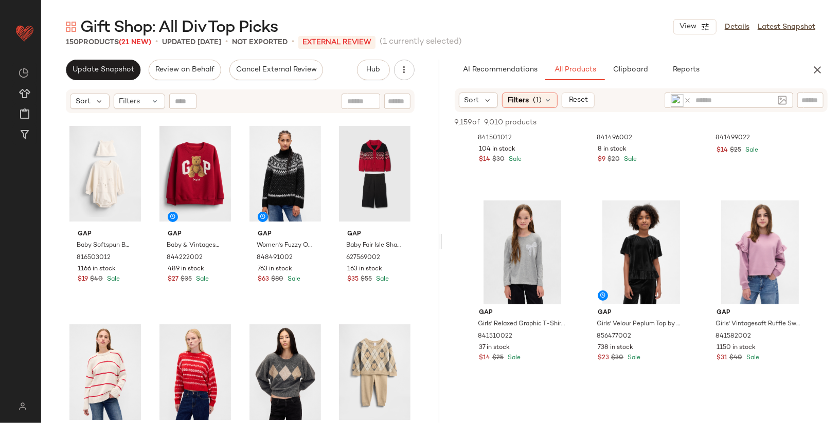
click at [688, 98] on icon at bounding box center [688, 101] width 8 height 8
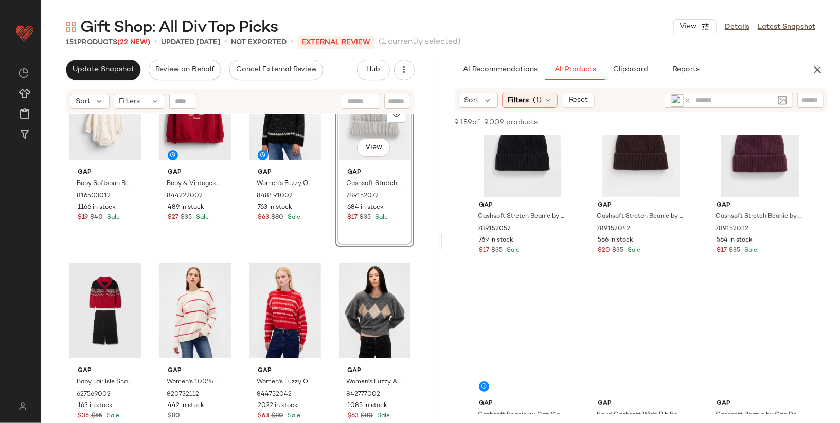
scroll to position [242, 0]
click at [687, 100] on icon at bounding box center [688, 101] width 8 height 8
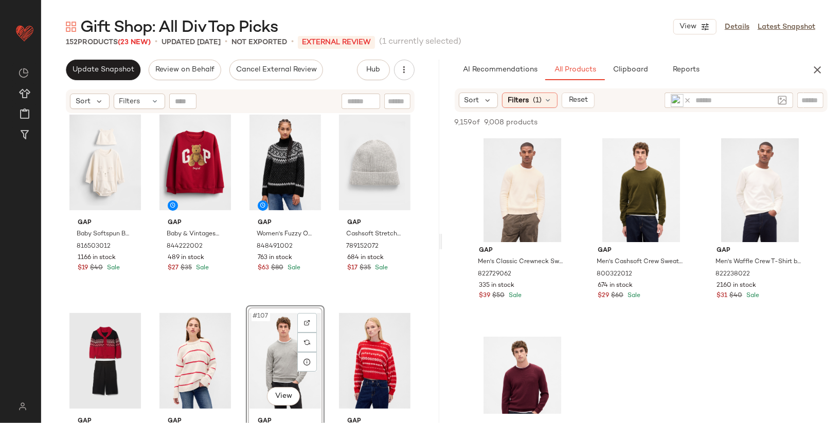
scroll to position [4981, 0]
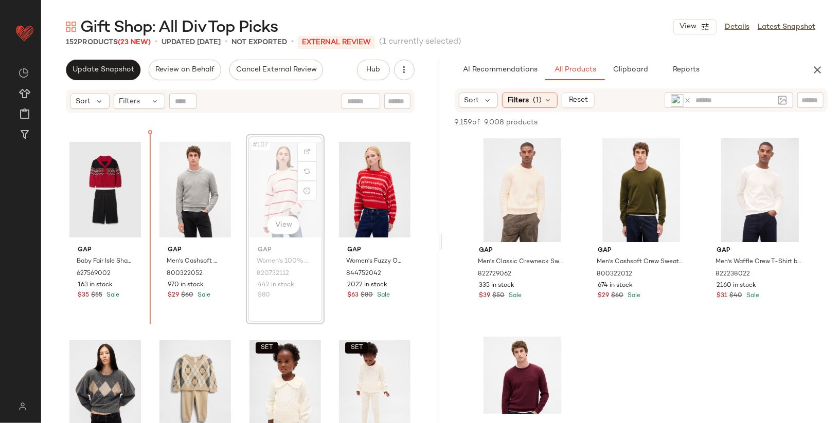
scroll to position [5153, 0]
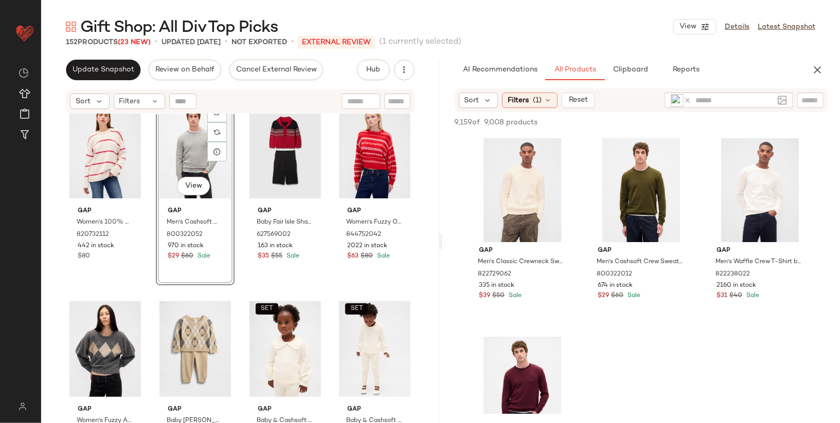
scroll to position [5189, 0]
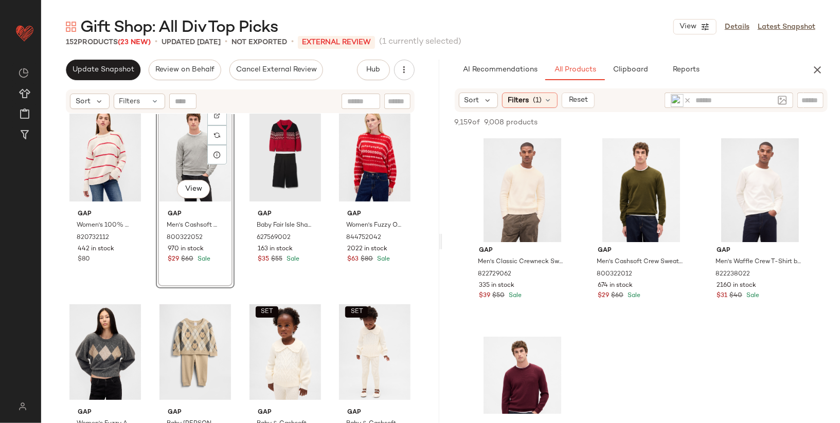
click at [687, 99] on icon at bounding box center [688, 101] width 8 height 8
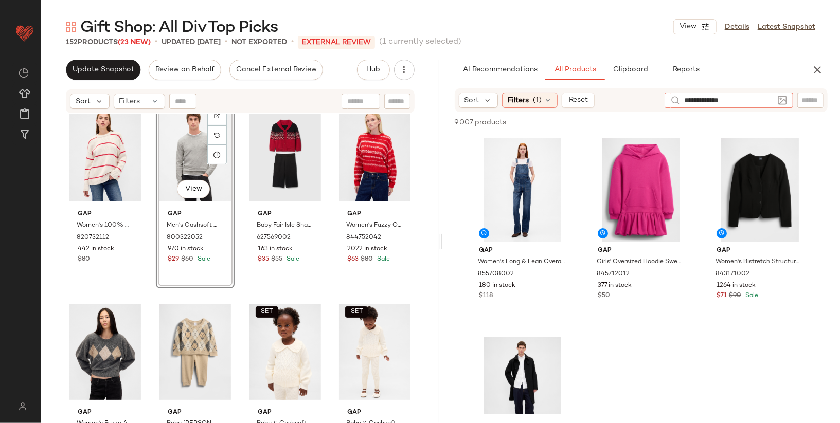
type input "**********"
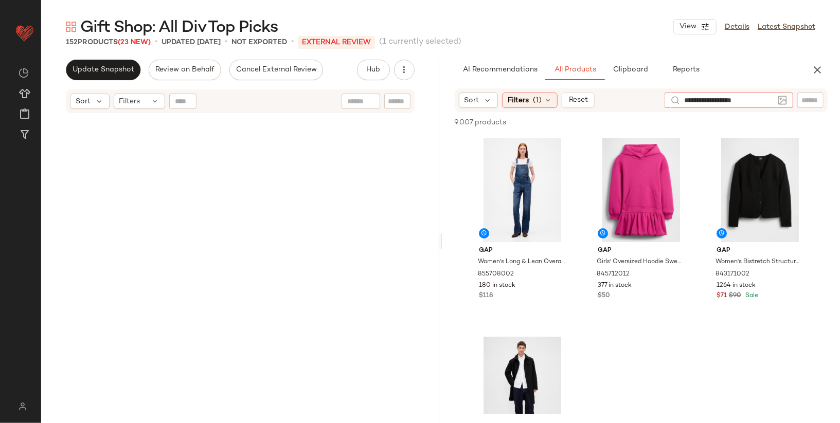
type input "**********"
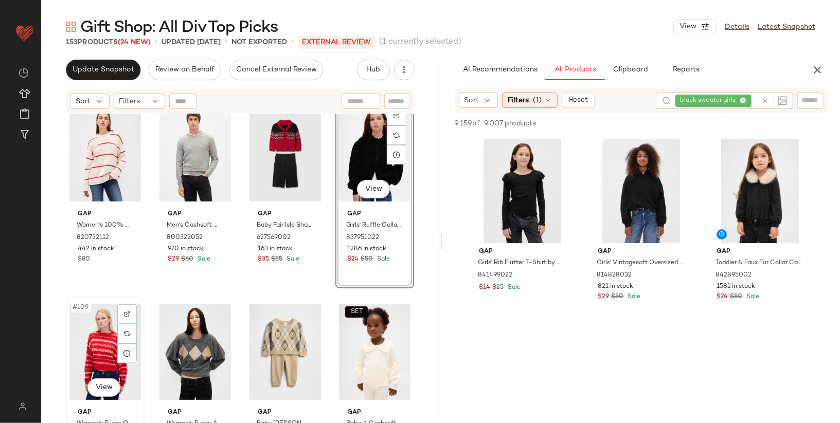
click at [89, 333] on div "#109 View" at bounding box center [105, 352] width 72 height 104
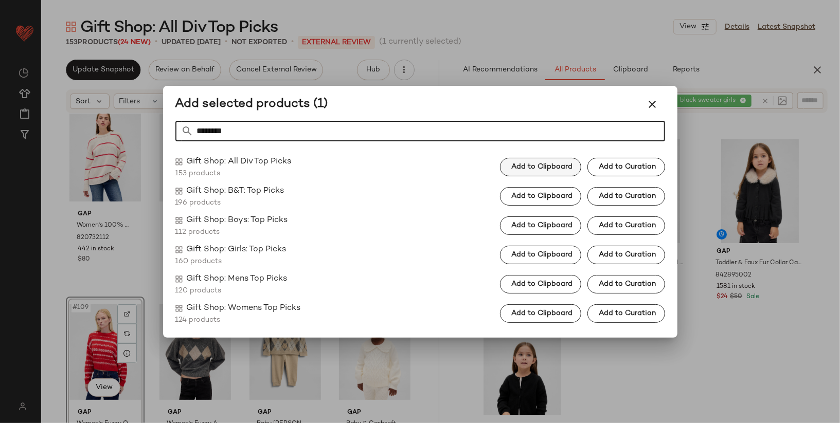
type input "********"
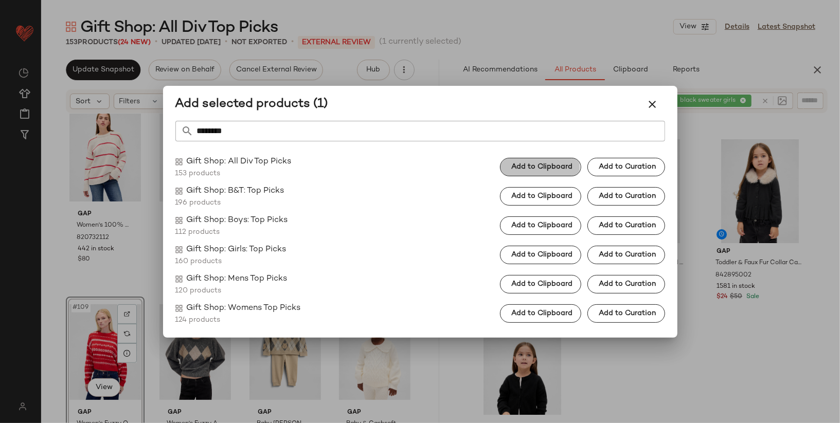
click at [562, 162] on button "Add to Clipboard" at bounding box center [540, 167] width 81 height 19
click at [651, 106] on icon "button" at bounding box center [653, 104] width 12 height 12
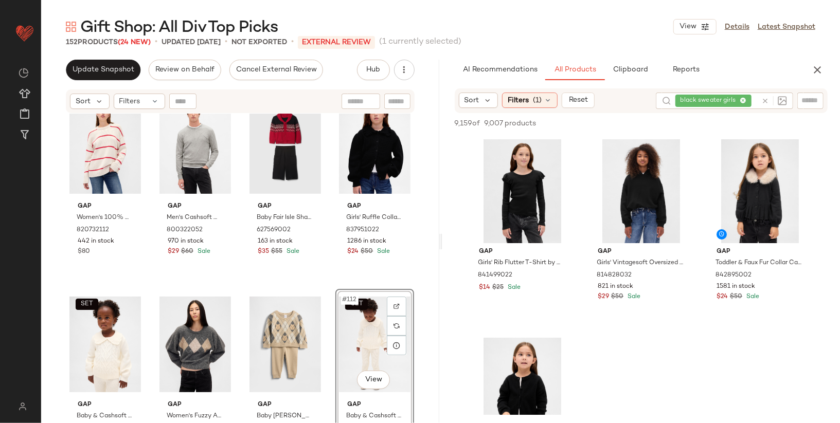
scroll to position [5198, 0]
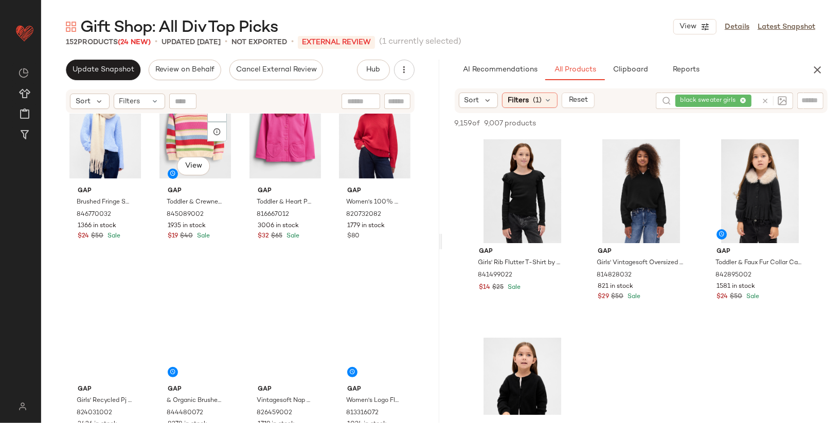
scroll to position [7213, 0]
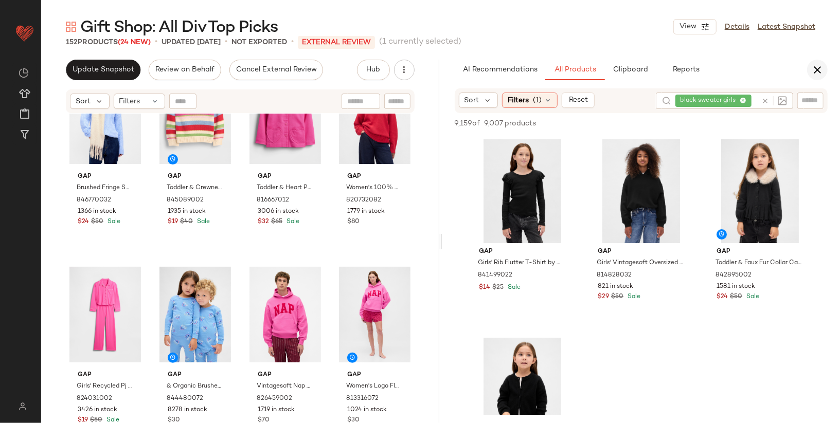
click at [820, 73] on icon "button" at bounding box center [817, 70] width 12 height 12
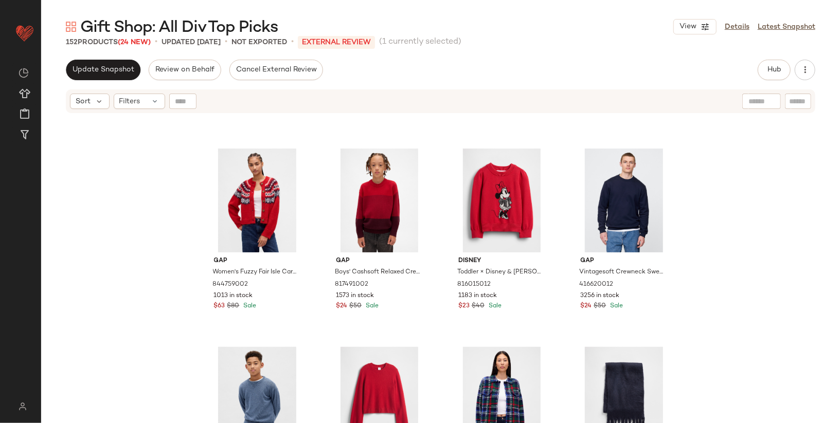
scroll to position [0, 0]
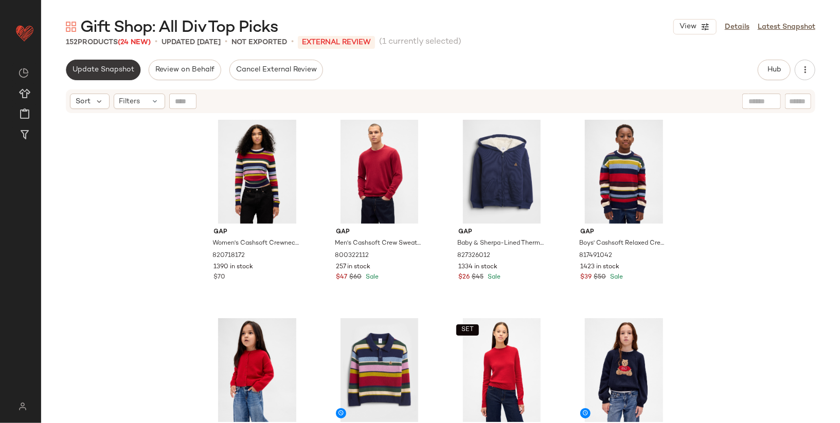
click at [101, 72] on span "Update Snapshot" at bounding box center [103, 70] width 62 height 8
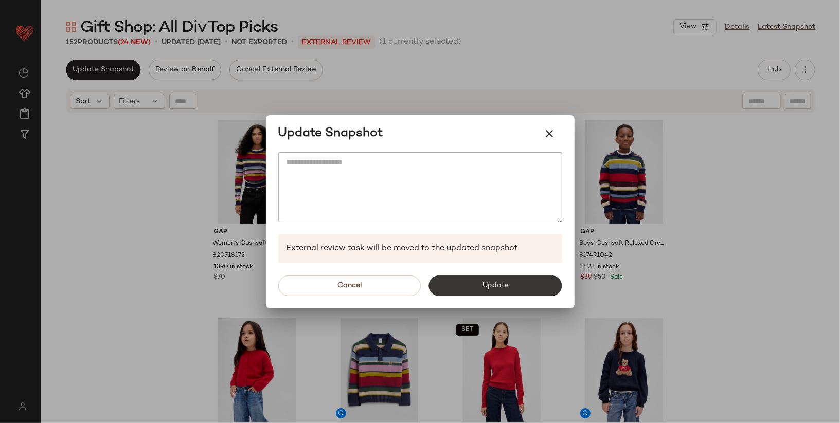
click at [481, 278] on button "Update" at bounding box center [495, 286] width 133 height 21
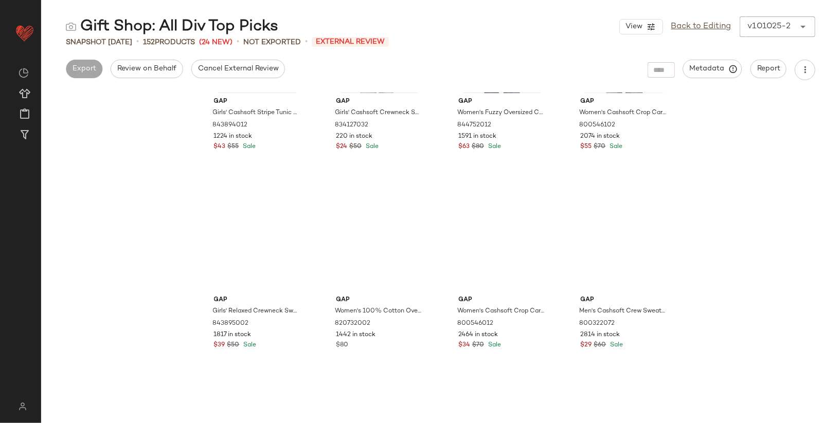
scroll to position [7217, 0]
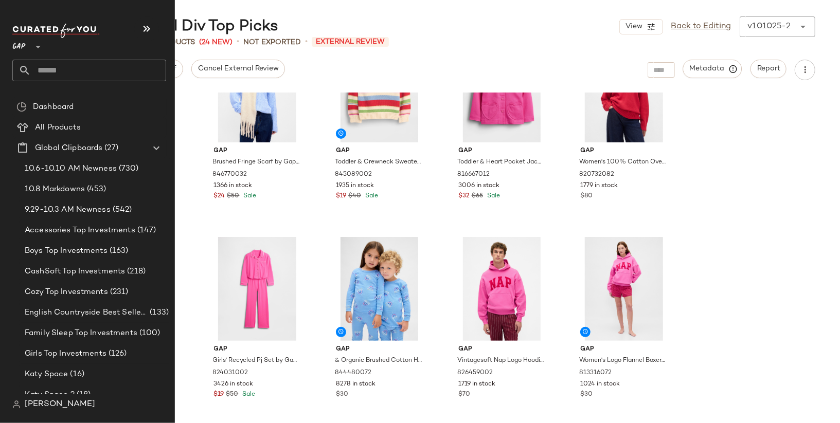
click at [84, 62] on input "text" at bounding box center [98, 71] width 135 height 22
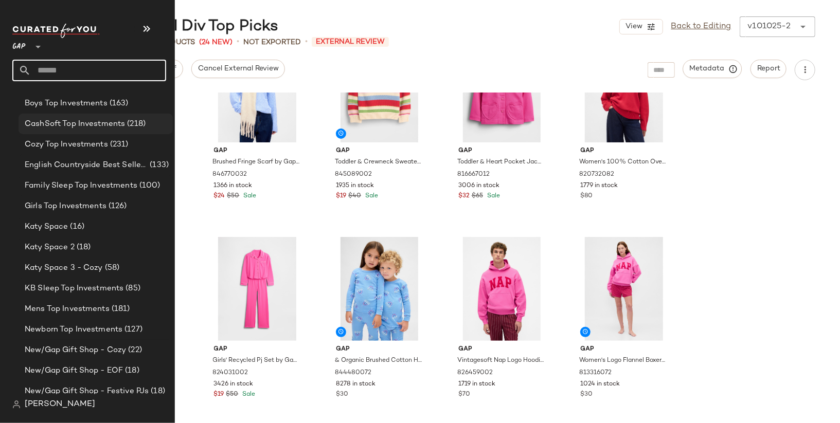
scroll to position [174, 0]
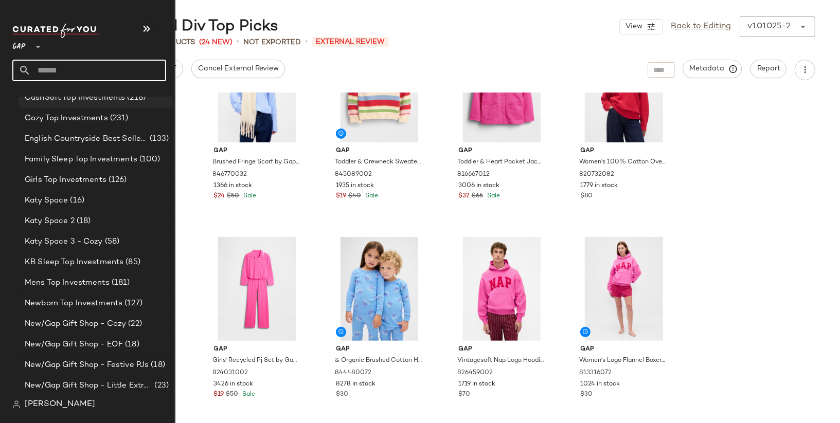
click at [65, 268] on div "KB Sleep Top Investments (85)" at bounding box center [96, 262] width 154 height 21
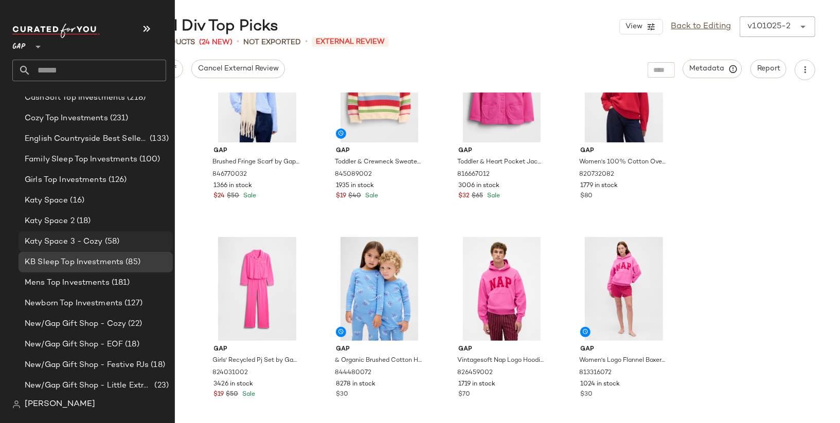
click at [69, 246] on span "Katy Space 3 - Cozy" at bounding box center [64, 242] width 78 height 12
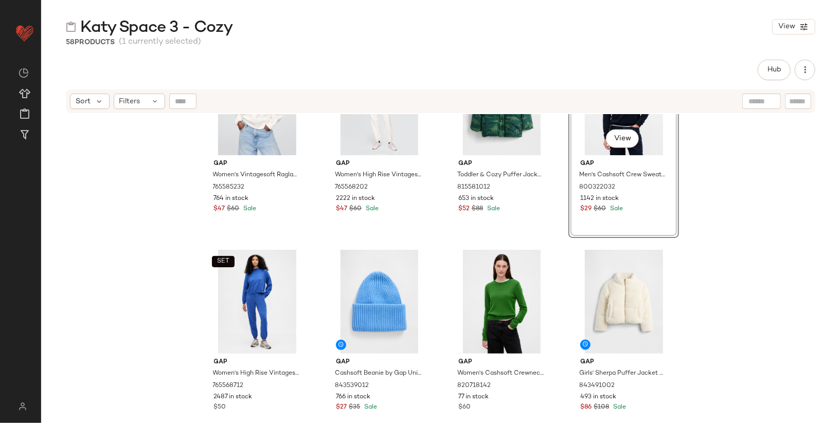
scroll to position [1101, 0]
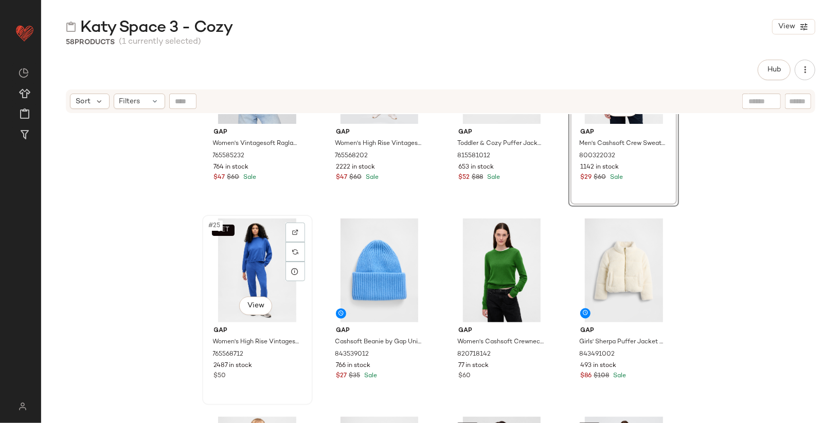
click at [237, 271] on div "SET #25 View" at bounding box center [257, 271] width 103 height 104
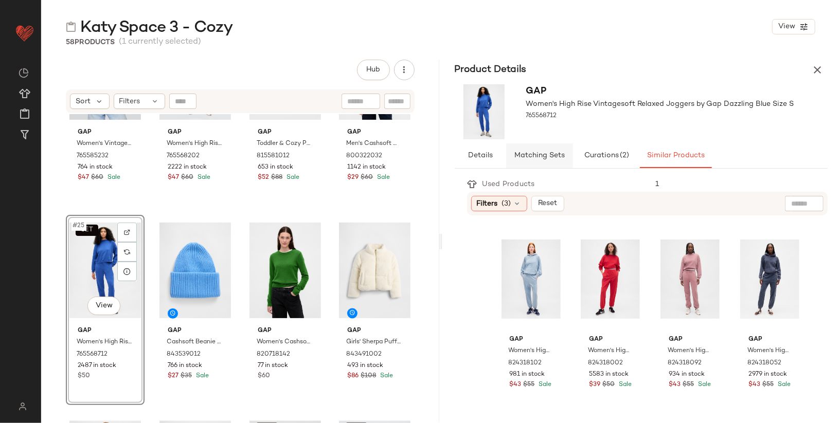
click at [541, 157] on span "Matching Sets" at bounding box center [539, 156] width 51 height 8
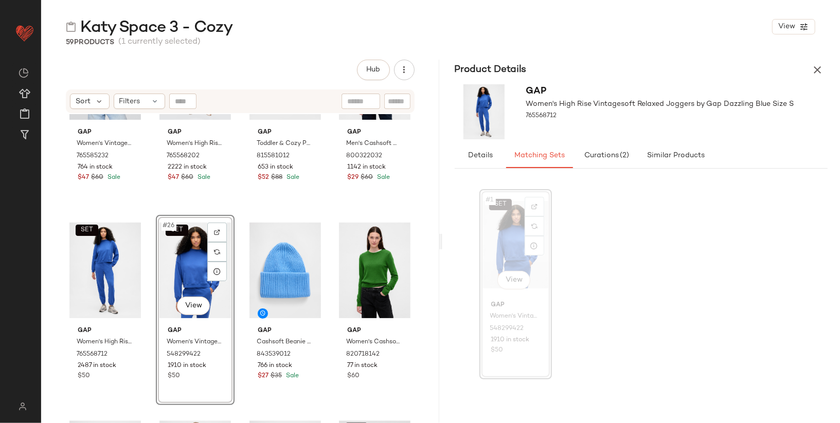
click at [813, 76] on button "button" at bounding box center [817, 70] width 21 height 21
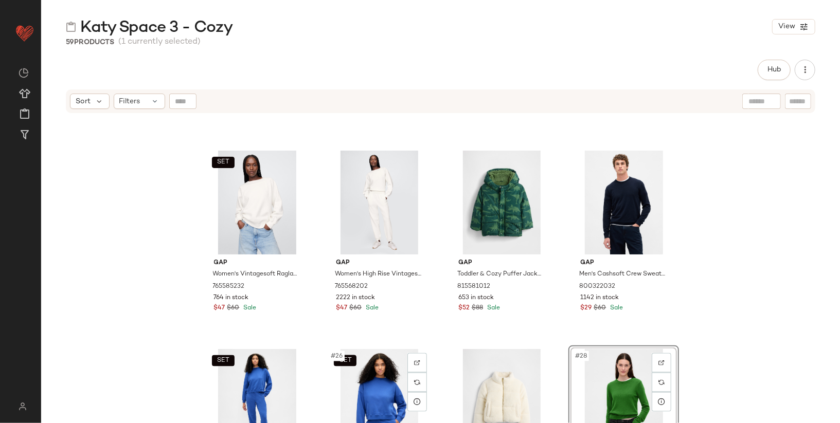
scroll to position [975, 0]
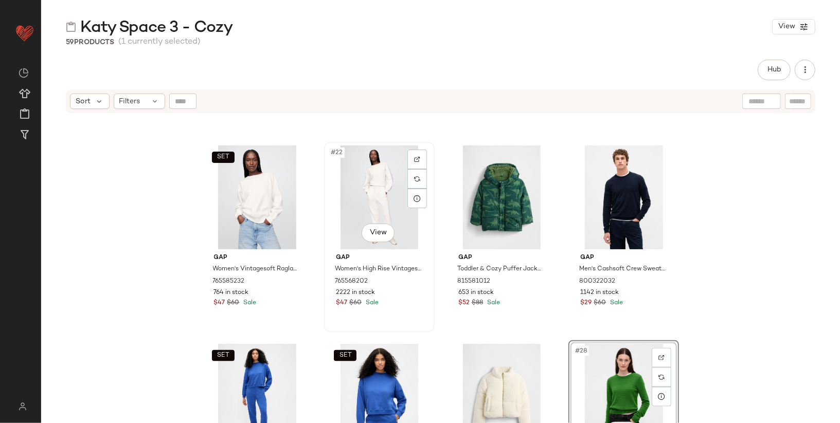
click at [368, 192] on div "#22 View" at bounding box center [379, 198] width 103 height 104
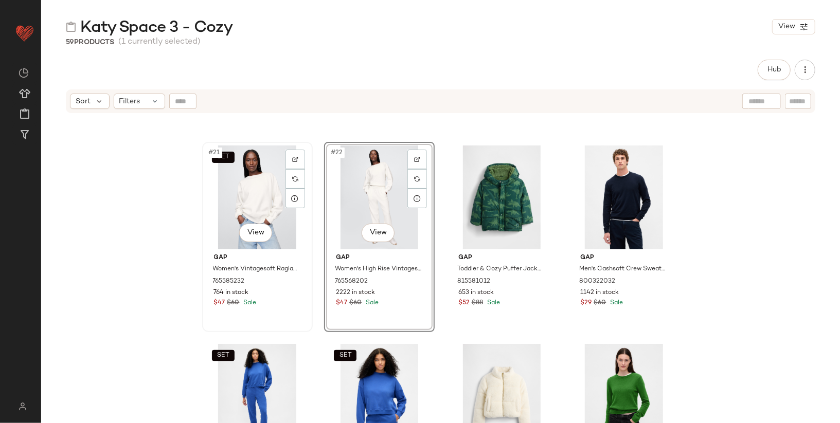
click at [260, 189] on div "SET #21 View" at bounding box center [257, 198] width 103 height 104
click at [134, 229] on div "SET #21 View Gap Women's Vintagesoft Raglan Sweatshirt by Gap New Off White Siz…" at bounding box center [440, 281] width 799 height 335
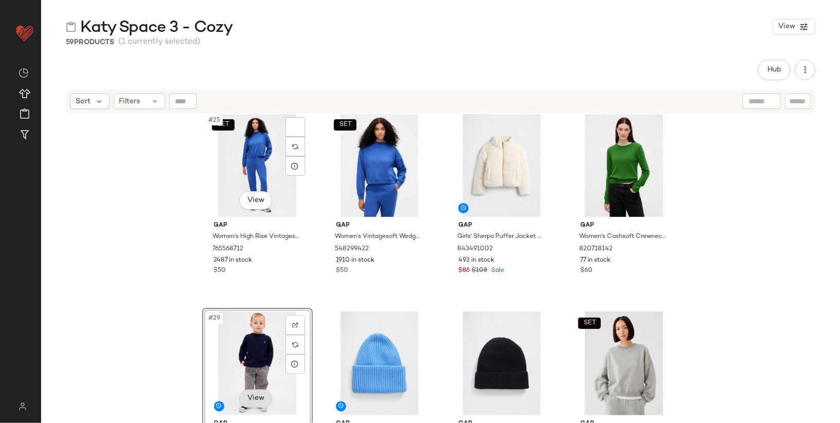
scroll to position [1204, 0]
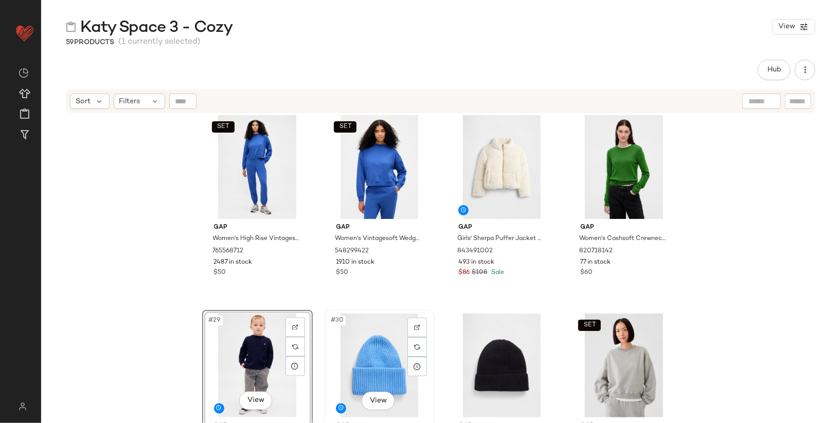
click at [361, 341] on div "#30 View" at bounding box center [379, 366] width 103 height 104
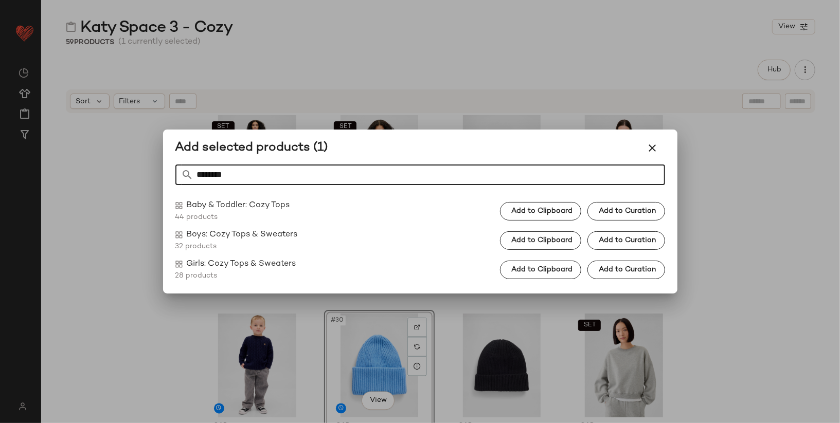
click at [526, 173] on input "********" at bounding box center [429, 175] width 471 height 21
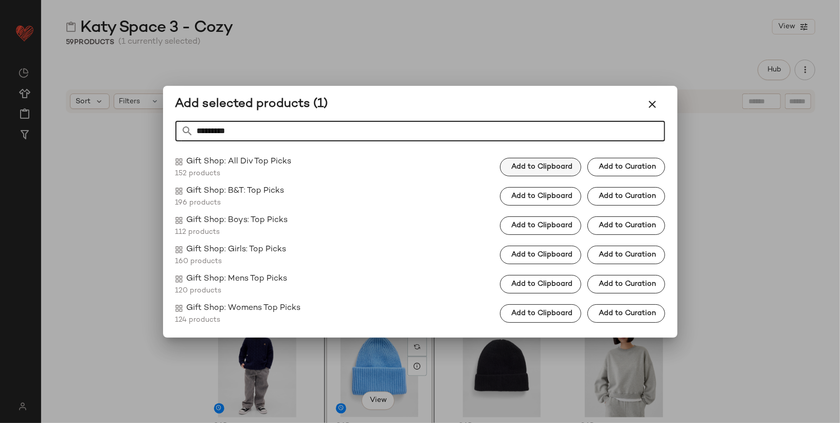
type input "*********"
click at [554, 171] on button "Add to Clipboard" at bounding box center [540, 167] width 81 height 19
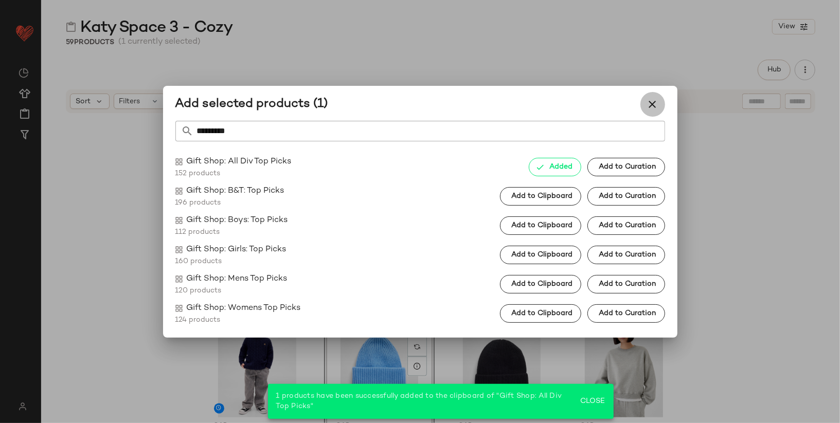
click at [652, 106] on icon "button" at bounding box center [653, 104] width 12 height 12
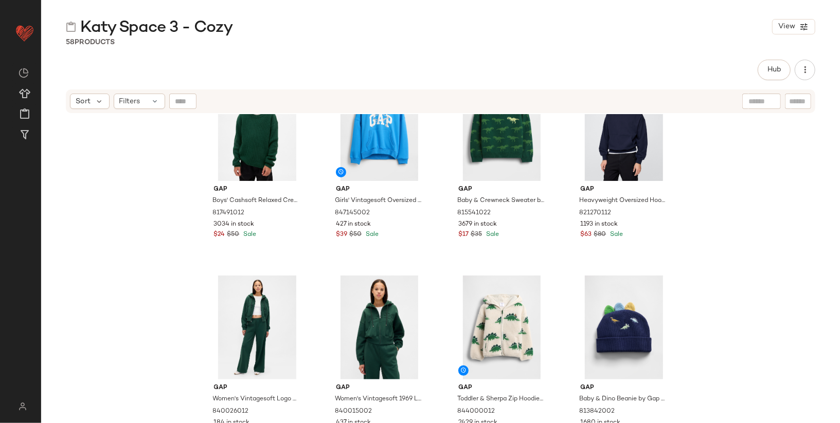
scroll to position [0, 0]
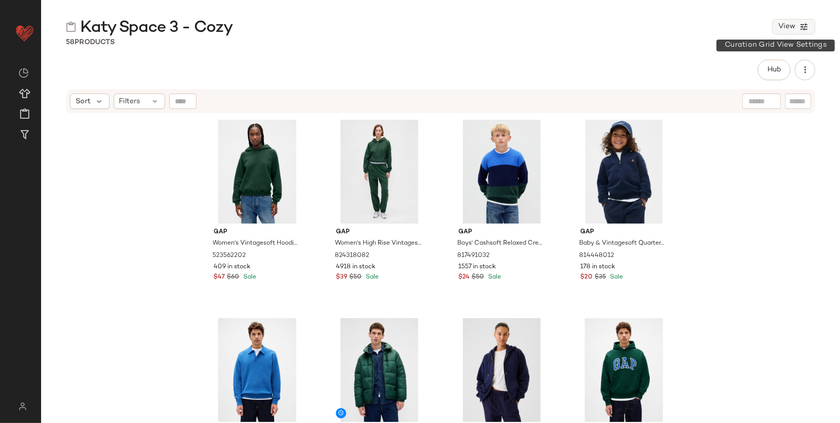
click at [797, 28] on button "View" at bounding box center [793, 26] width 43 height 15
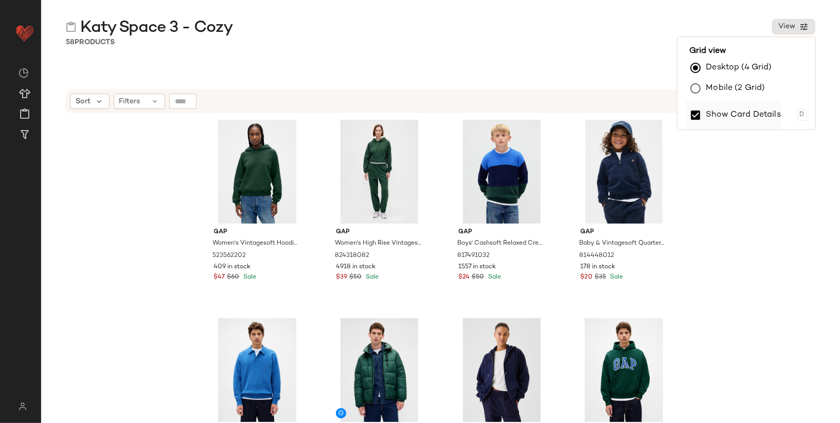
click at [741, 121] on label "Show Card Details" at bounding box center [743, 115] width 75 height 29
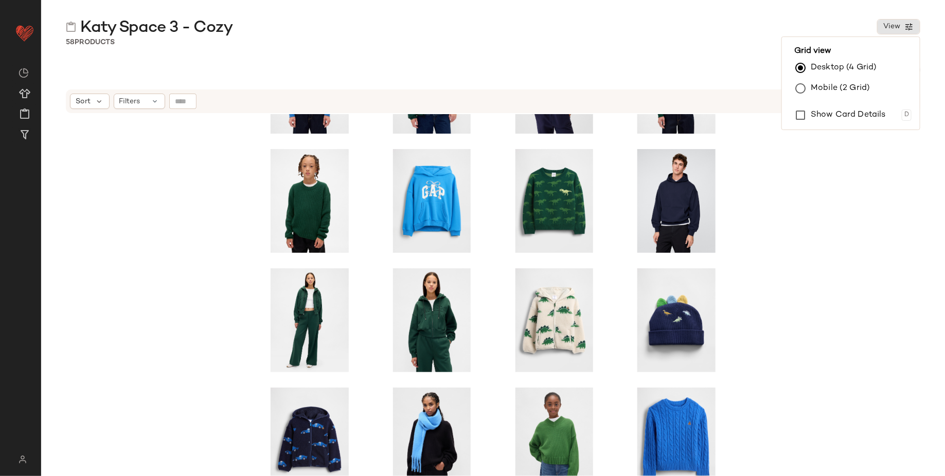
scroll to position [216, 0]
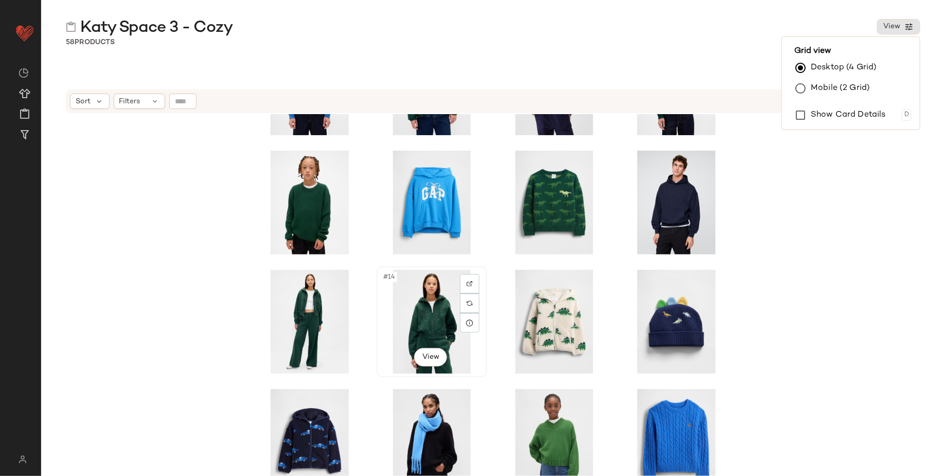
click at [402, 313] on div "#14 View" at bounding box center [431, 322] width 103 height 104
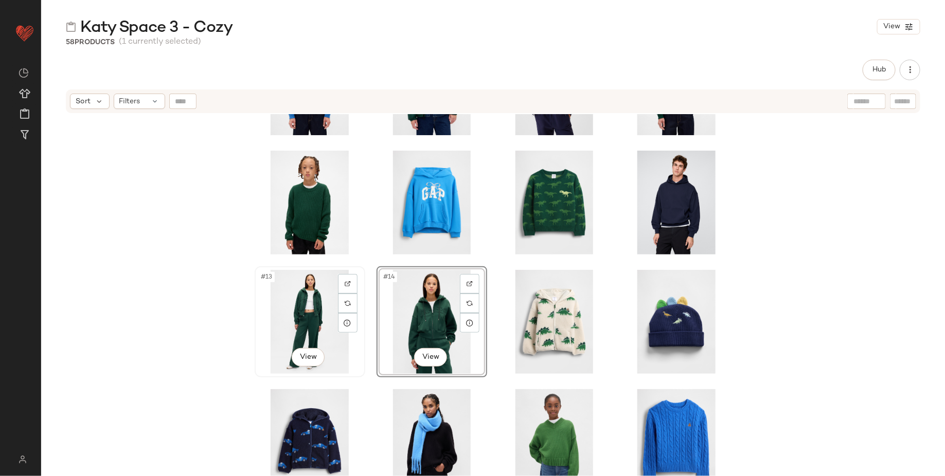
click at [305, 320] on div "#13 View" at bounding box center [309, 322] width 103 height 104
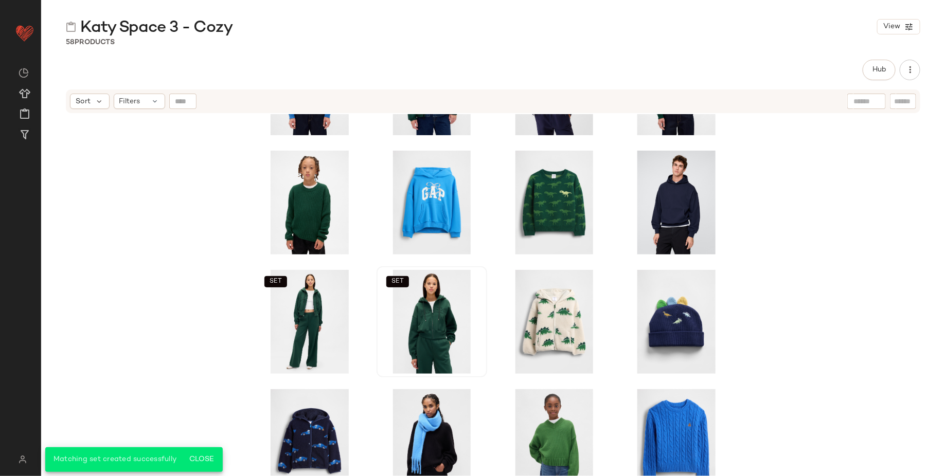
click at [220, 335] on div "SET SET SET SET SET" at bounding box center [493, 308] width 904 height 388
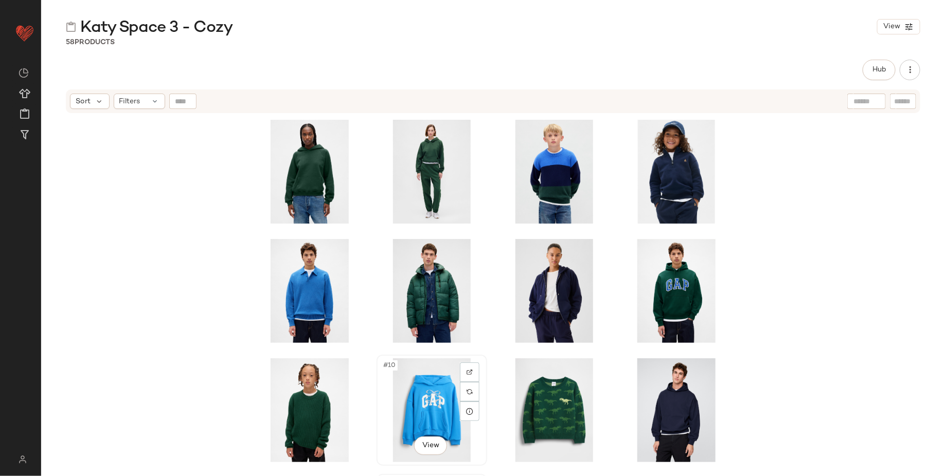
scroll to position [1, 0]
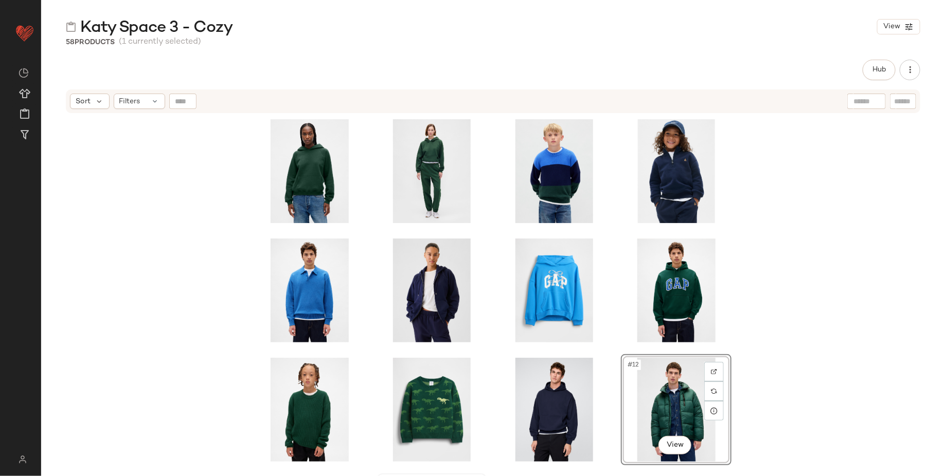
click at [790, 383] on div "#12 View SET SET SET" at bounding box center [493, 308] width 904 height 388
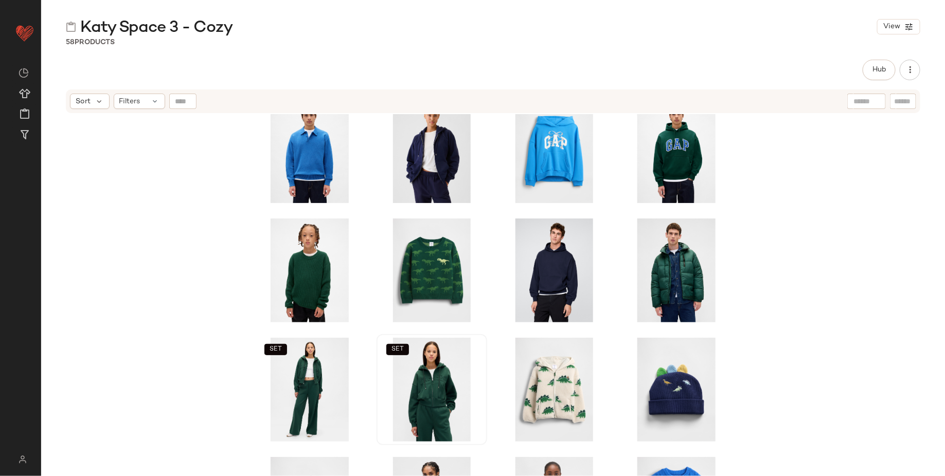
scroll to position [139, 0]
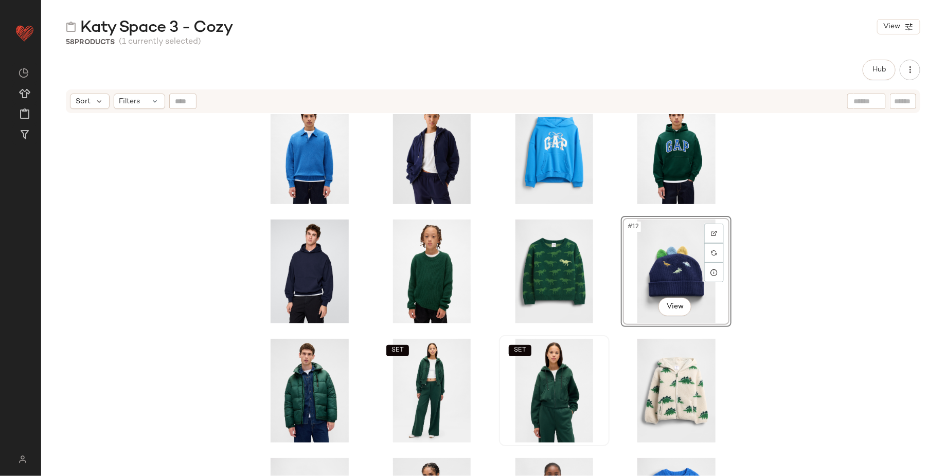
click at [831, 314] on div "#12 View SET SET SET" at bounding box center [493, 308] width 904 height 388
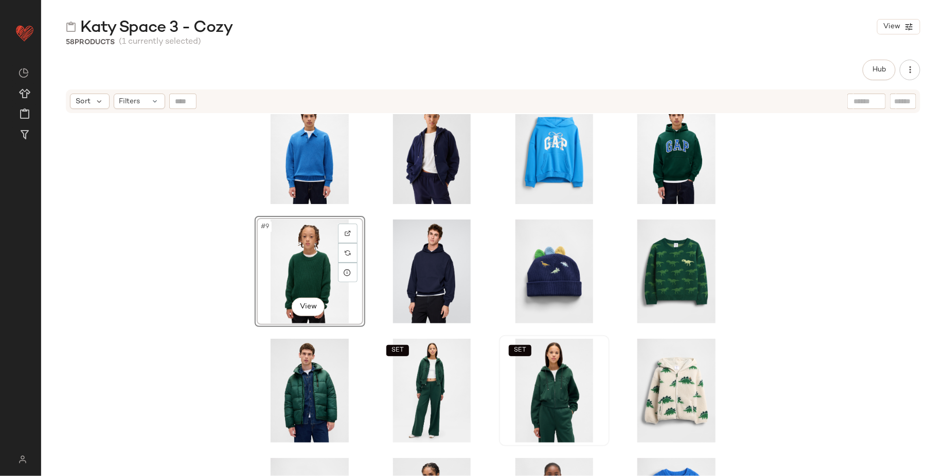
click at [209, 293] on div "#9 View SET SET SET" at bounding box center [493, 308] width 904 height 388
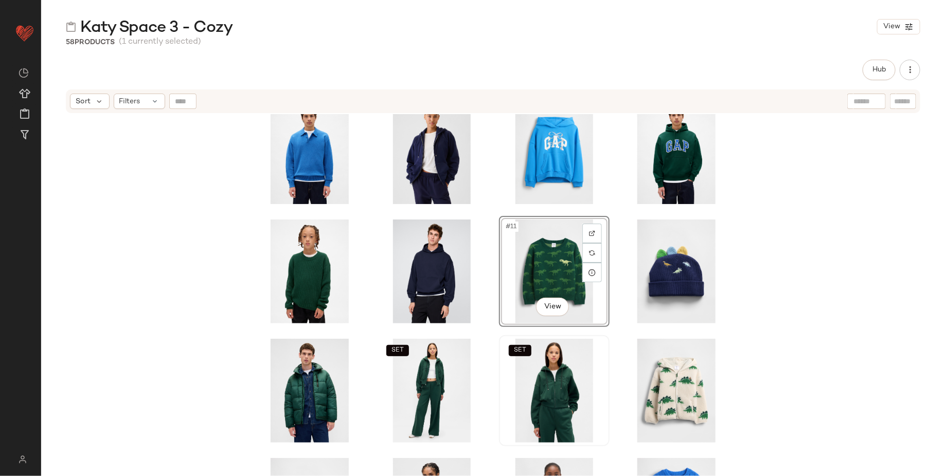
click at [806, 270] on div "#11 View SET SET SET" at bounding box center [493, 308] width 904 height 388
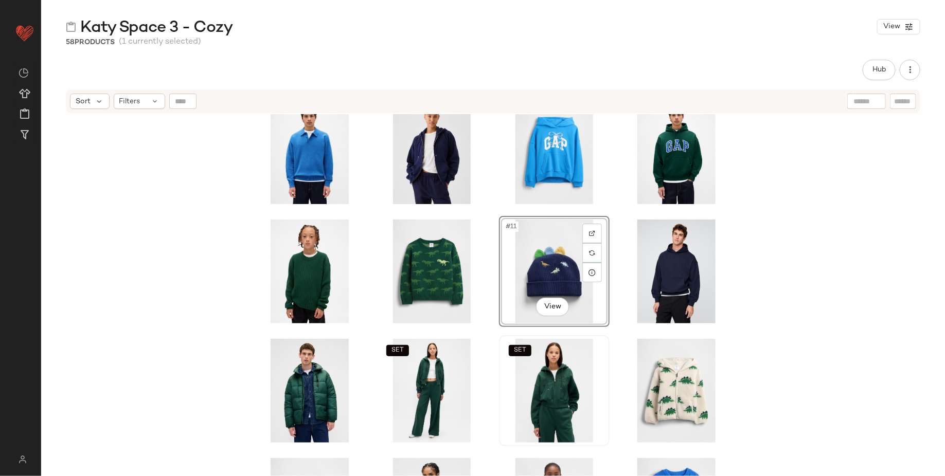
click at [772, 293] on div "#11 View SET SET SET" at bounding box center [493, 308] width 904 height 388
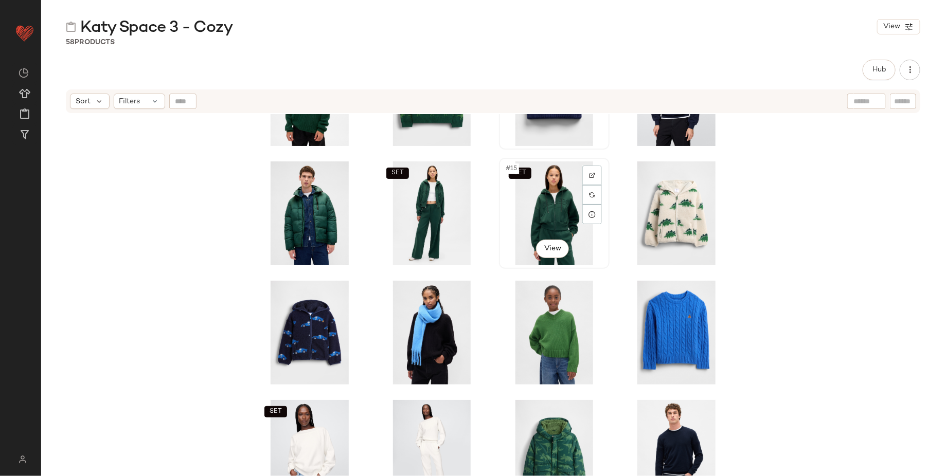
scroll to position [337, 0]
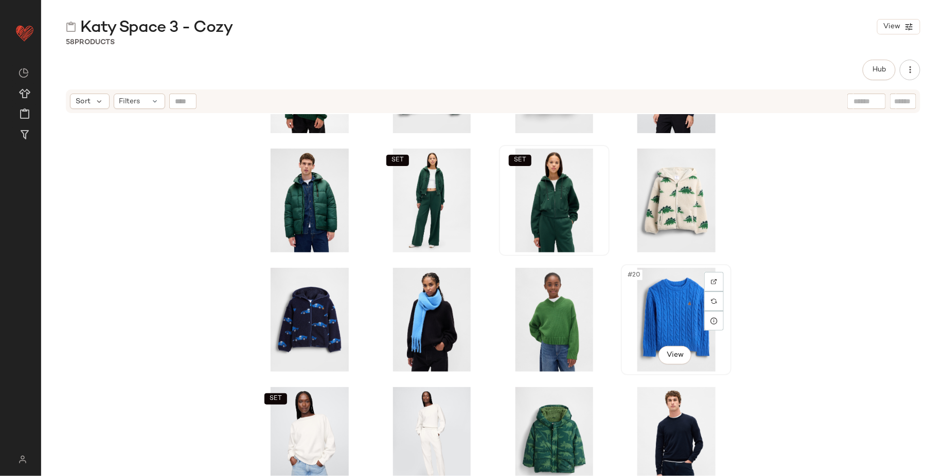
click at [642, 300] on div "#20 View" at bounding box center [676, 320] width 103 height 104
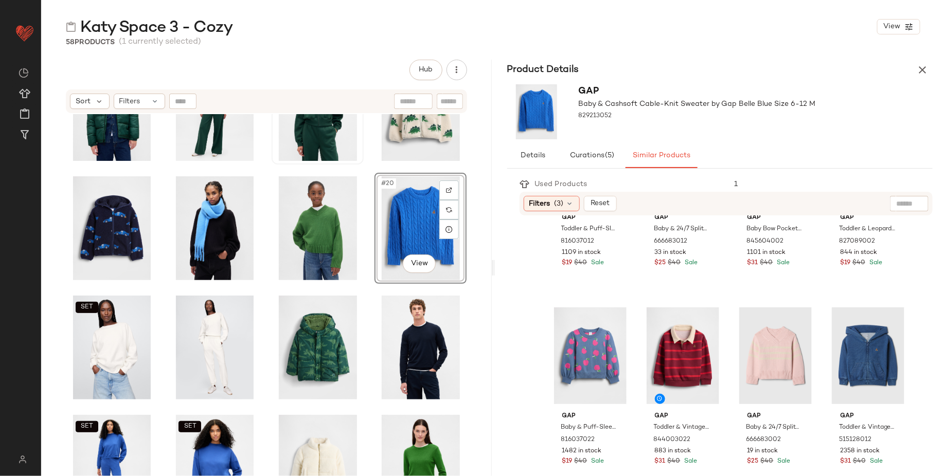
scroll to position [716, 0]
click at [840, 70] on icon "button" at bounding box center [922, 70] width 12 height 12
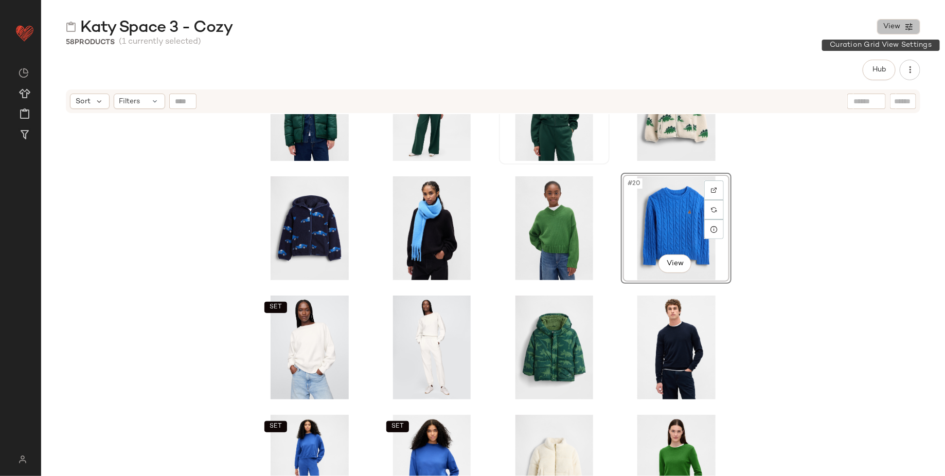
click at [840, 27] on span "View" at bounding box center [891, 27] width 17 height 8
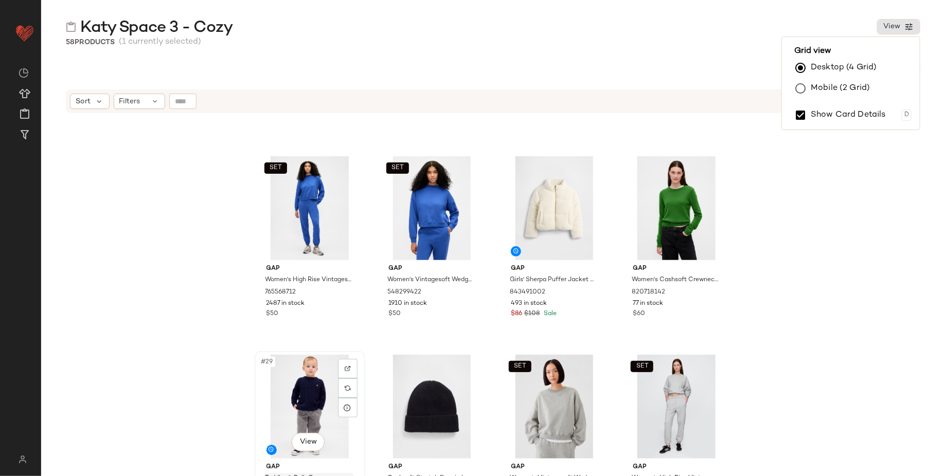
scroll to position [1163, 0]
click at [794, 262] on div "SET Gap Women's High Rise Vintagesoft Relaxed Joggers by Gap Dazzling Blue Size…" at bounding box center [493, 308] width 904 height 388
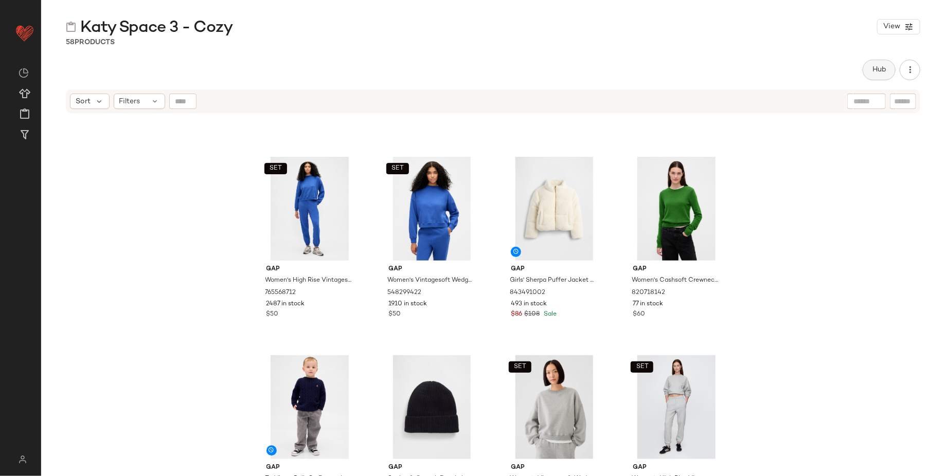
click at [840, 69] on span "Hub" at bounding box center [879, 70] width 14 height 8
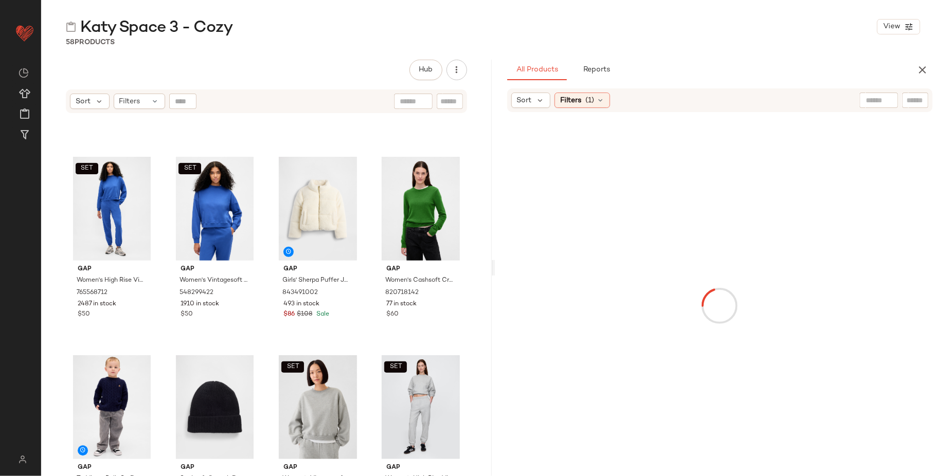
click at [840, 101] on div at bounding box center [879, 100] width 39 height 15
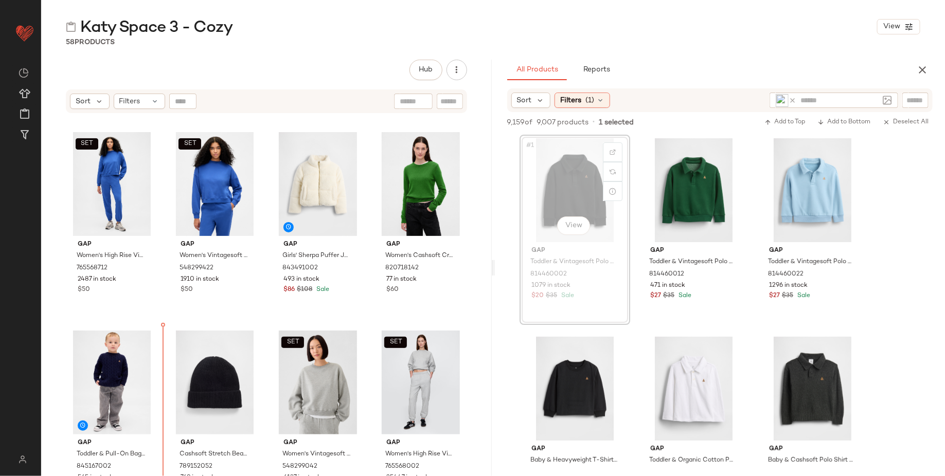
scroll to position [1201, 0]
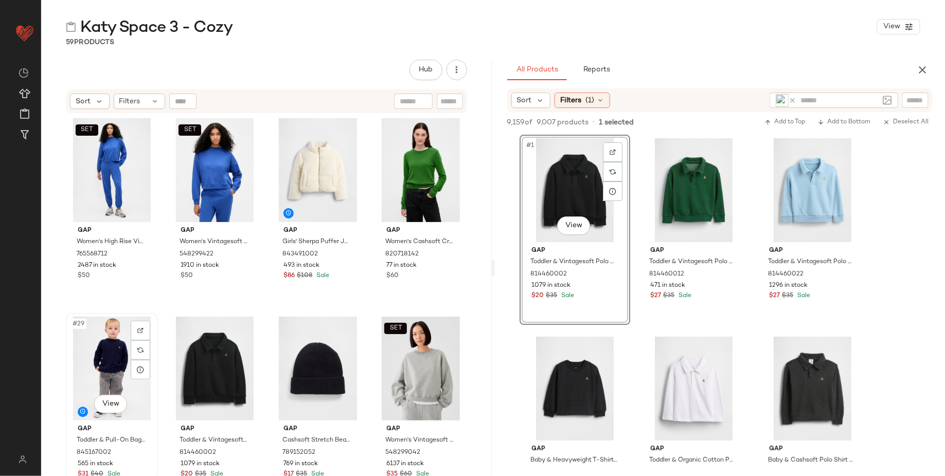
click at [105, 360] on div "#29 View" at bounding box center [111, 369] width 85 height 104
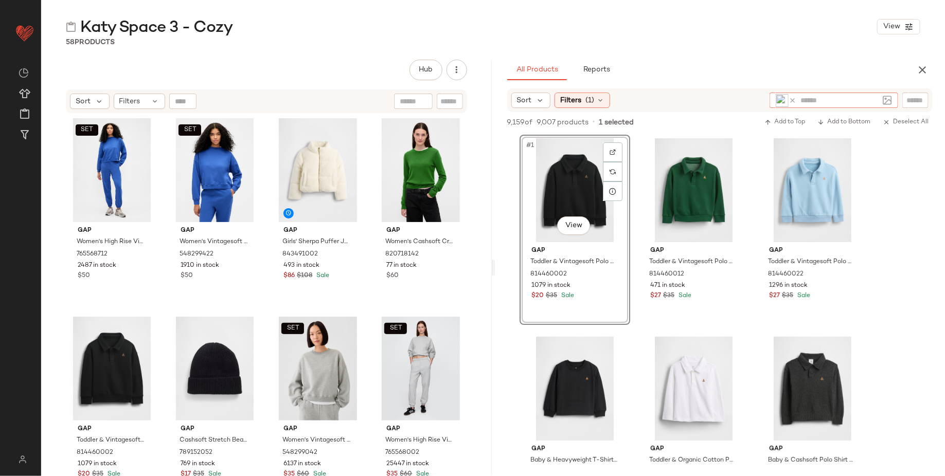
click at [795, 99] on icon at bounding box center [793, 101] width 8 height 8
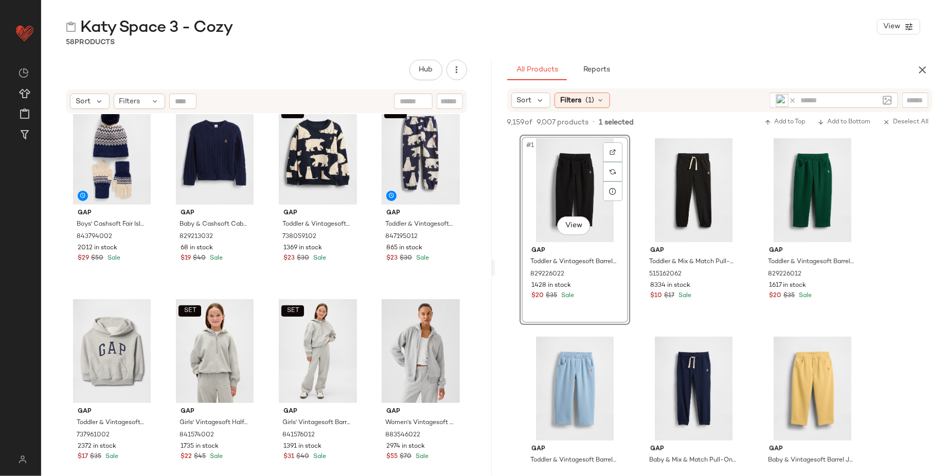
scroll to position [1615, 0]
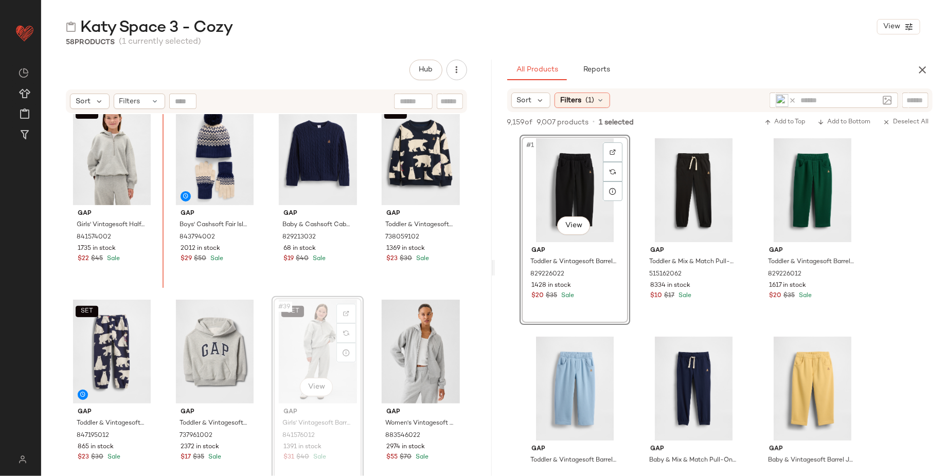
drag, startPoint x: 304, startPoint y: 349, endPoint x: 299, endPoint y: 344, distance: 7.6
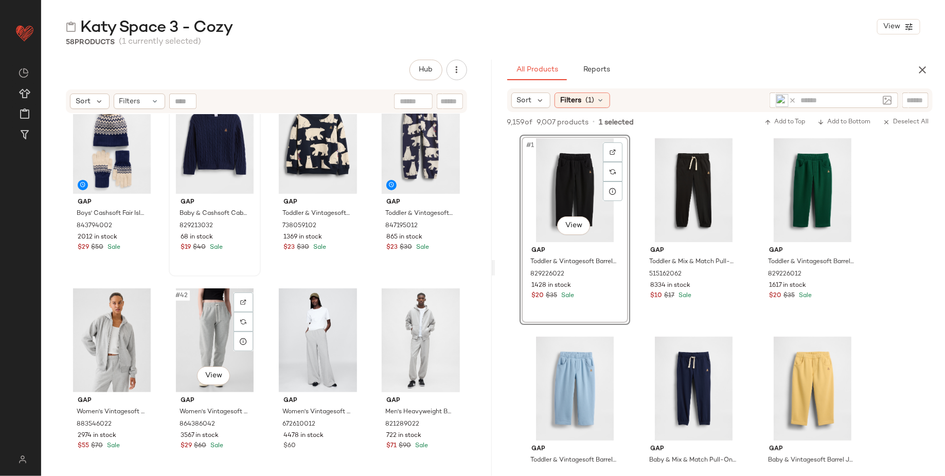
scroll to position [1824, 0]
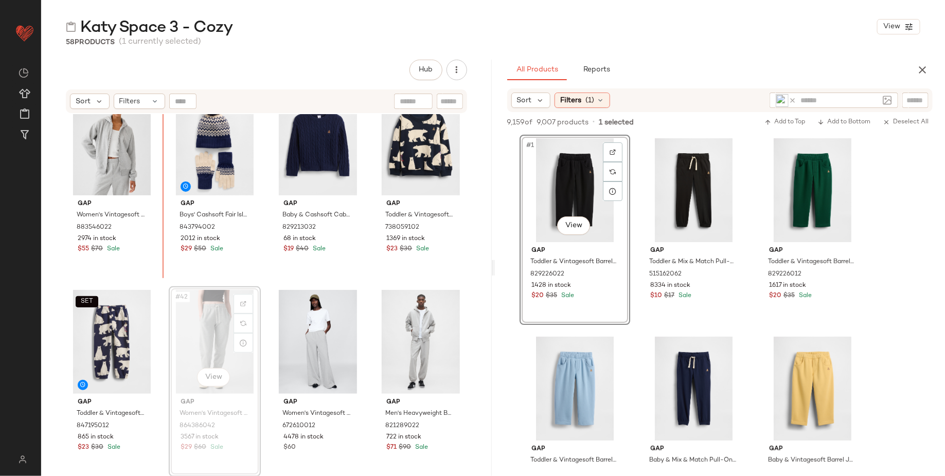
drag, startPoint x: 205, startPoint y: 335, endPoint x: 203, endPoint y: 247, distance: 87.5
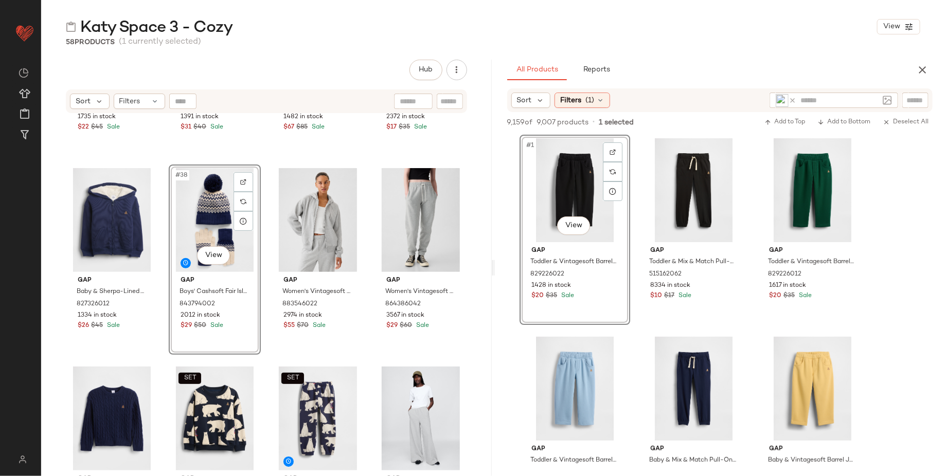
scroll to position [1750, 0]
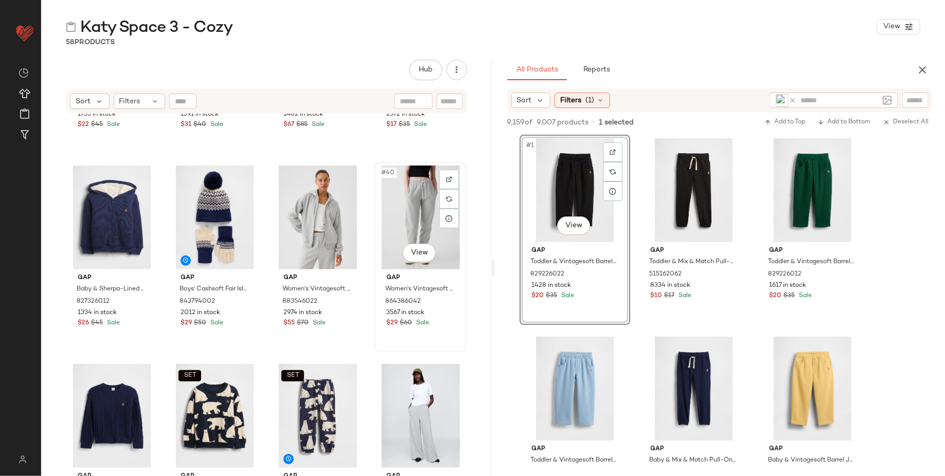
click at [381, 241] on div "#40 View" at bounding box center [420, 218] width 85 height 104
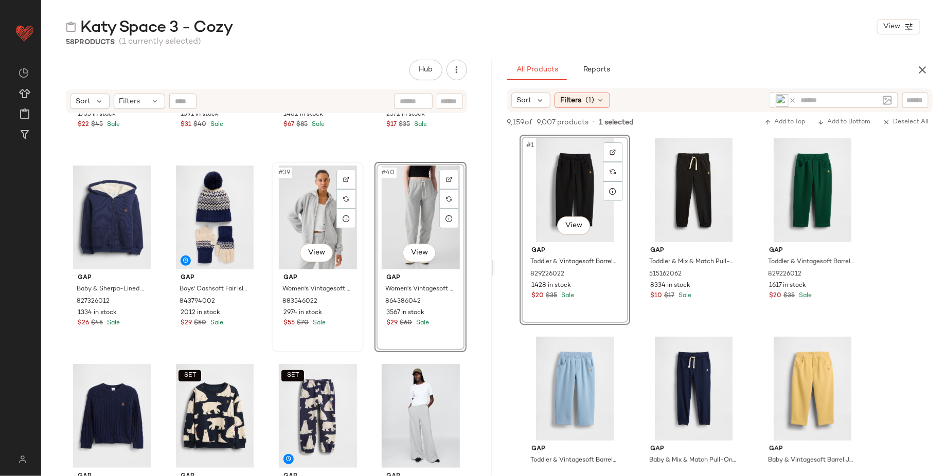
click at [311, 236] on div "#39 View" at bounding box center [317, 218] width 85 height 104
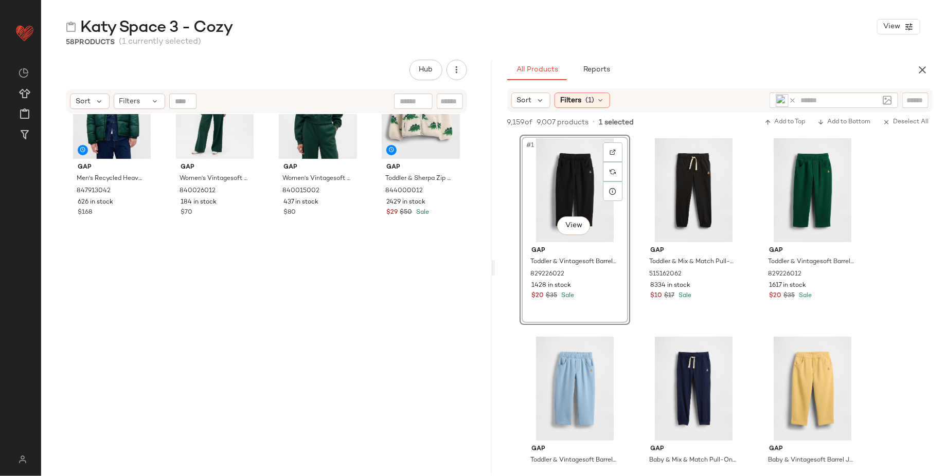
scroll to position [0, 0]
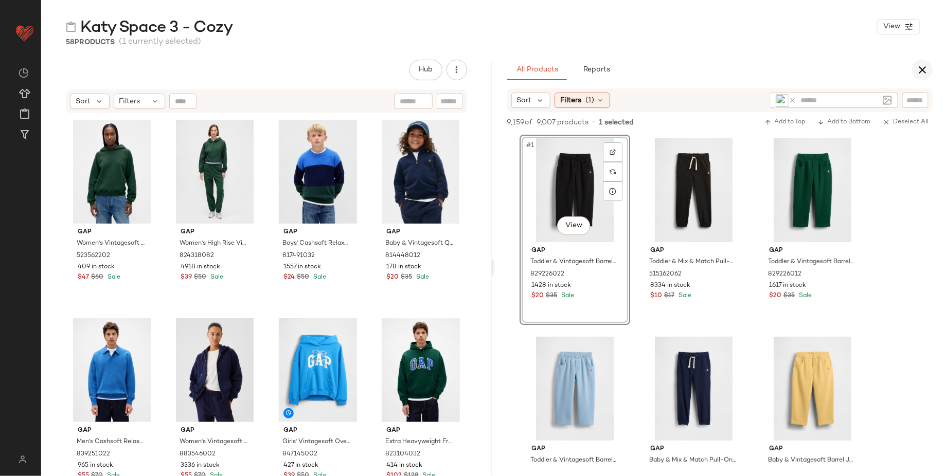
click at [840, 74] on icon "button" at bounding box center [922, 70] width 12 height 12
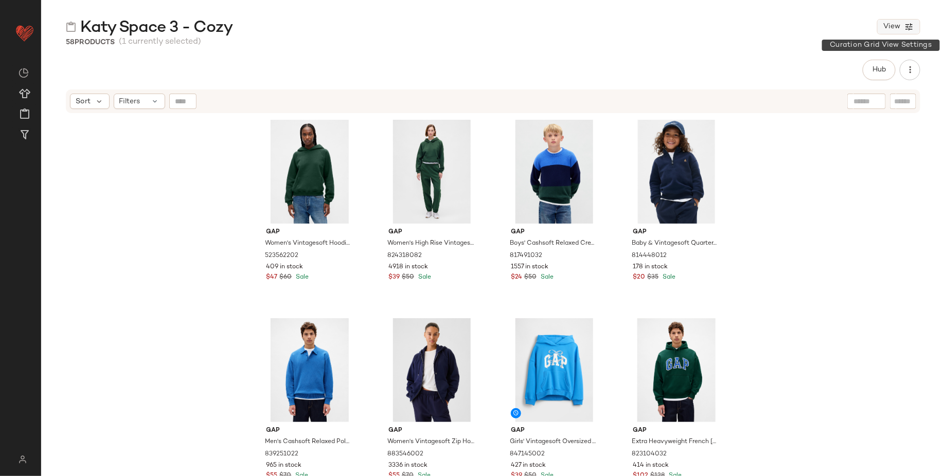
click at [840, 30] on span "View" at bounding box center [891, 27] width 17 height 8
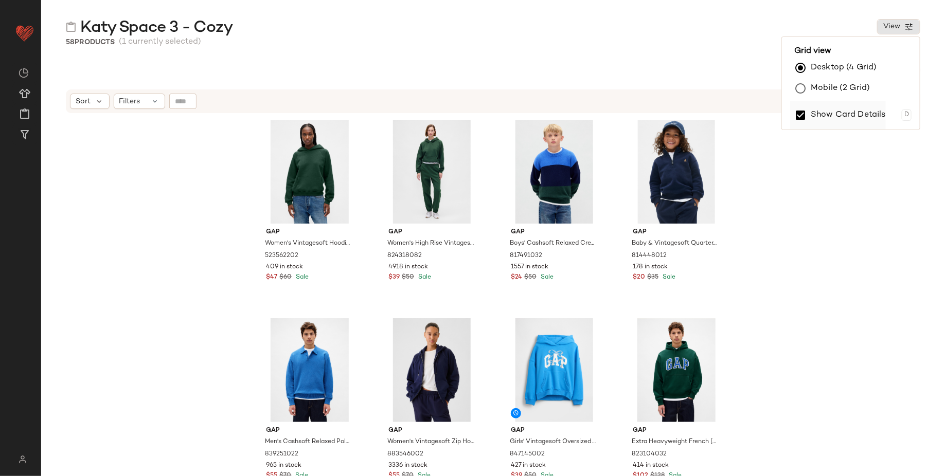
click at [840, 116] on label "Show Card Details" at bounding box center [848, 115] width 75 height 29
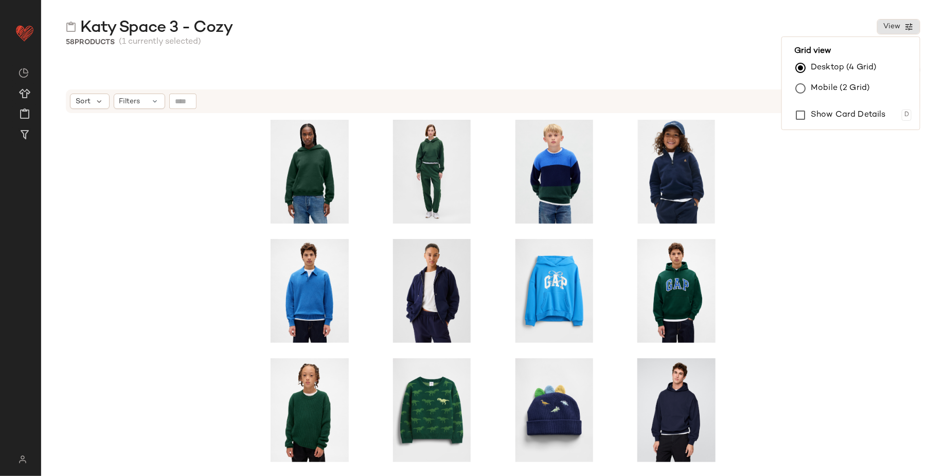
click at [840, 255] on div "SET SET SET" at bounding box center [493, 308] width 904 height 388
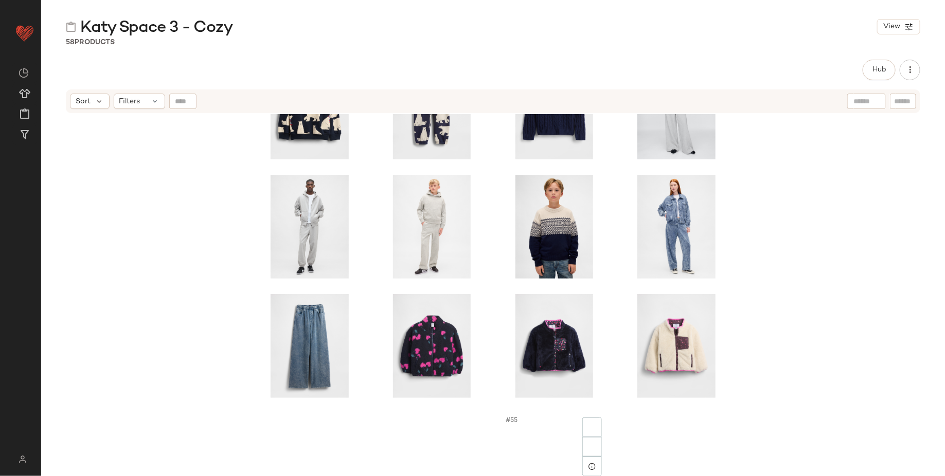
scroll to position [1404, 0]
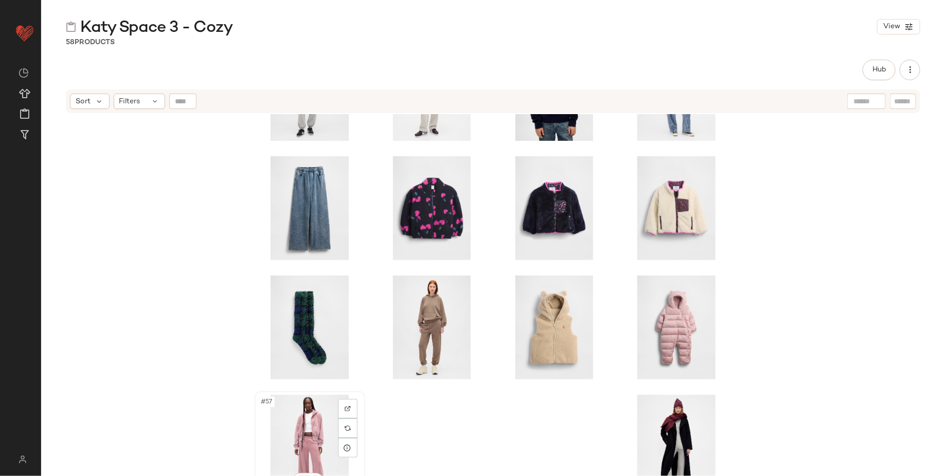
click at [306, 423] on div "#57 View" at bounding box center [309, 447] width 103 height 104
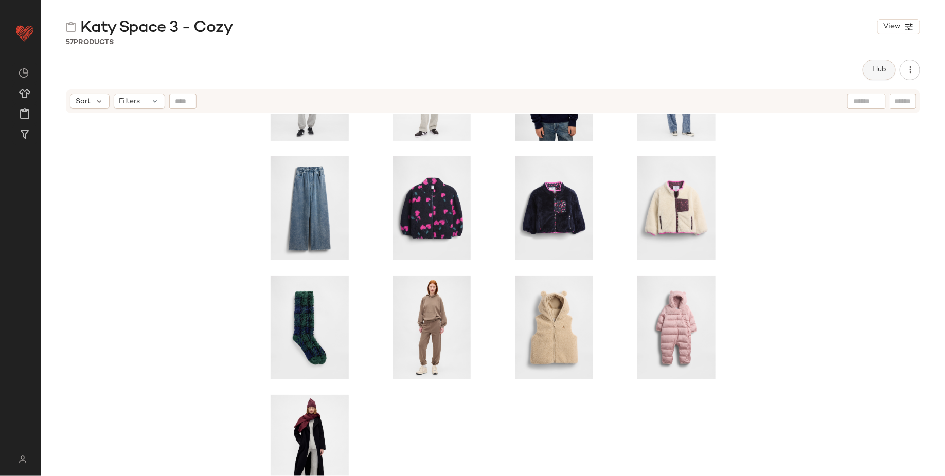
click at [840, 72] on button "Hub" at bounding box center [879, 70] width 33 height 21
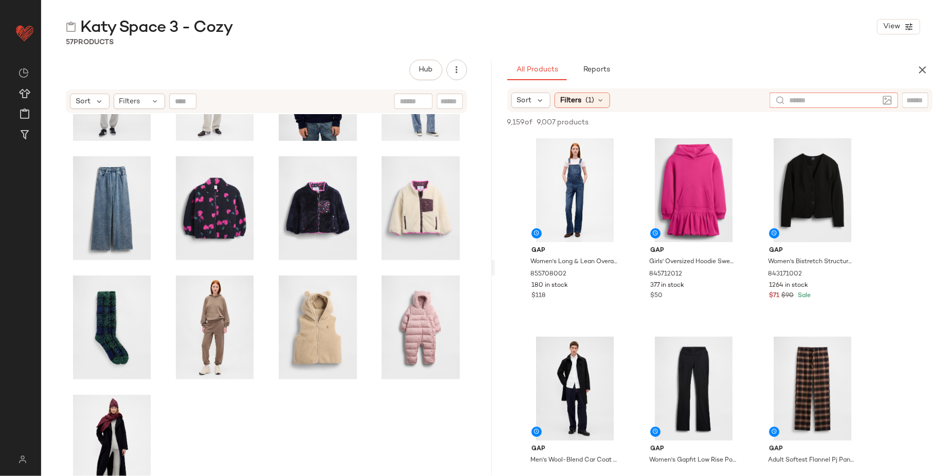
click at [840, 99] on div at bounding box center [834, 100] width 129 height 15
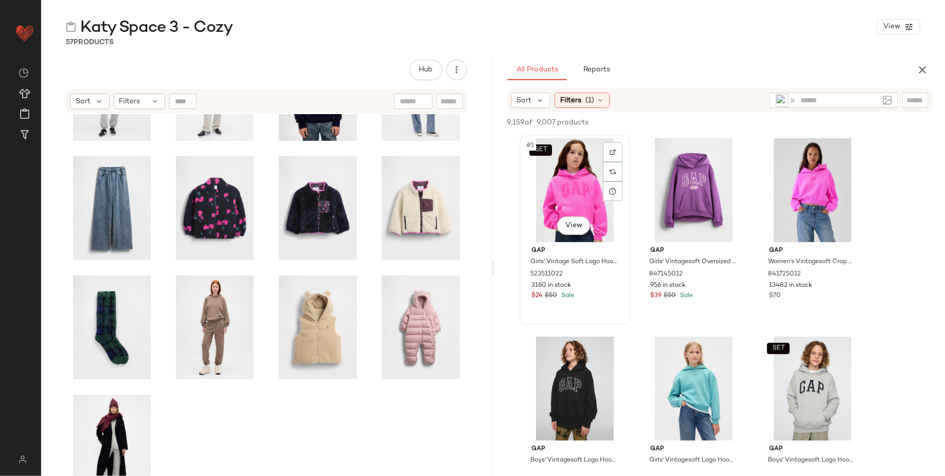
scroll to position [1403, 0]
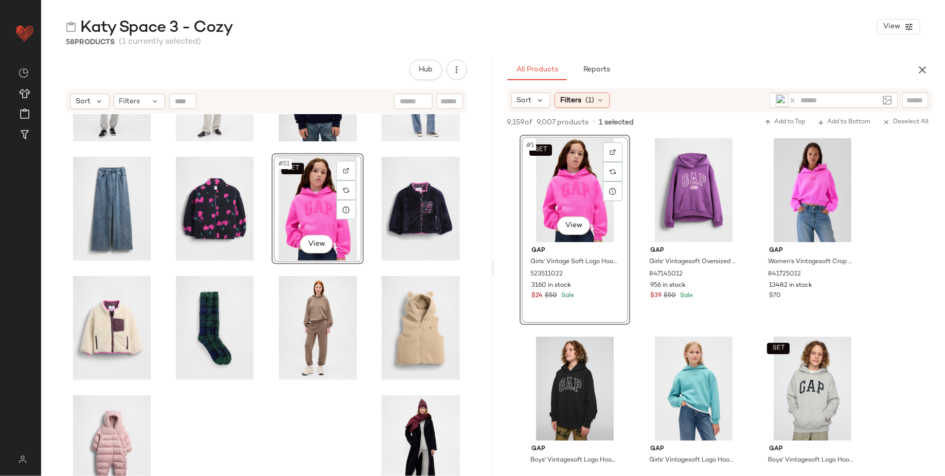
drag, startPoint x: 560, startPoint y: 191, endPoint x: 201, endPoint y: 2, distance: 406.2
click at [795, 101] on icon at bounding box center [793, 101] width 8 height 8
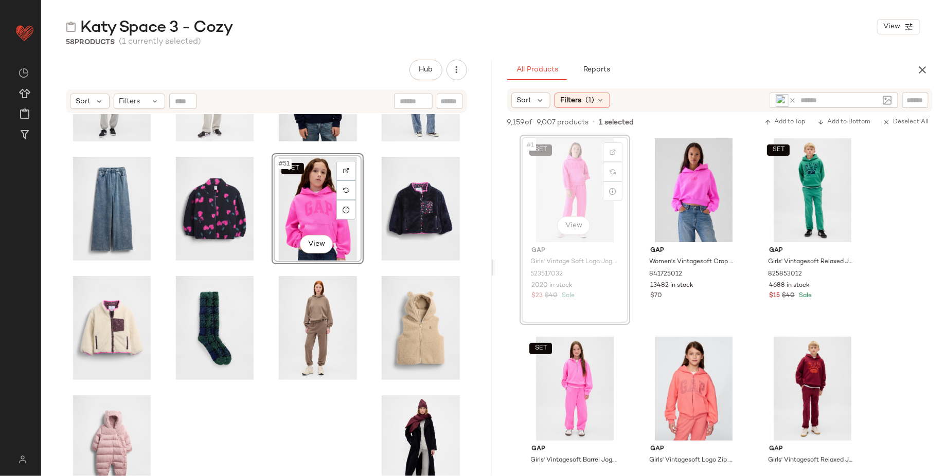
scroll to position [1401, 0]
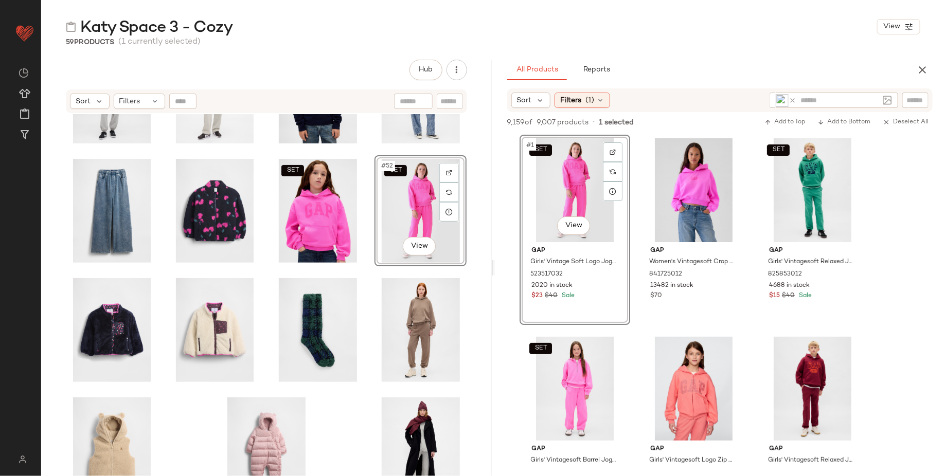
drag, startPoint x: 567, startPoint y: 191, endPoint x: 258, endPoint y: 7, distance: 359.4
click at [795, 99] on icon at bounding box center [793, 101] width 8 height 8
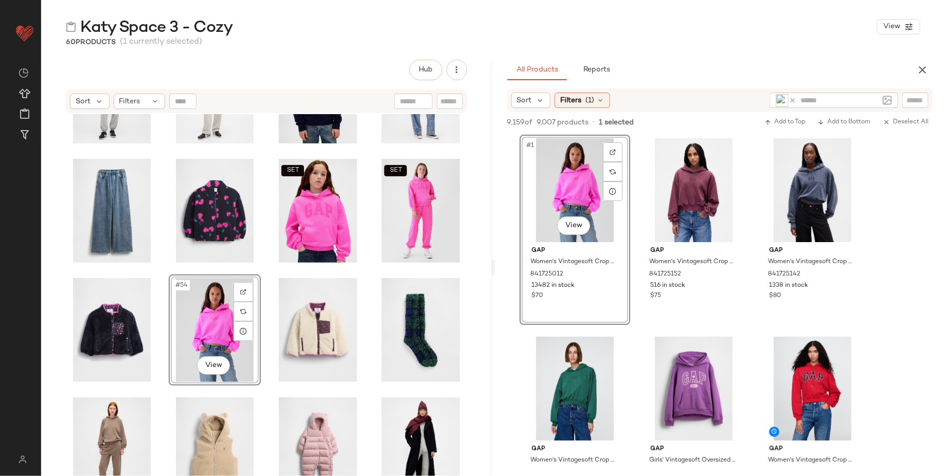
drag, startPoint x: 565, startPoint y: 193, endPoint x: 237, endPoint y: 10, distance: 375.4
click at [791, 102] on icon at bounding box center [793, 101] width 8 height 8
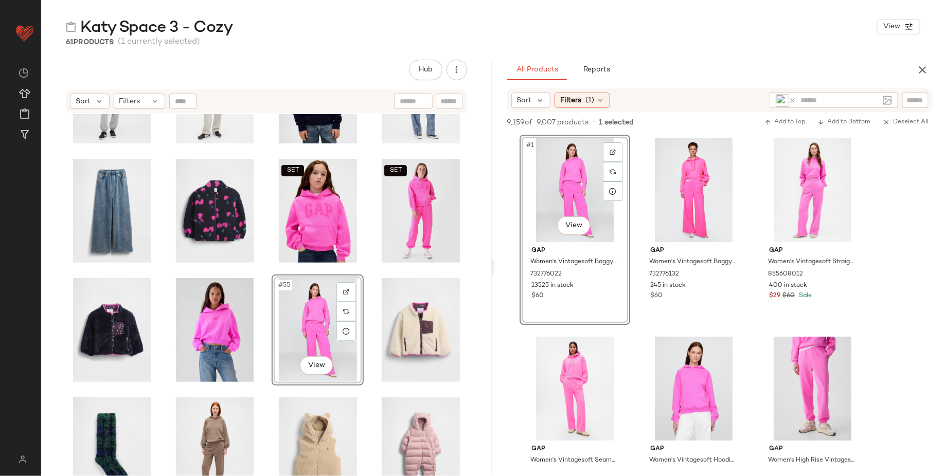
drag, startPoint x: 565, startPoint y: 179, endPoint x: 245, endPoint y: 1, distance: 366.9
click at [792, 101] on icon at bounding box center [793, 101] width 8 height 8
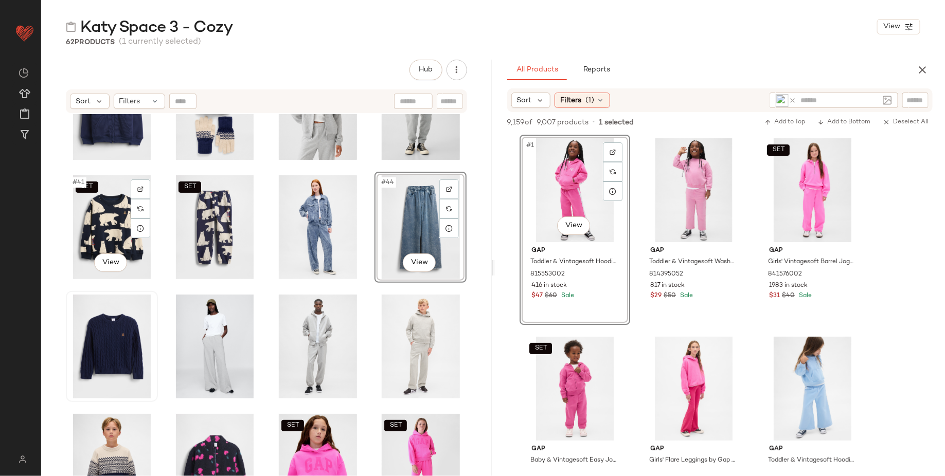
scroll to position [1147, 0]
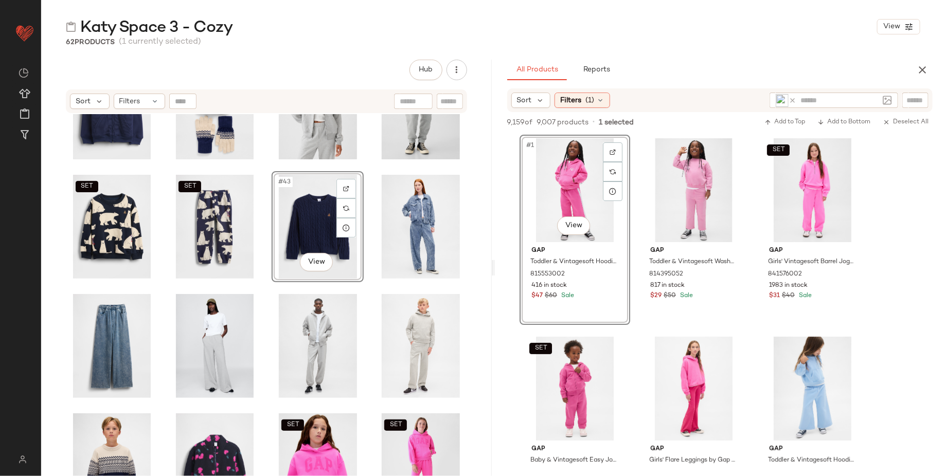
click at [792, 99] on icon at bounding box center [793, 101] width 8 height 8
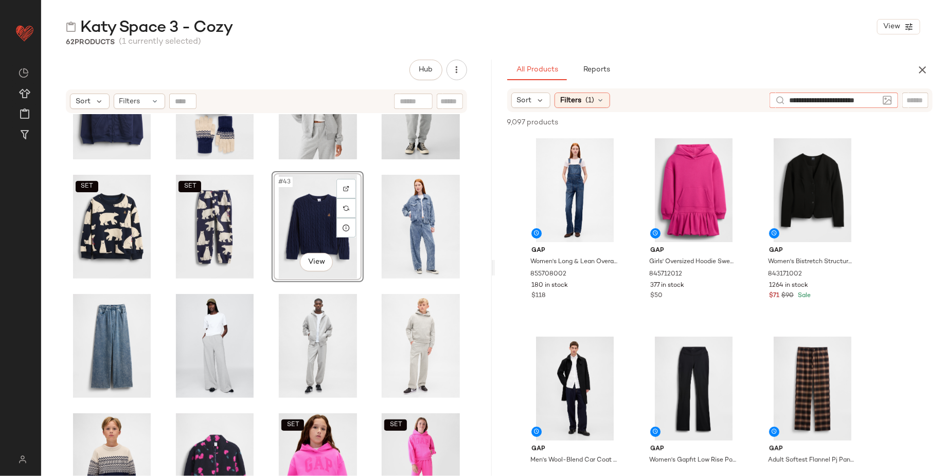
scroll to position [0, 0]
type input "**********"
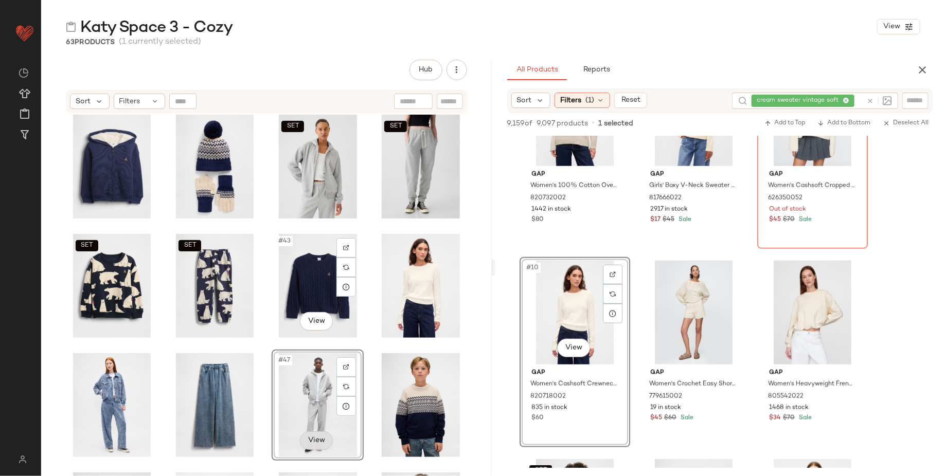
scroll to position [1085, 0]
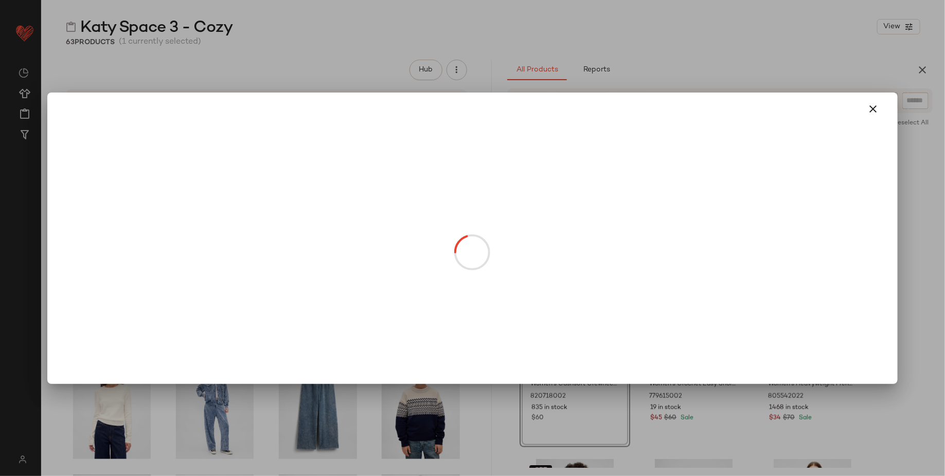
click at [114, 323] on body "GAP ** Dashboard All Products Global Clipboards (27) Curations (95) [PERSON_NAM…" at bounding box center [472, 238] width 945 height 476
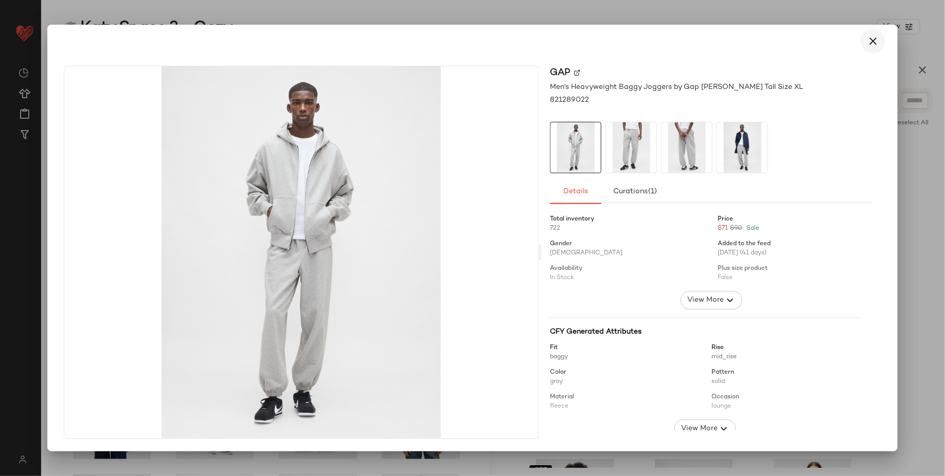
click at [840, 42] on icon "button" at bounding box center [873, 41] width 12 height 12
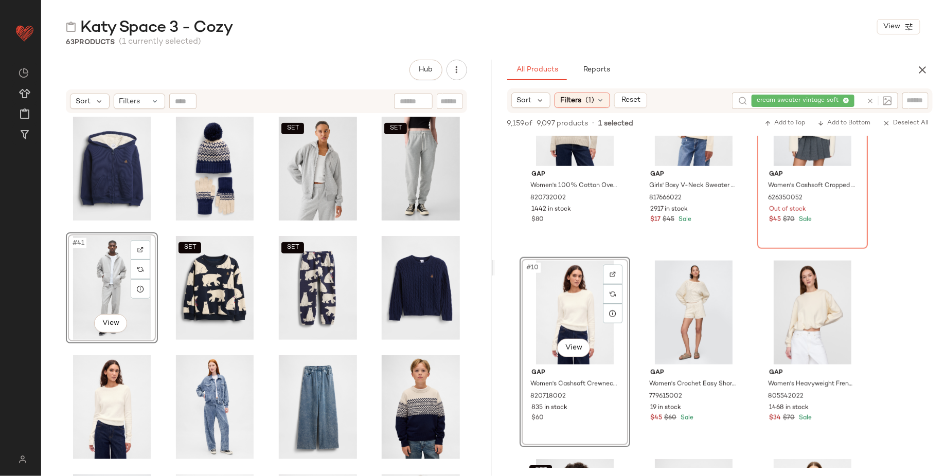
click at [840, 102] on div "cream sweater vintage soft" at bounding box center [807, 101] width 111 height 16
click at [821, 101] on icon at bounding box center [818, 101] width 7 height 7
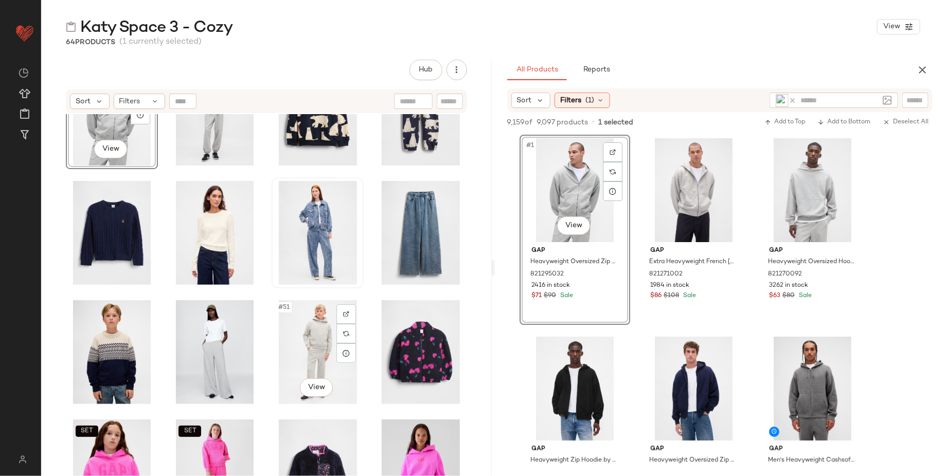
scroll to position [1270, 0]
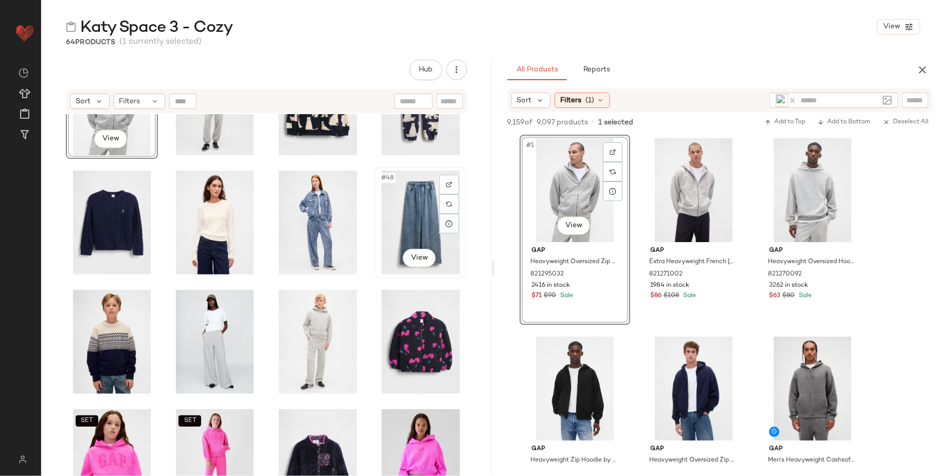
click at [402, 205] on div "#48 View" at bounding box center [420, 223] width 85 height 104
click at [310, 213] on div "#47 View" at bounding box center [317, 223] width 85 height 104
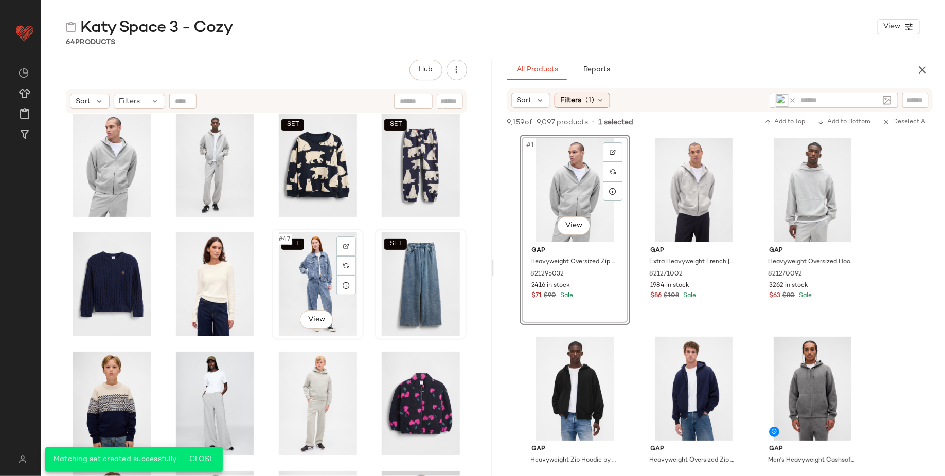
scroll to position [1136, 0]
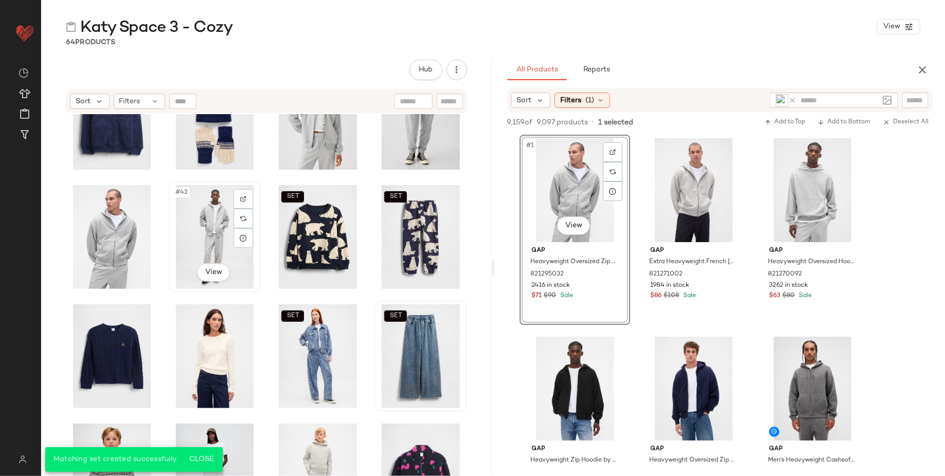
click at [216, 236] on div "#42 View" at bounding box center [214, 237] width 85 height 104
click at [102, 242] on div "#41 View" at bounding box center [111, 237] width 85 height 104
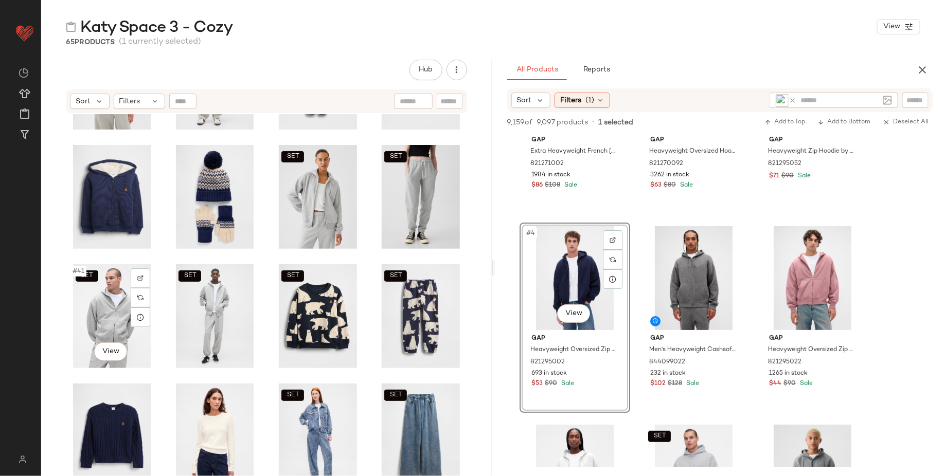
scroll to position [1066, 0]
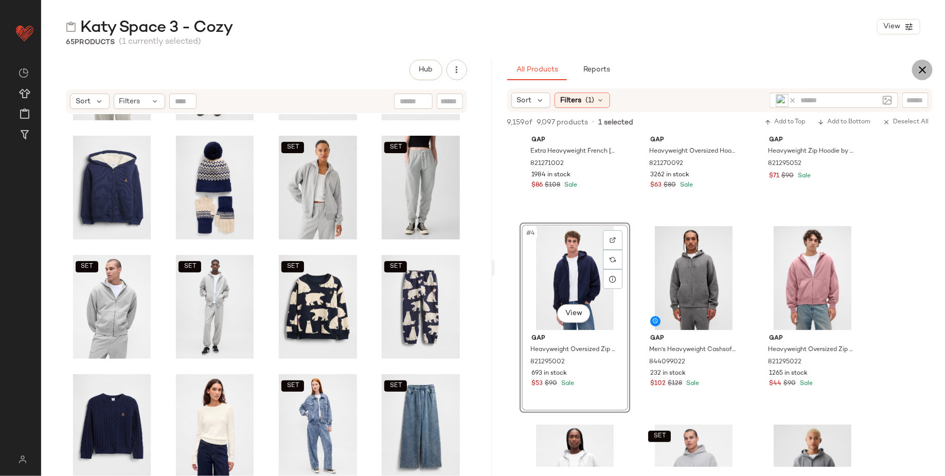
click at [840, 74] on button "button" at bounding box center [922, 70] width 21 height 21
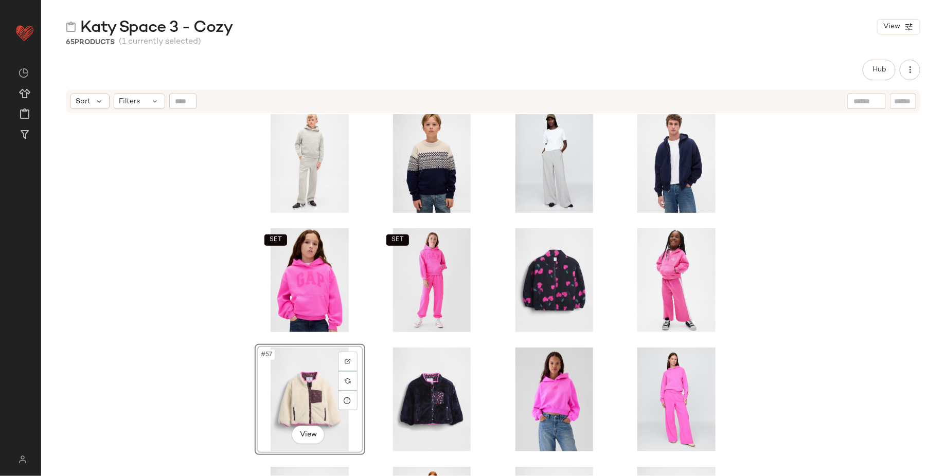
scroll to position [1450, 0]
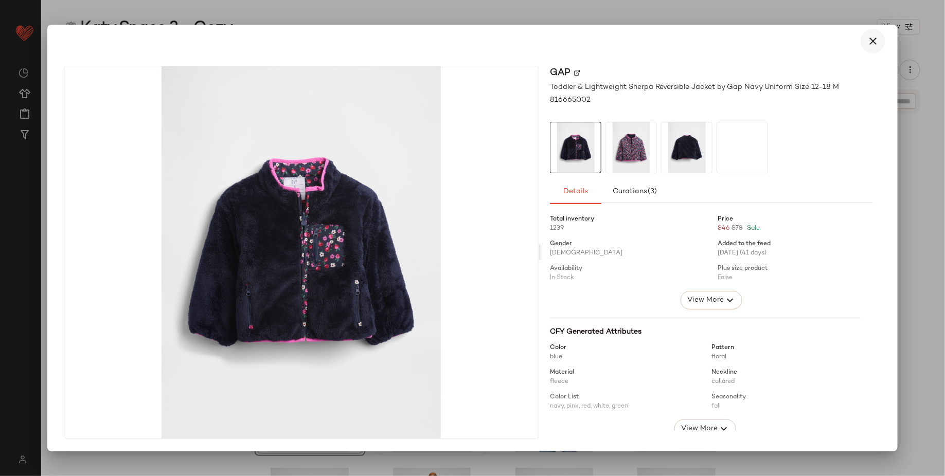
click at [840, 38] on icon "button" at bounding box center [873, 41] width 12 height 12
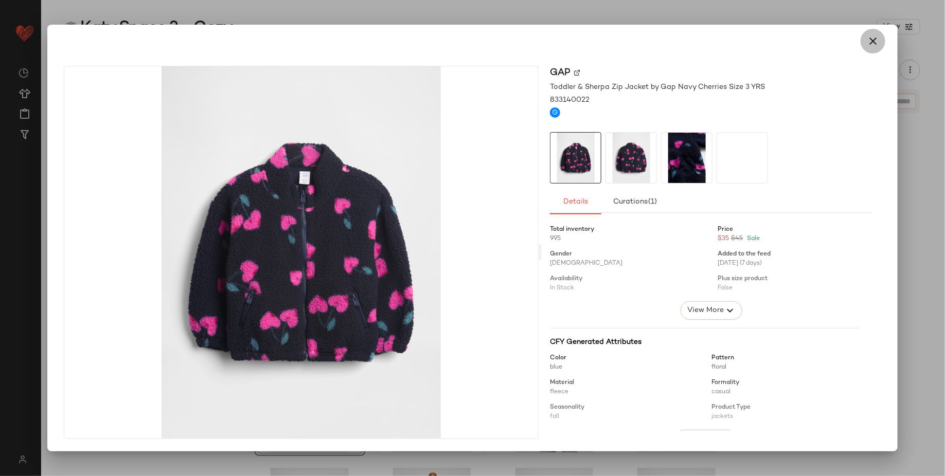
click at [840, 43] on button "button" at bounding box center [873, 41] width 25 height 25
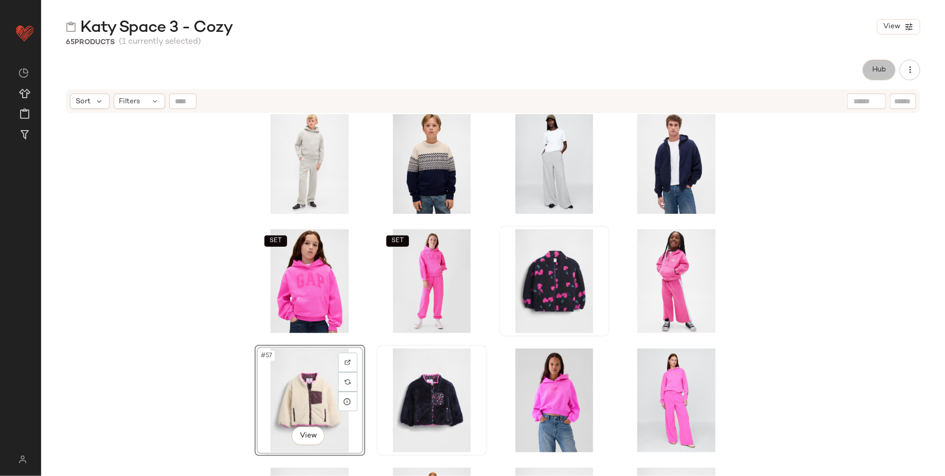
click at [840, 70] on span "Hub" at bounding box center [879, 70] width 14 height 8
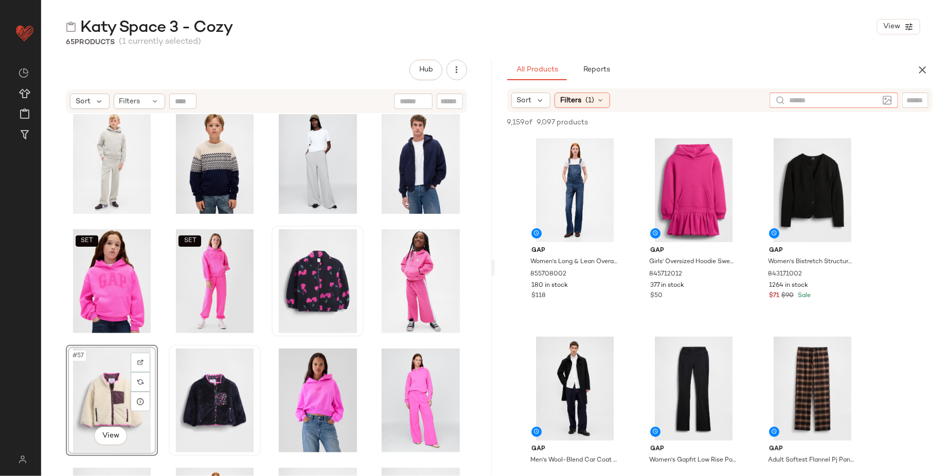
click at [840, 99] on input "text" at bounding box center [834, 100] width 90 height 11
type input "**********"
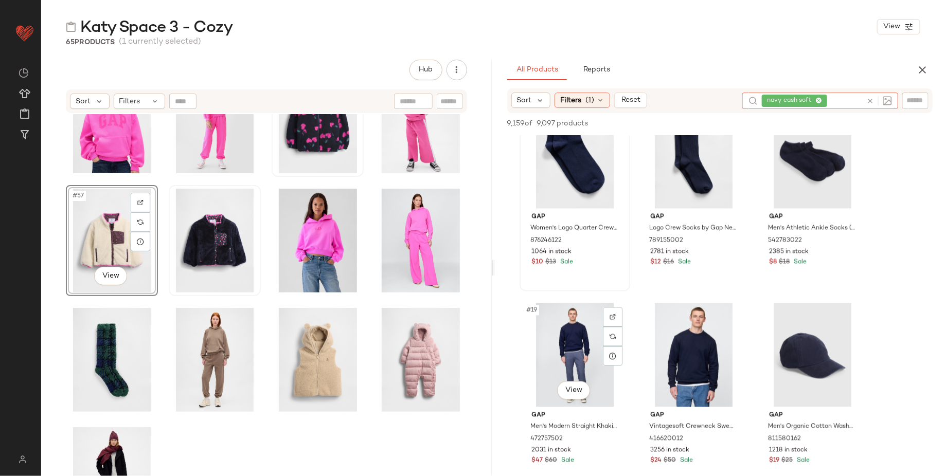
scroll to position [1026, 0]
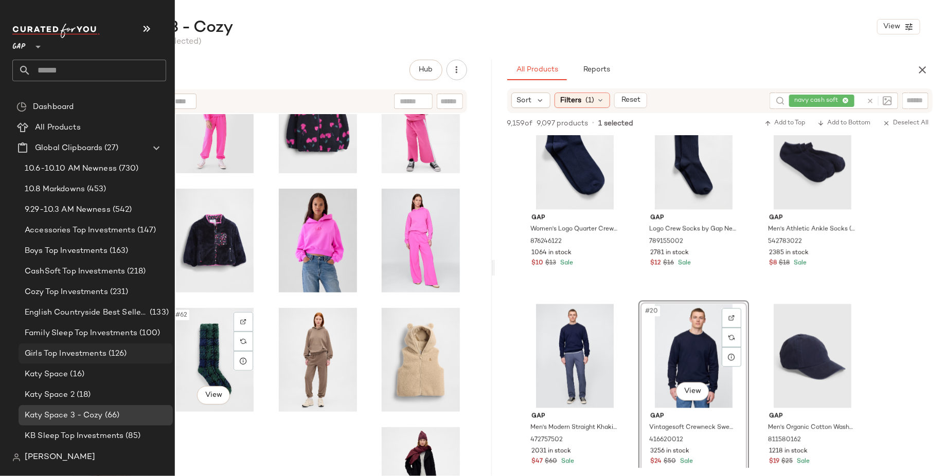
click at [102, 351] on span "Girls Top Investments" at bounding box center [66, 354] width 82 height 12
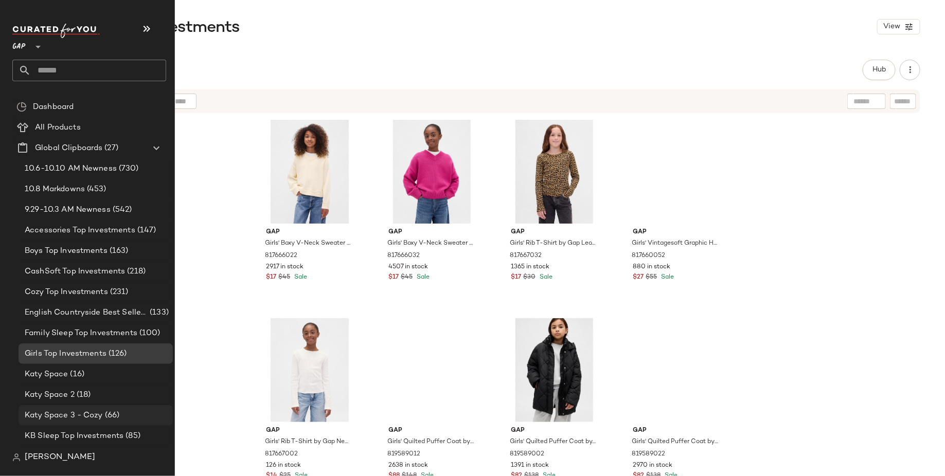
click at [69, 415] on span "Katy Space 3 - Cozy" at bounding box center [64, 416] width 78 height 12
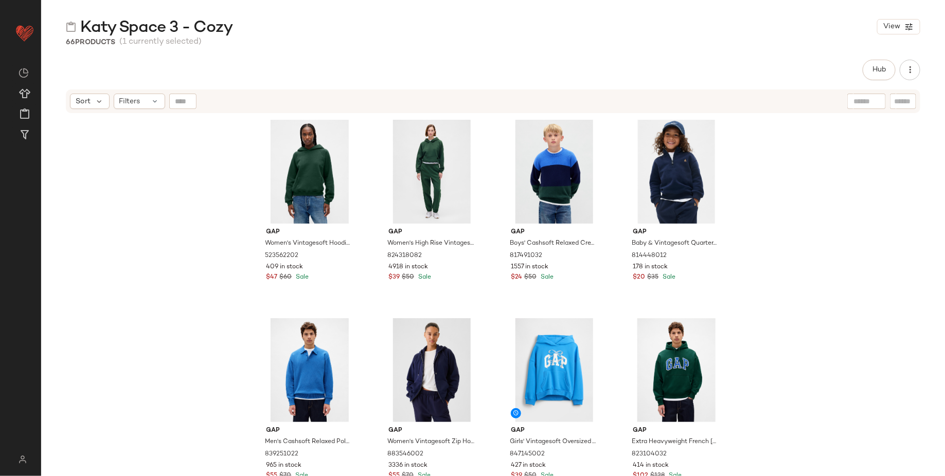
drag, startPoint x: 297, startPoint y: 436, endPoint x: 110, endPoint y: 8, distance: 466.7
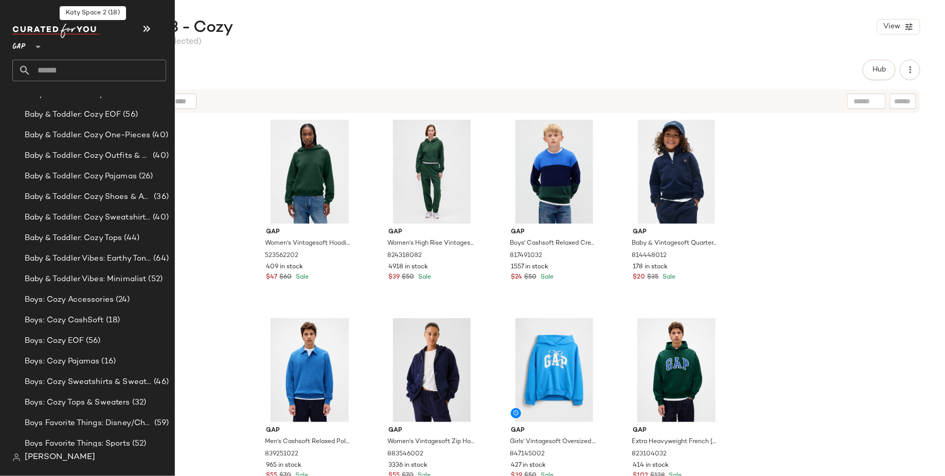
scroll to position [1047, 0]
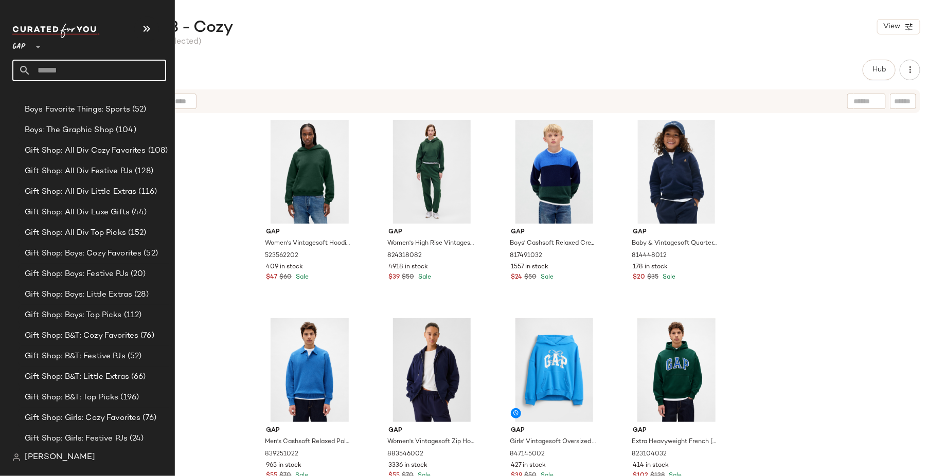
click at [113, 65] on input "text" at bounding box center [98, 71] width 135 height 22
type input "*"
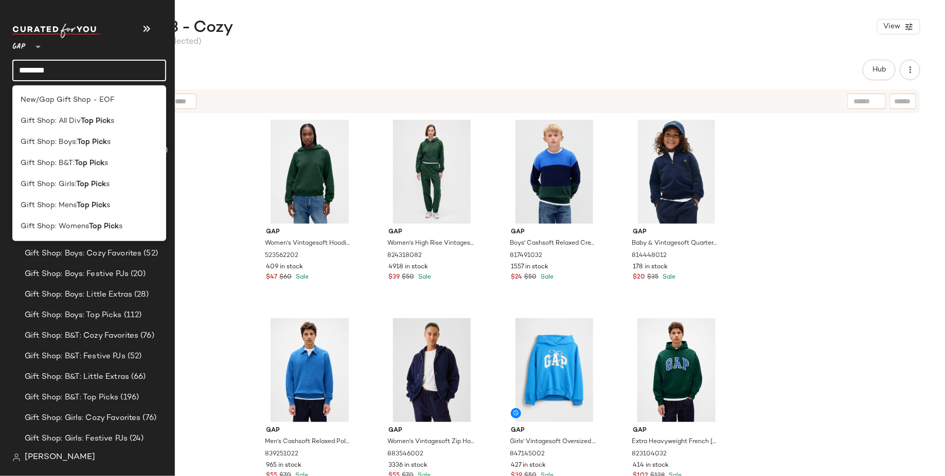
click at [130, 73] on input "********" at bounding box center [89, 71] width 154 height 22
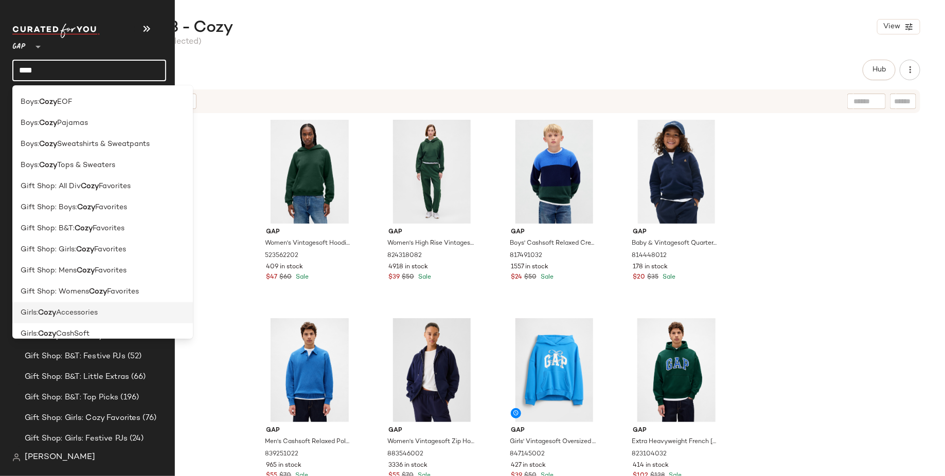
scroll to position [355, 0]
type input "****"
click at [160, 189] on div "Gift Shop: All Div Cozy Favorites" at bounding box center [103, 188] width 164 height 11
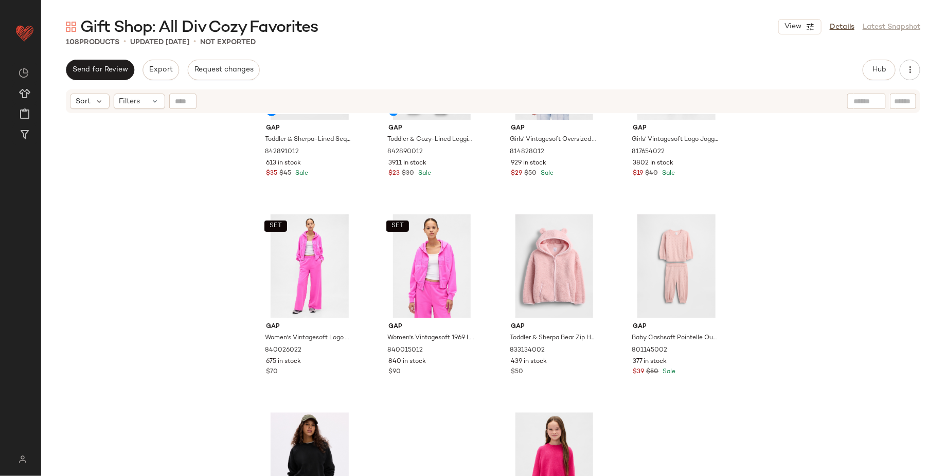
scroll to position [3094, 0]
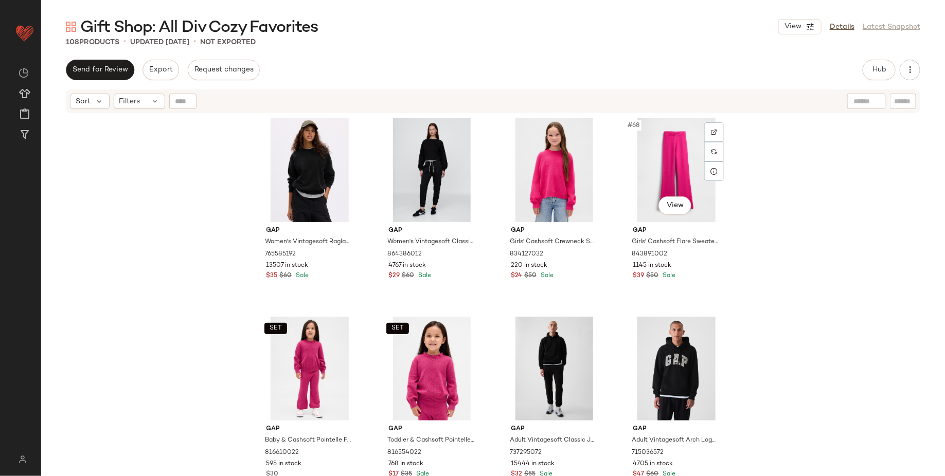
scroll to position [3176, 0]
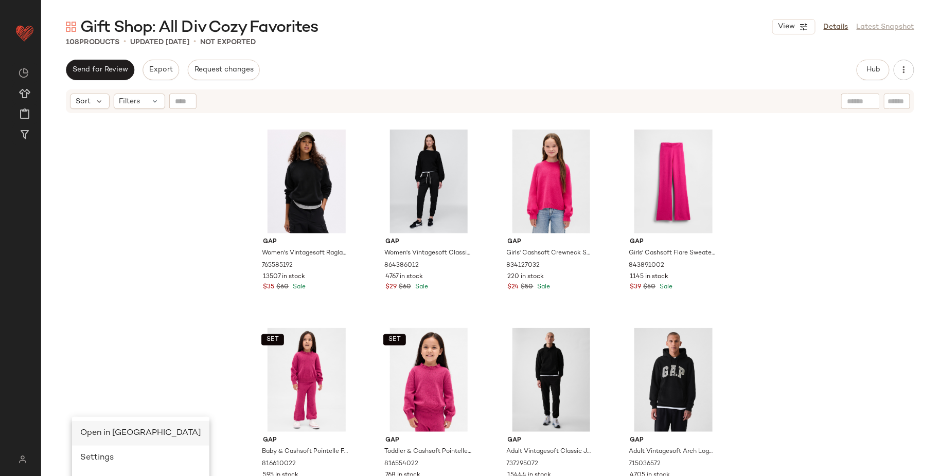
click at [104, 439] on div "Open in [GEOGRAPHIC_DATA]" at bounding box center [140, 434] width 121 height 12
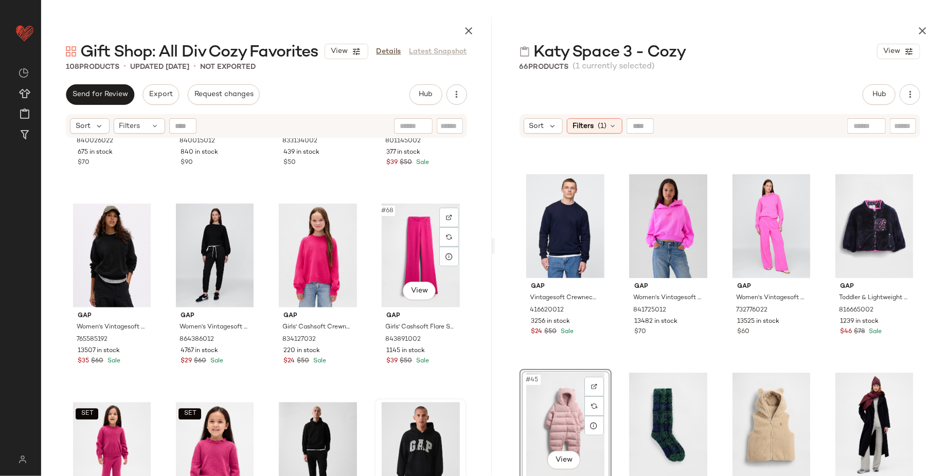
scroll to position [3127, 0]
click at [408, 226] on div "#68 View" at bounding box center [420, 255] width 85 height 104
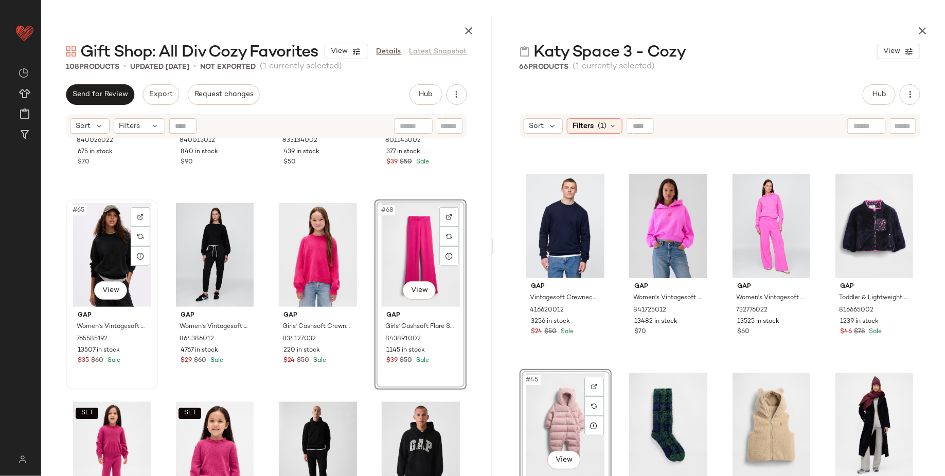
click at [113, 247] on div "#65 View" at bounding box center [111, 255] width 85 height 104
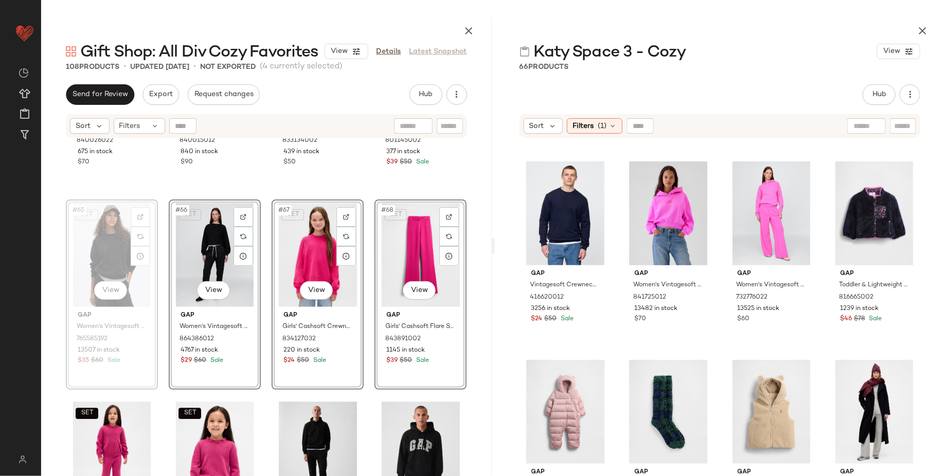
scroll to position [1956, 0]
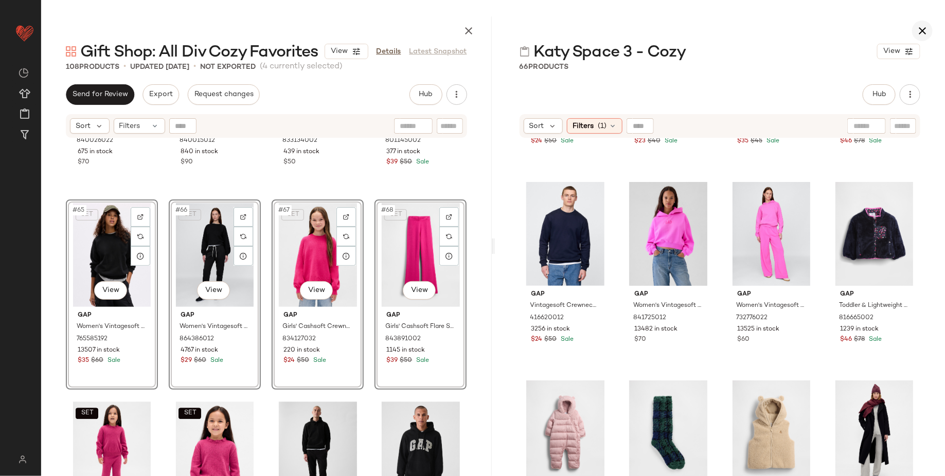
click at [922, 29] on icon "button" at bounding box center [922, 31] width 12 height 12
